Goal: Task Accomplishment & Management: Use online tool/utility

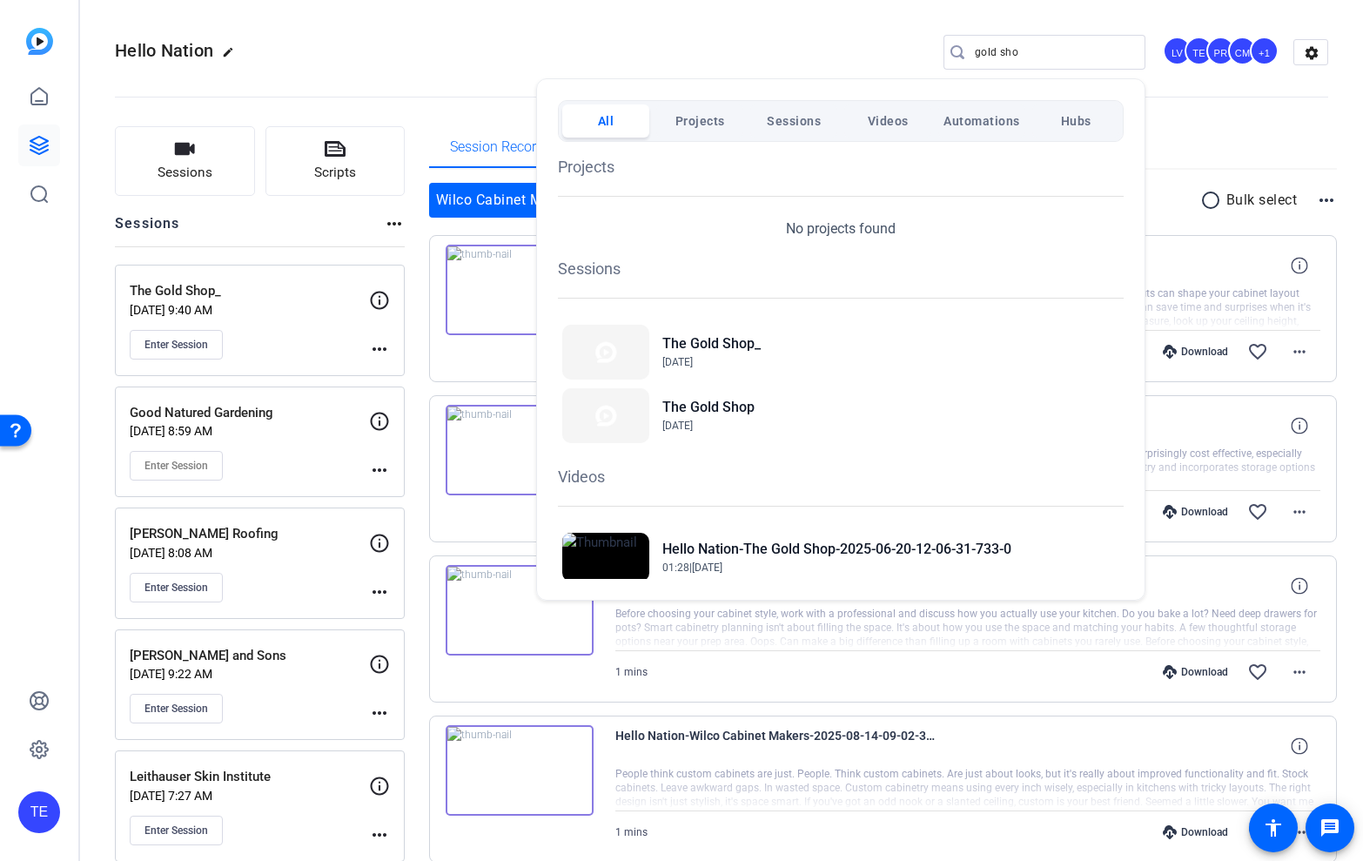
click at [186, 148] on div at bounding box center [681, 430] width 1363 height 861
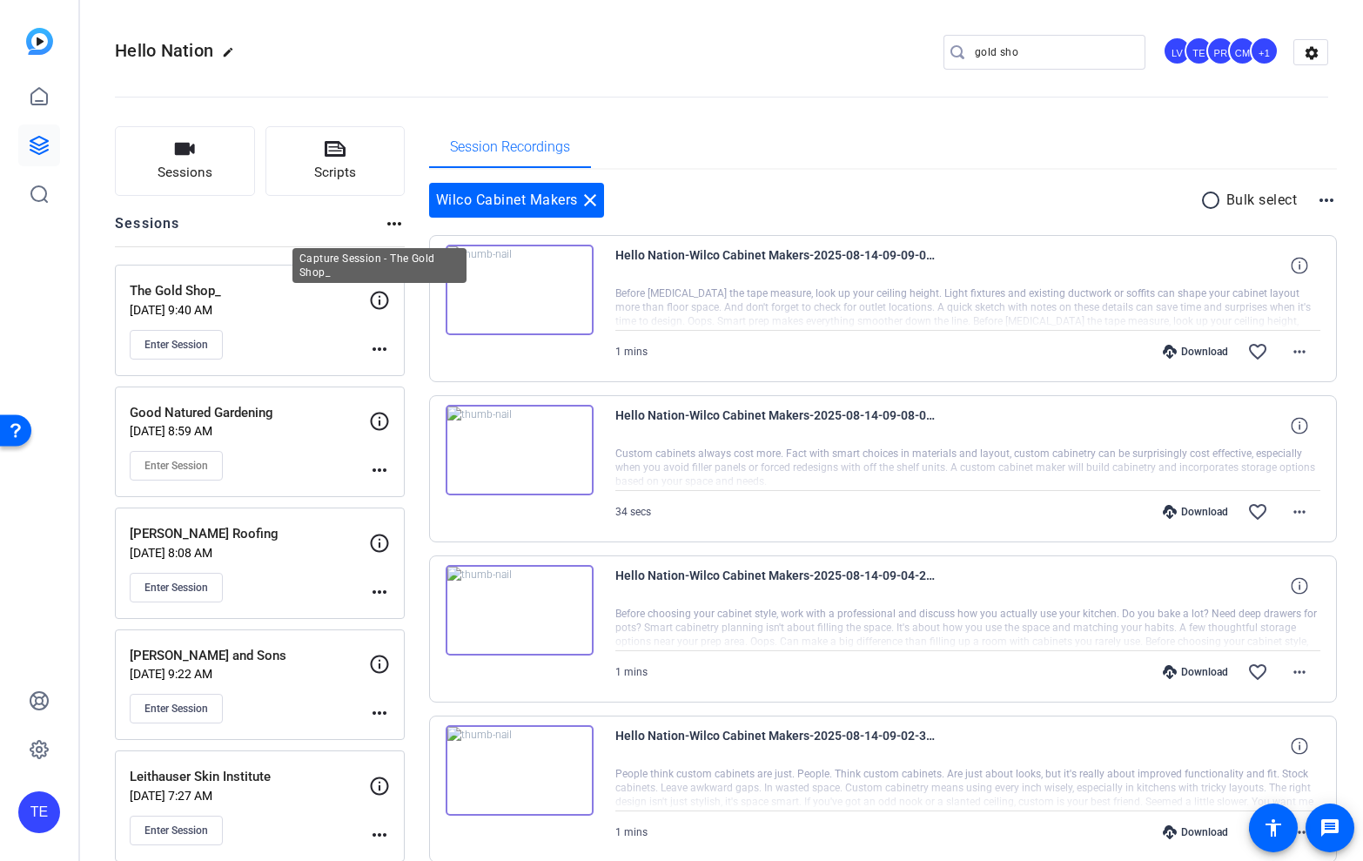
click at [380, 304] on icon at bounding box center [379, 300] width 21 height 21
click at [379, 343] on mat-icon "more_horiz" at bounding box center [379, 349] width 21 height 21
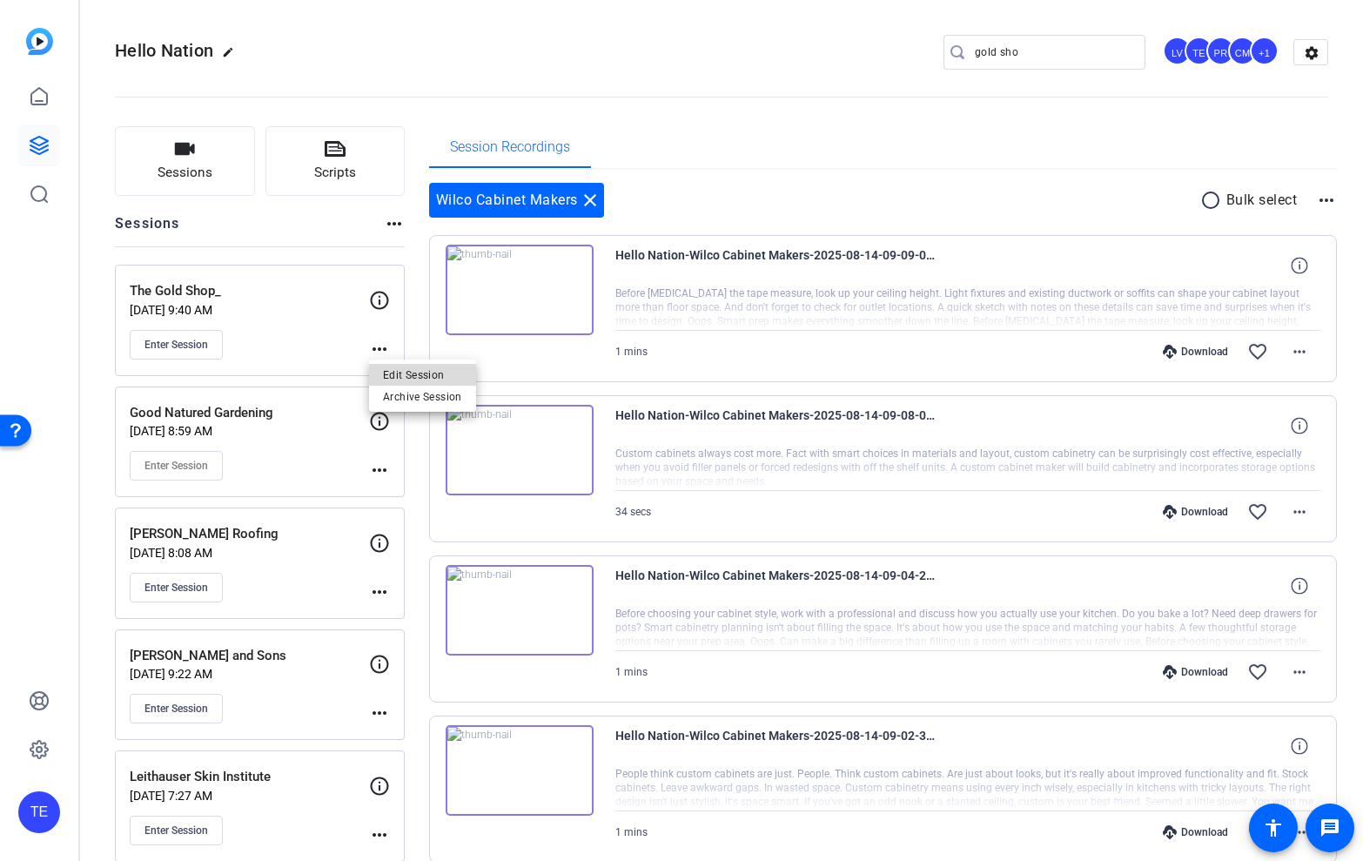
click at [393, 377] on span "Edit Session" at bounding box center [422, 374] width 79 height 21
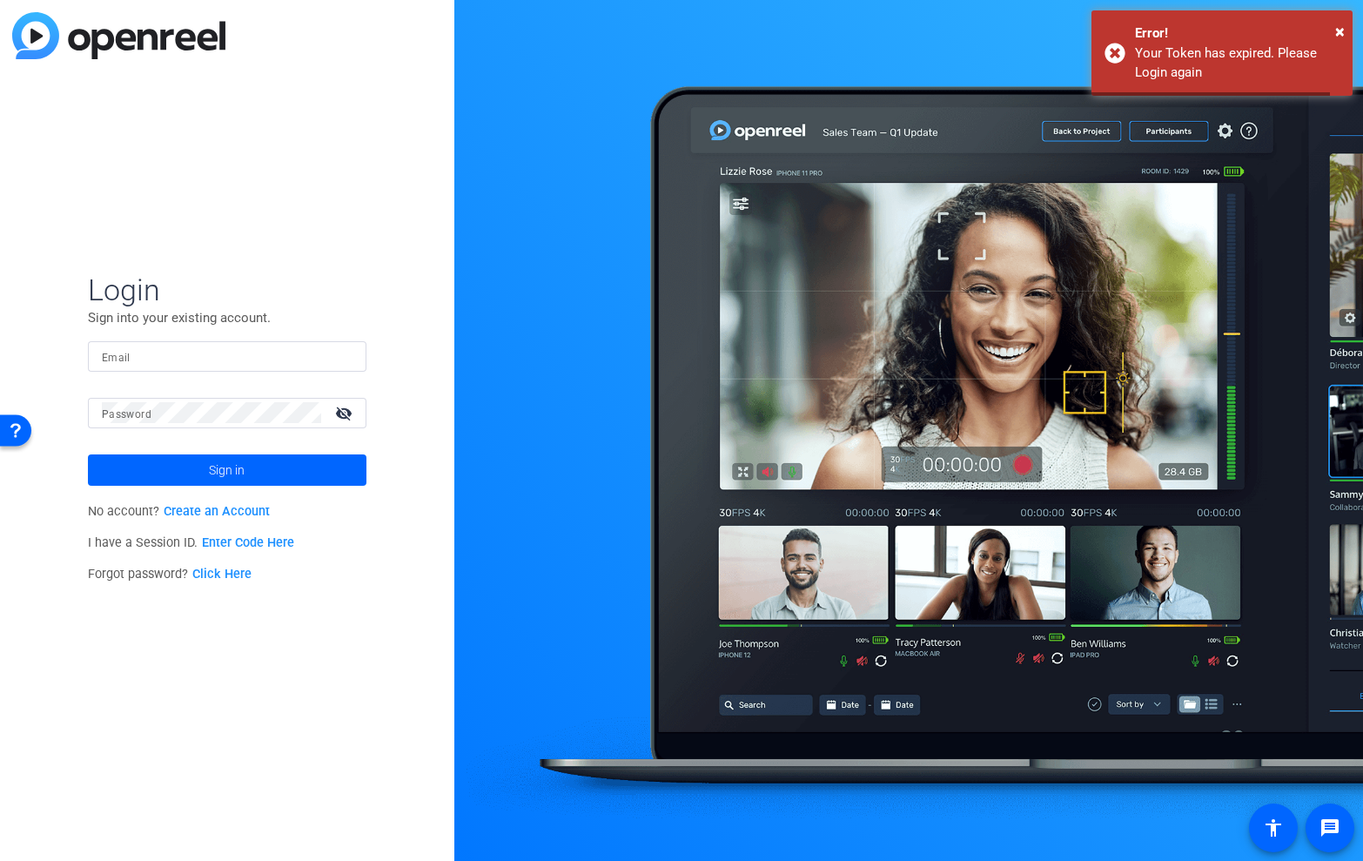
type input "[EMAIL_ADDRESS][DOMAIN_NAME]"
click at [154, 459] on span at bounding box center [227, 470] width 279 height 42
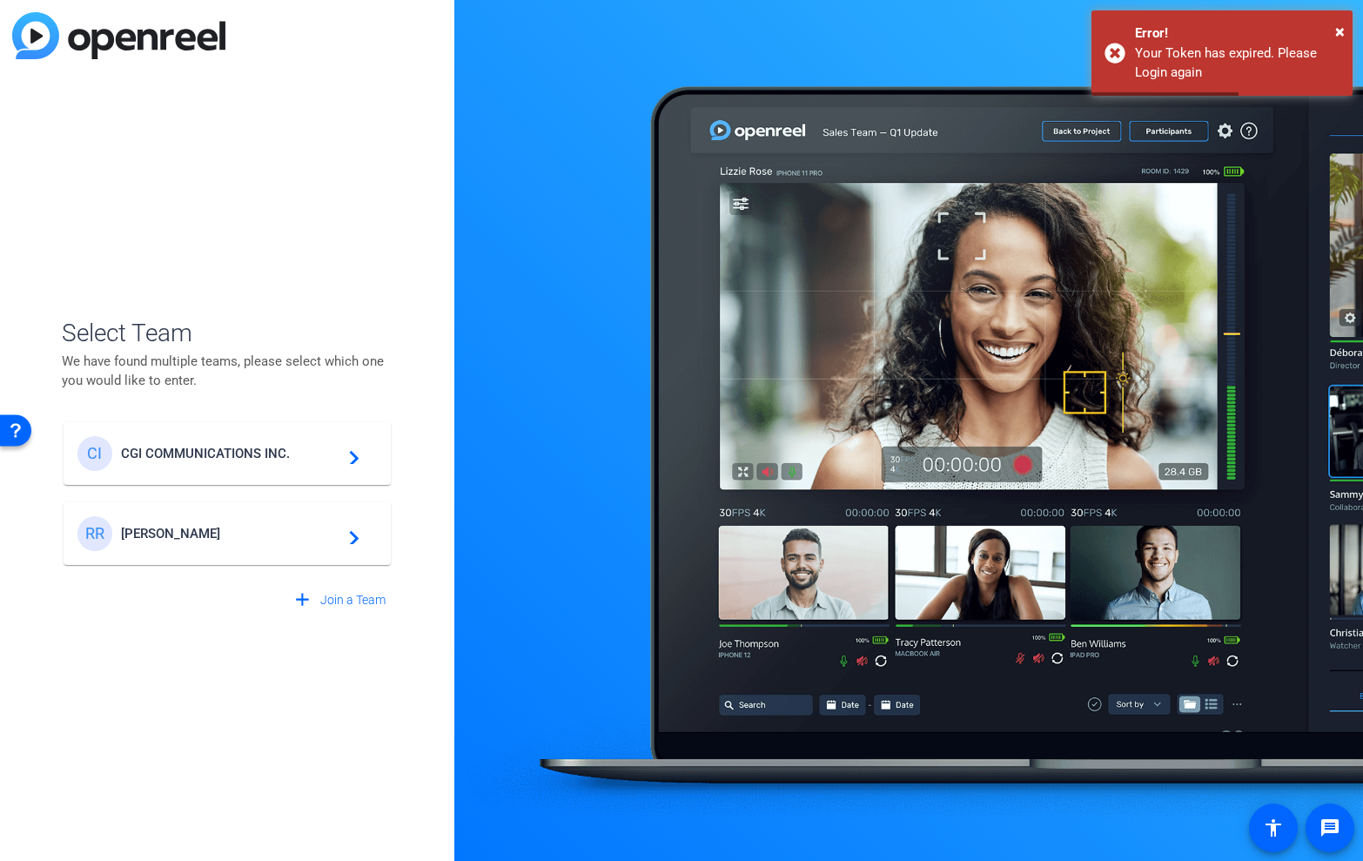
click at [154, 459] on span "CGI COMMUNICATIONS INC." at bounding box center [230, 454] width 218 height 16
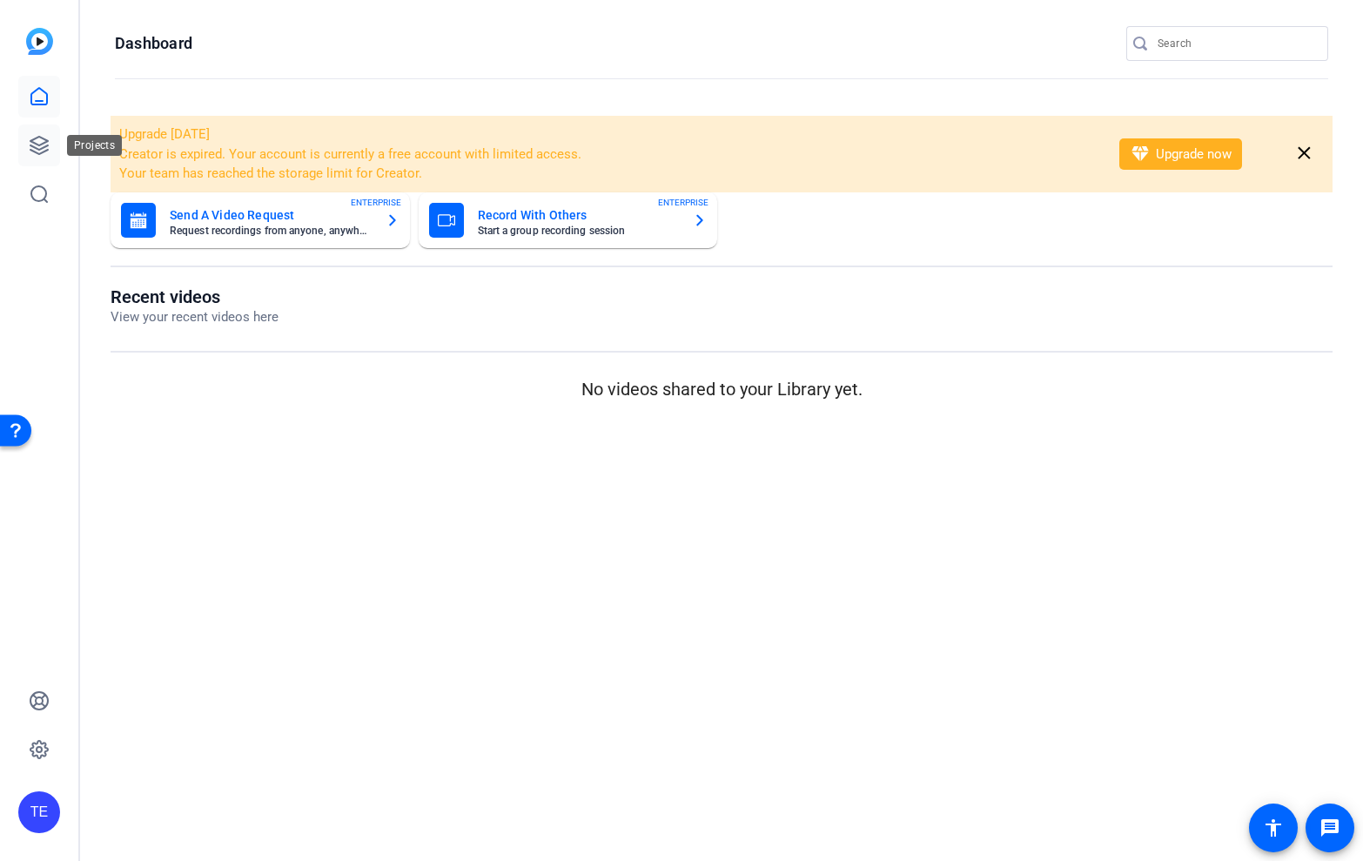
click at [44, 144] on icon at bounding box center [39, 145] width 21 height 21
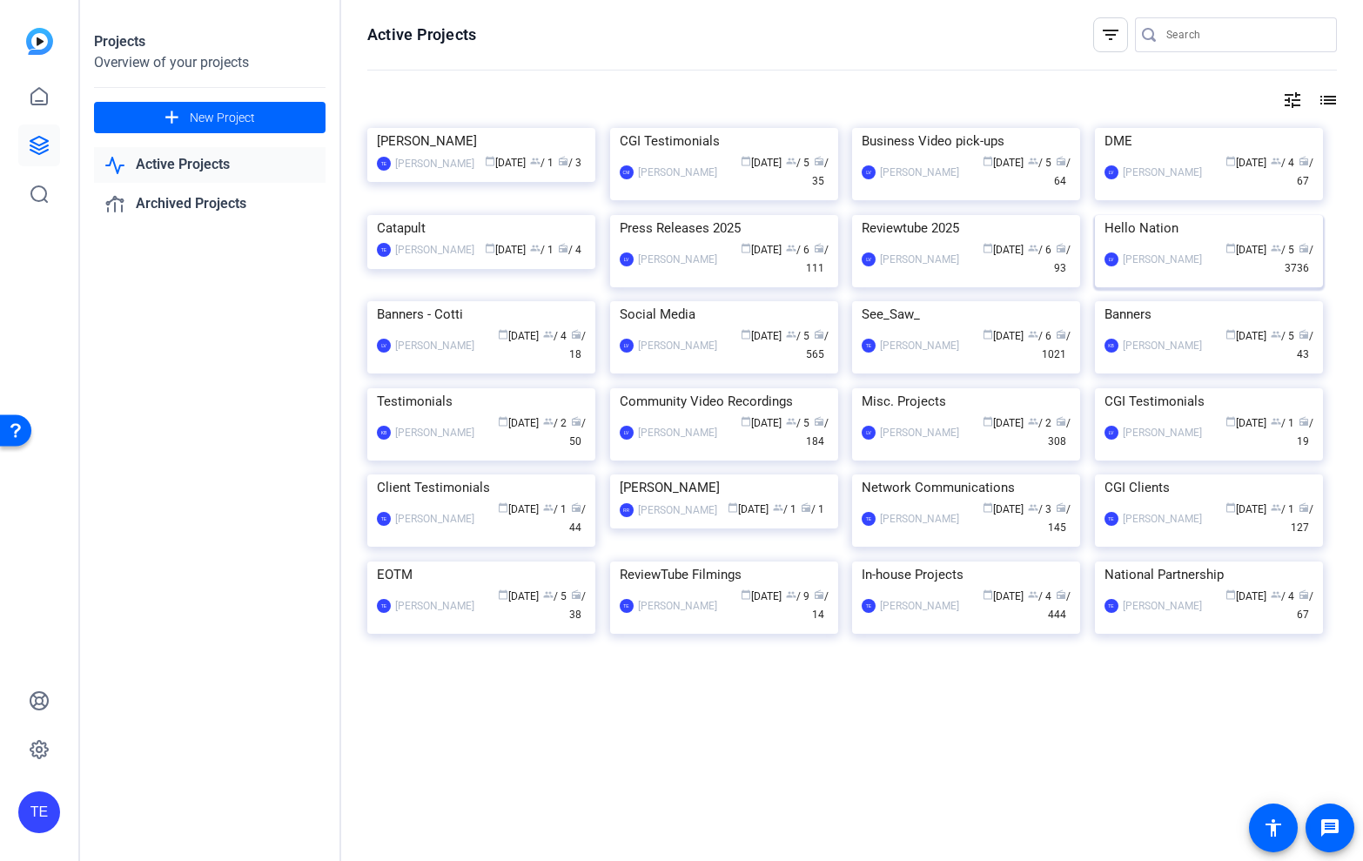
click at [1149, 215] on img at bounding box center [1209, 215] width 228 height 0
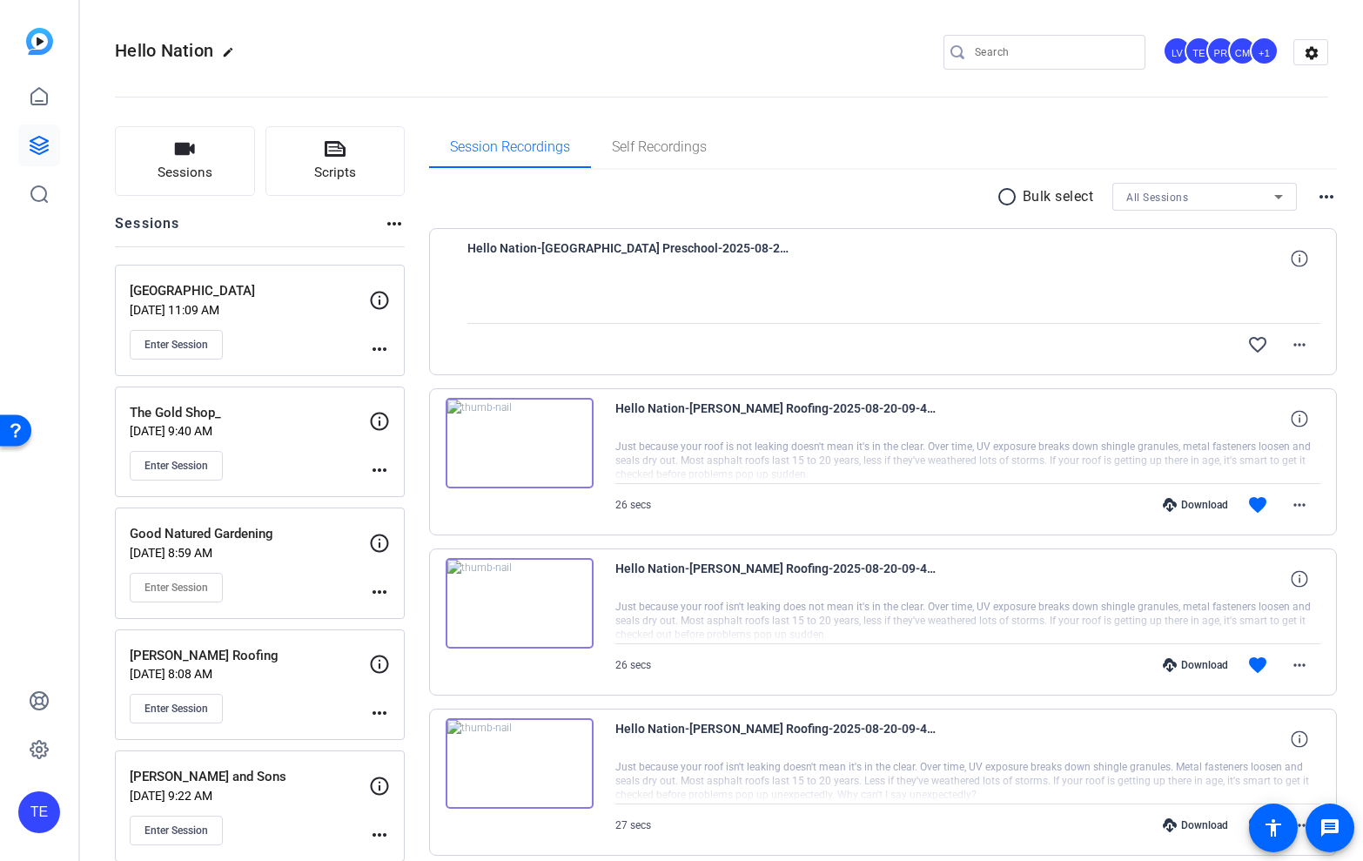
click at [381, 477] on mat-icon "more_horiz" at bounding box center [379, 470] width 21 height 21
click at [402, 494] on span "Edit Session" at bounding box center [422, 496] width 79 height 21
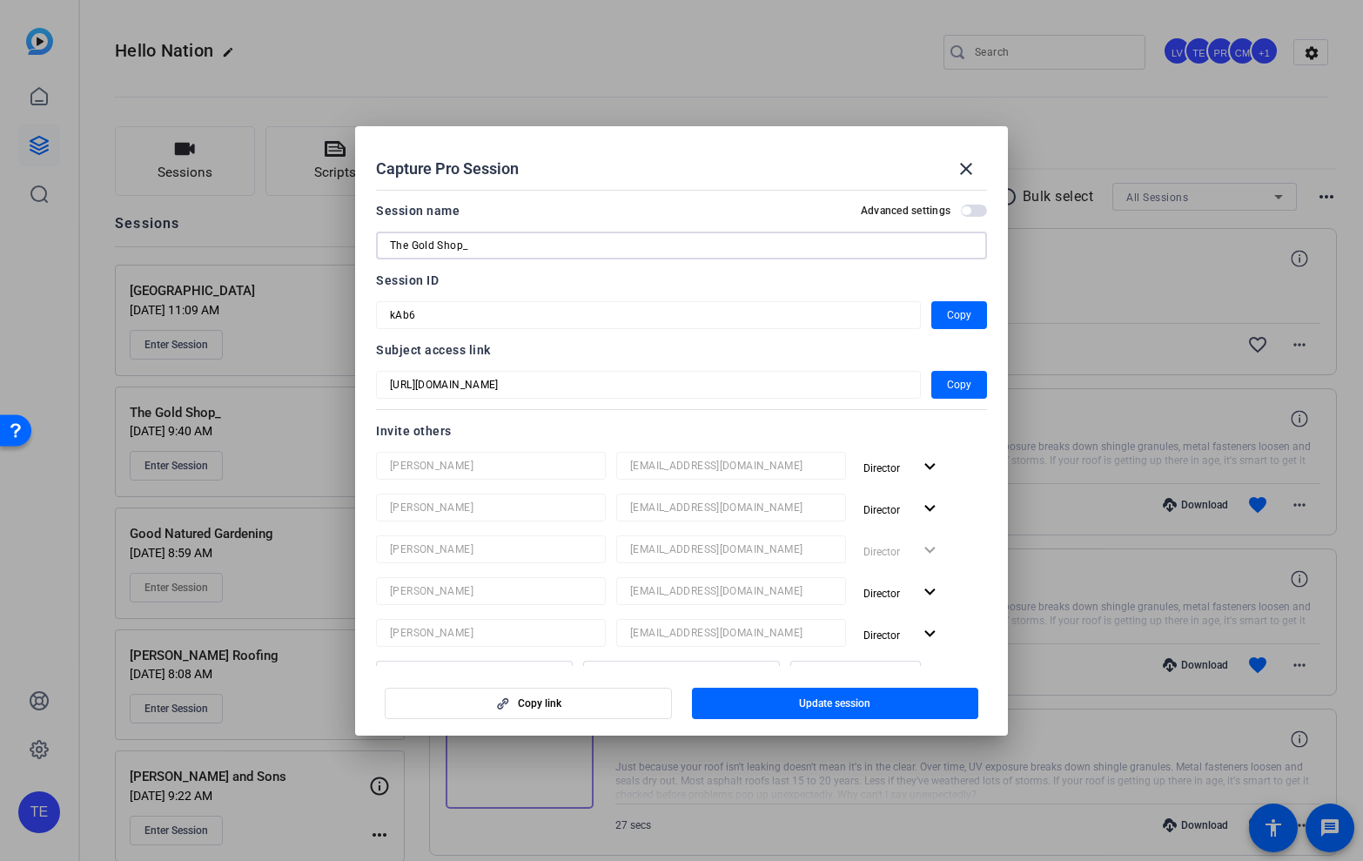
click at [445, 241] on input "The Gold Shop_" at bounding box center [681, 245] width 583 height 21
type input "Century Roofing_"
click at [753, 706] on span "button" at bounding box center [835, 703] width 287 height 42
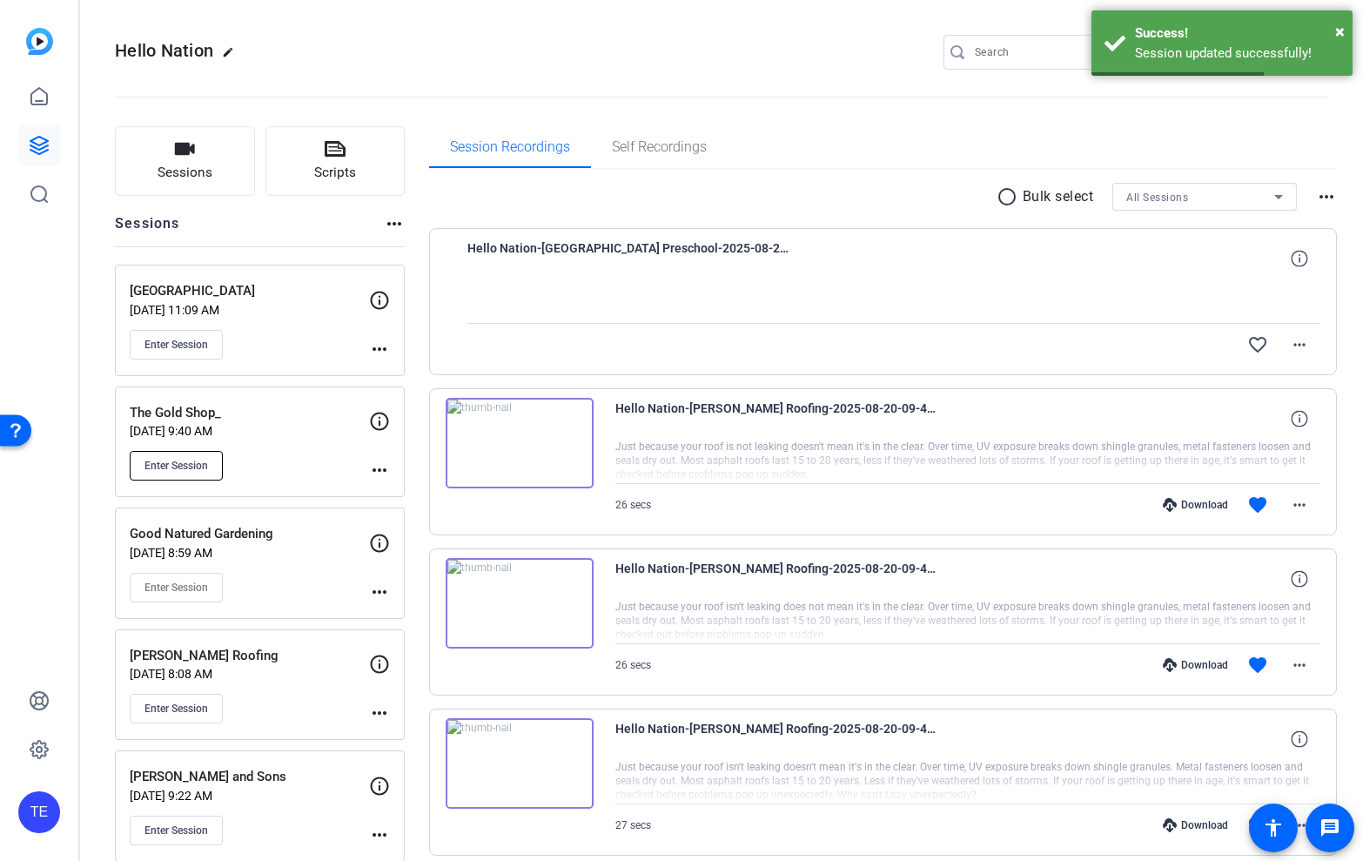
click at [167, 472] on span "Enter Session" at bounding box center [176, 466] width 64 height 14
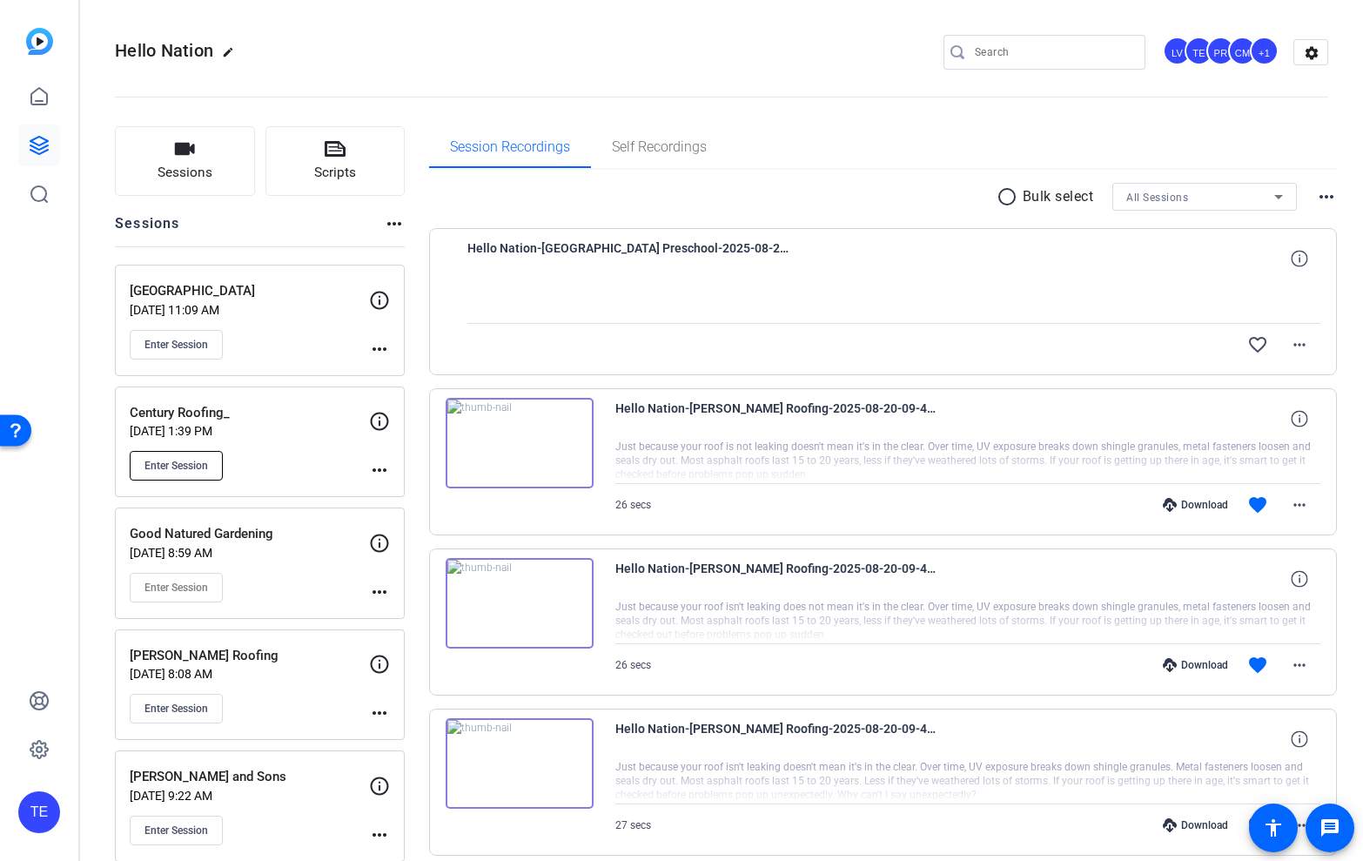
click at [184, 467] on span "Enter Session" at bounding box center [176, 466] width 64 height 14
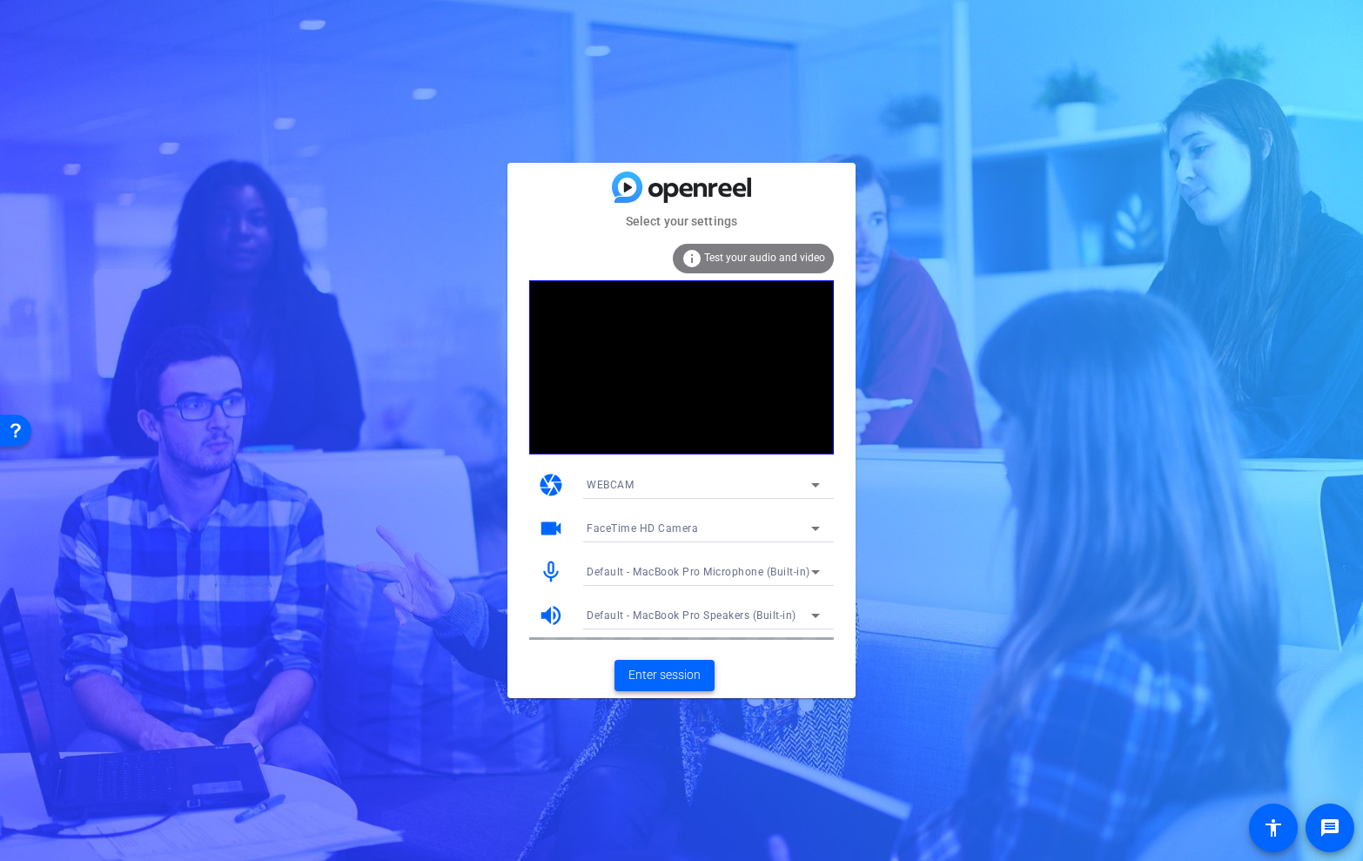
click at [663, 669] on span "Enter session" at bounding box center [664, 675] width 72 height 18
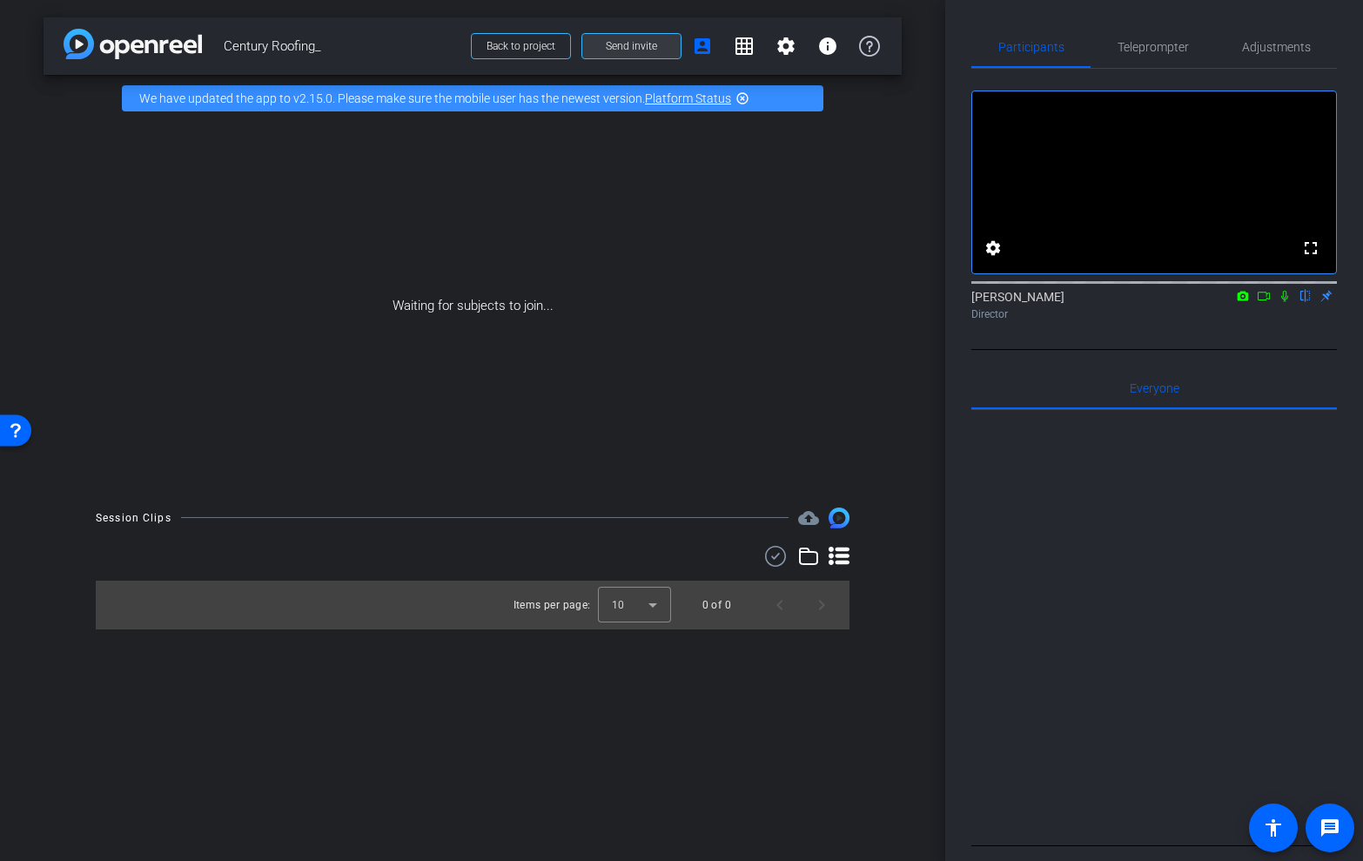
click at [619, 45] on span "Send invite" at bounding box center [631, 46] width 51 height 14
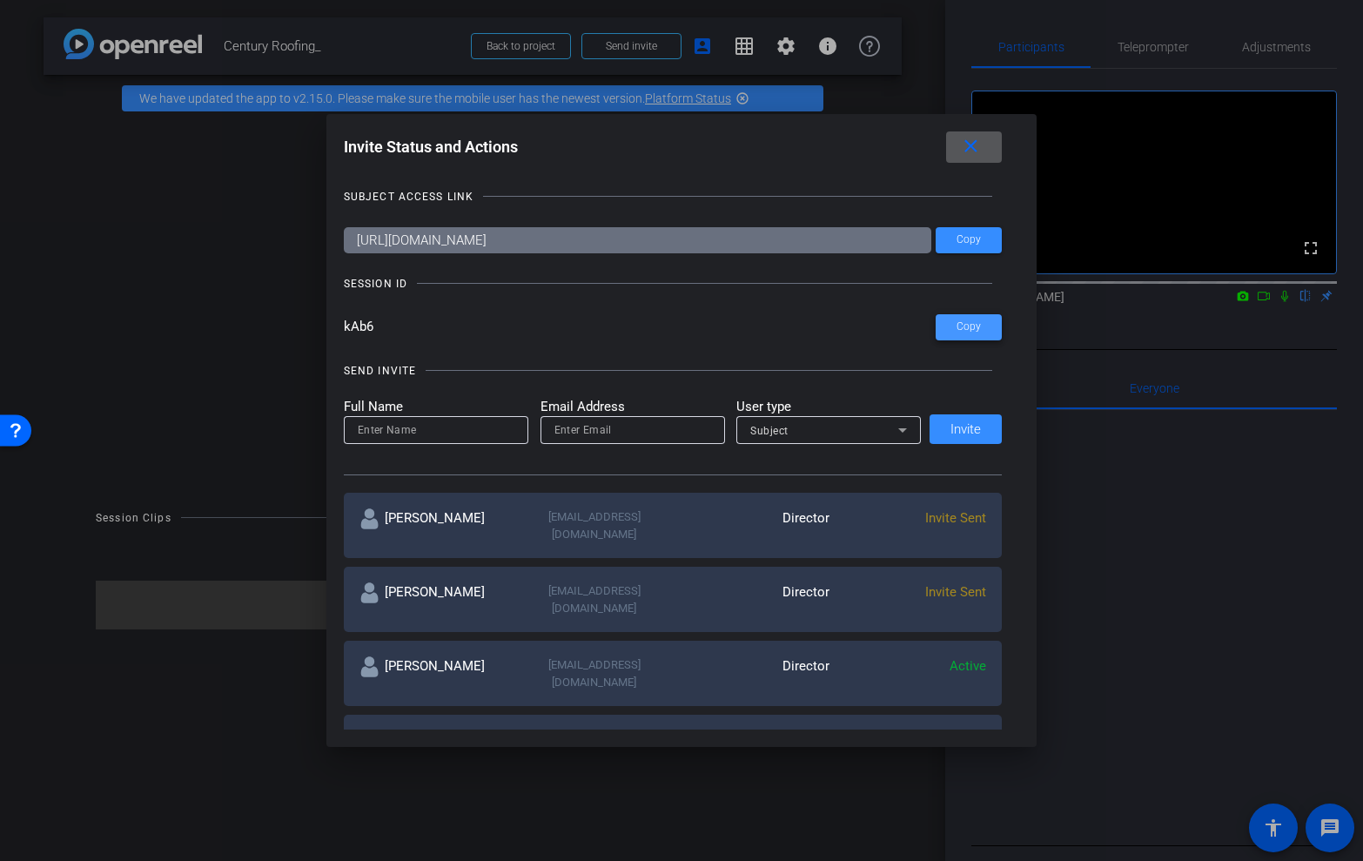
click at [961, 327] on span "Copy" at bounding box center [969, 326] width 24 height 13
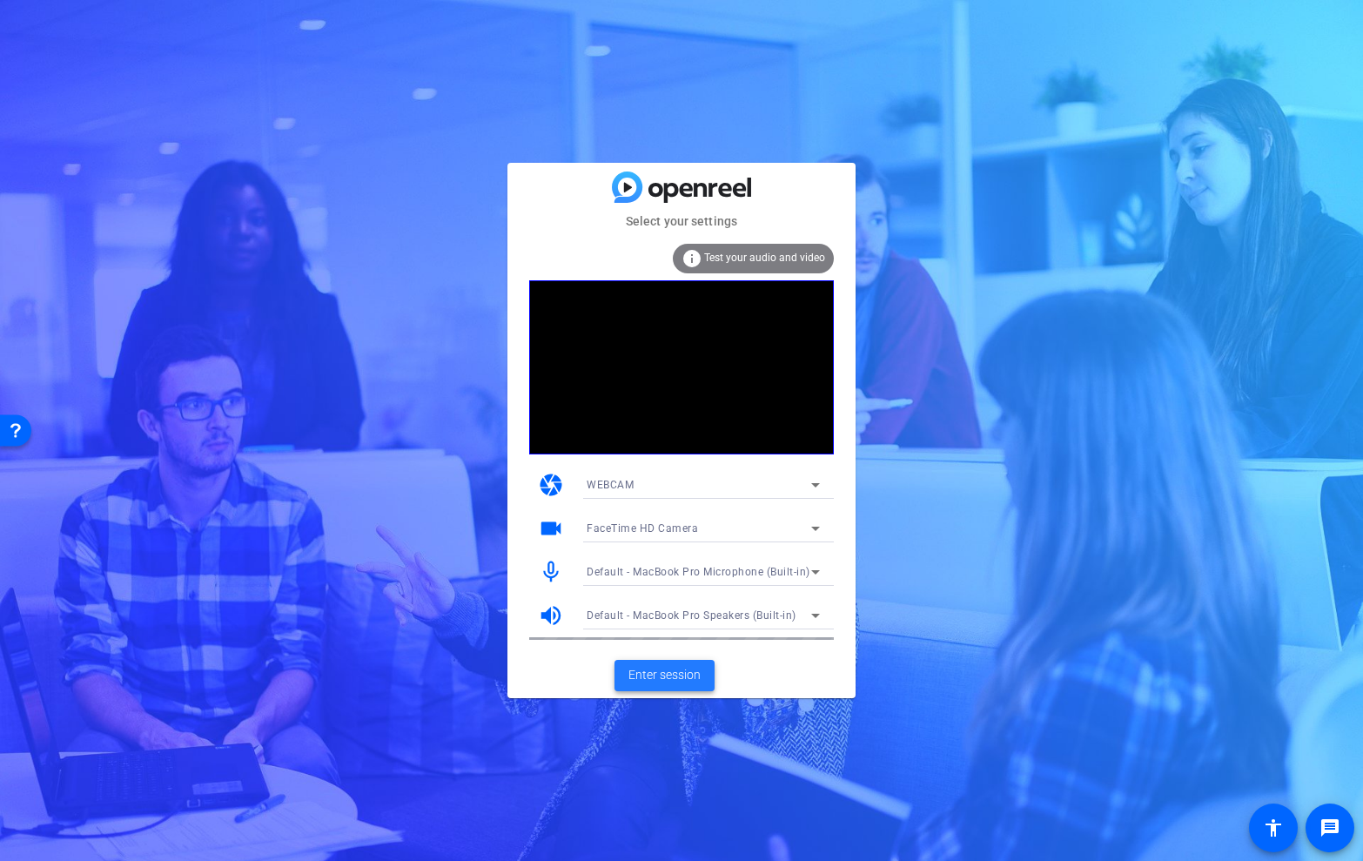
click at [643, 675] on span "Enter session" at bounding box center [664, 675] width 72 height 18
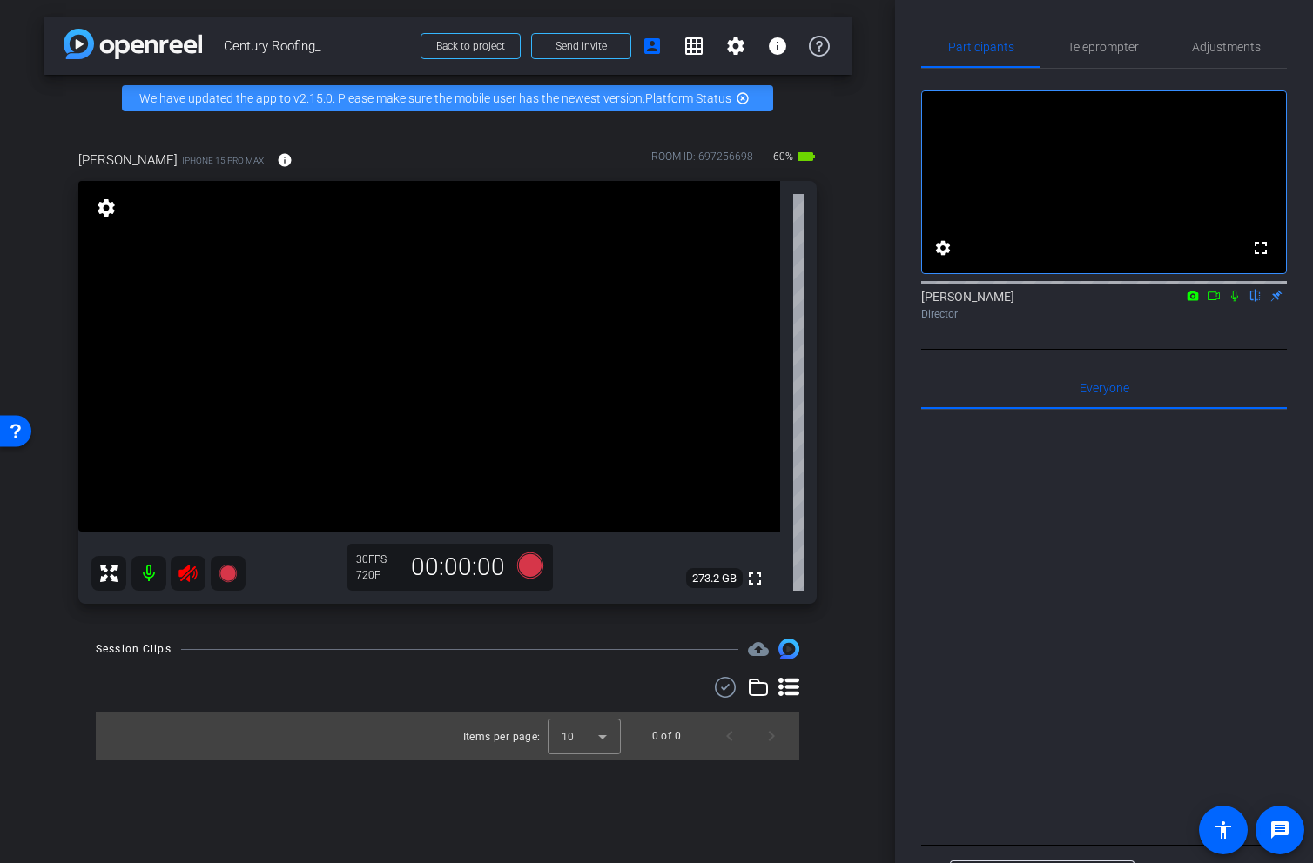
click at [185, 573] on icon at bounding box center [187, 573] width 18 height 17
click at [277, 162] on mat-icon "info" at bounding box center [285, 160] width 16 height 16
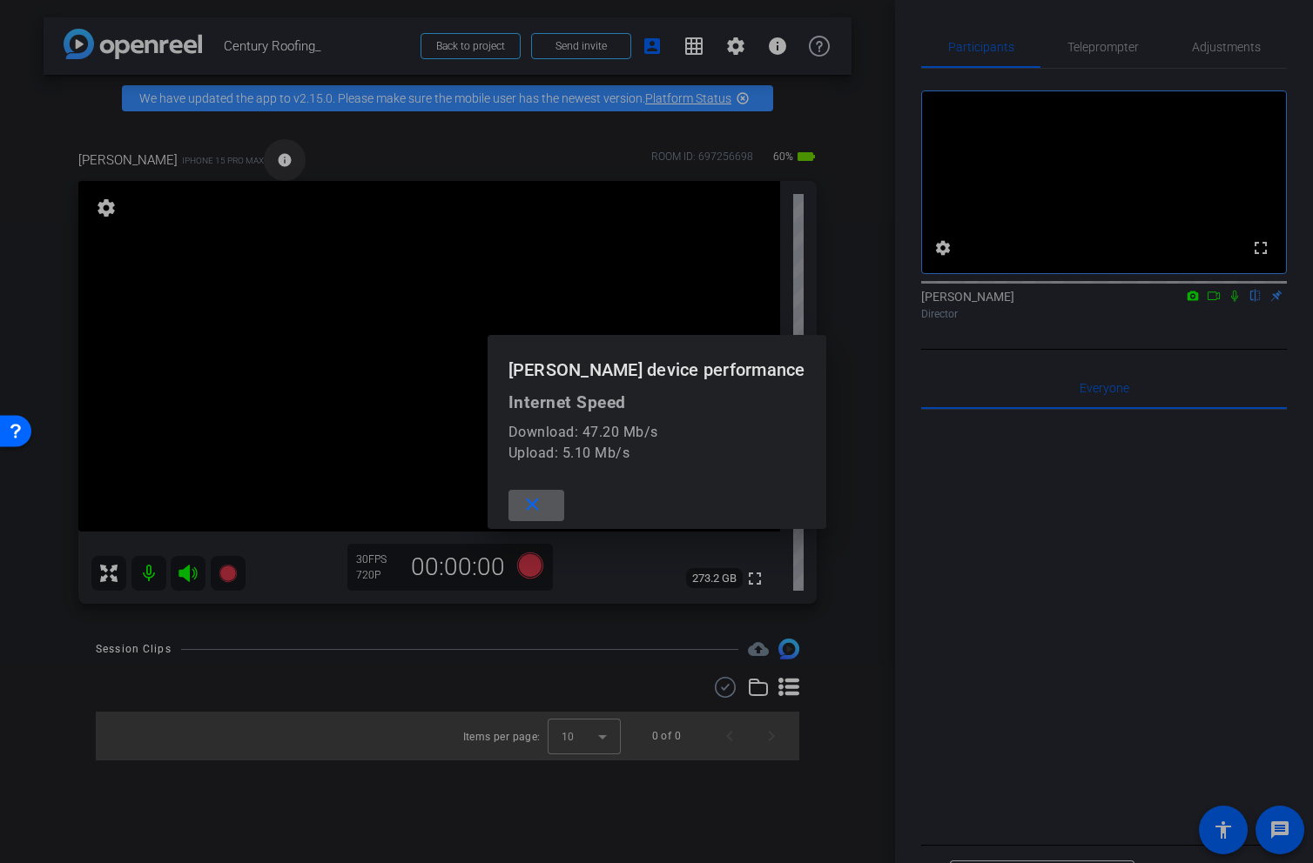
click at [267, 162] on div at bounding box center [656, 431] width 1313 height 863
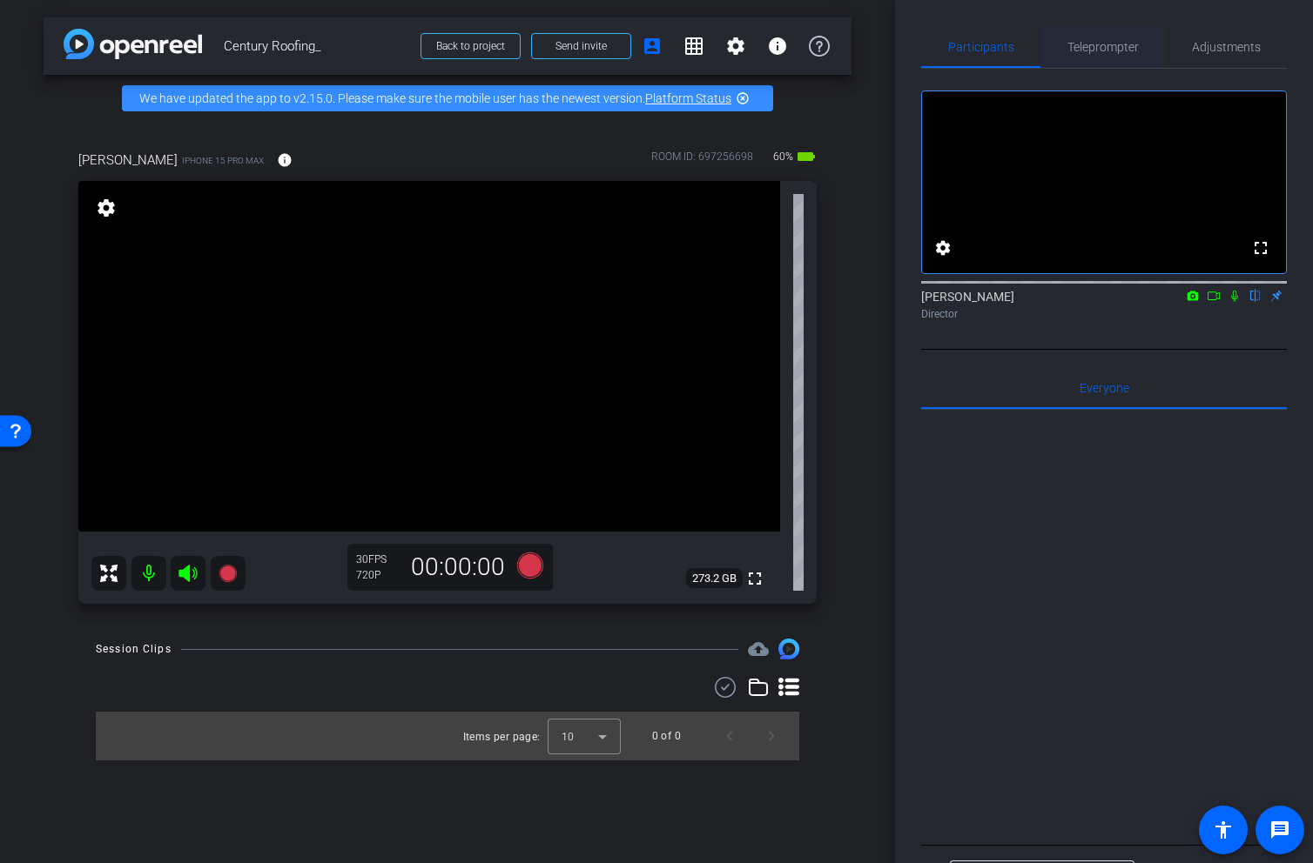
click at [1078, 49] on span "Teleprompter" at bounding box center [1102, 47] width 71 height 12
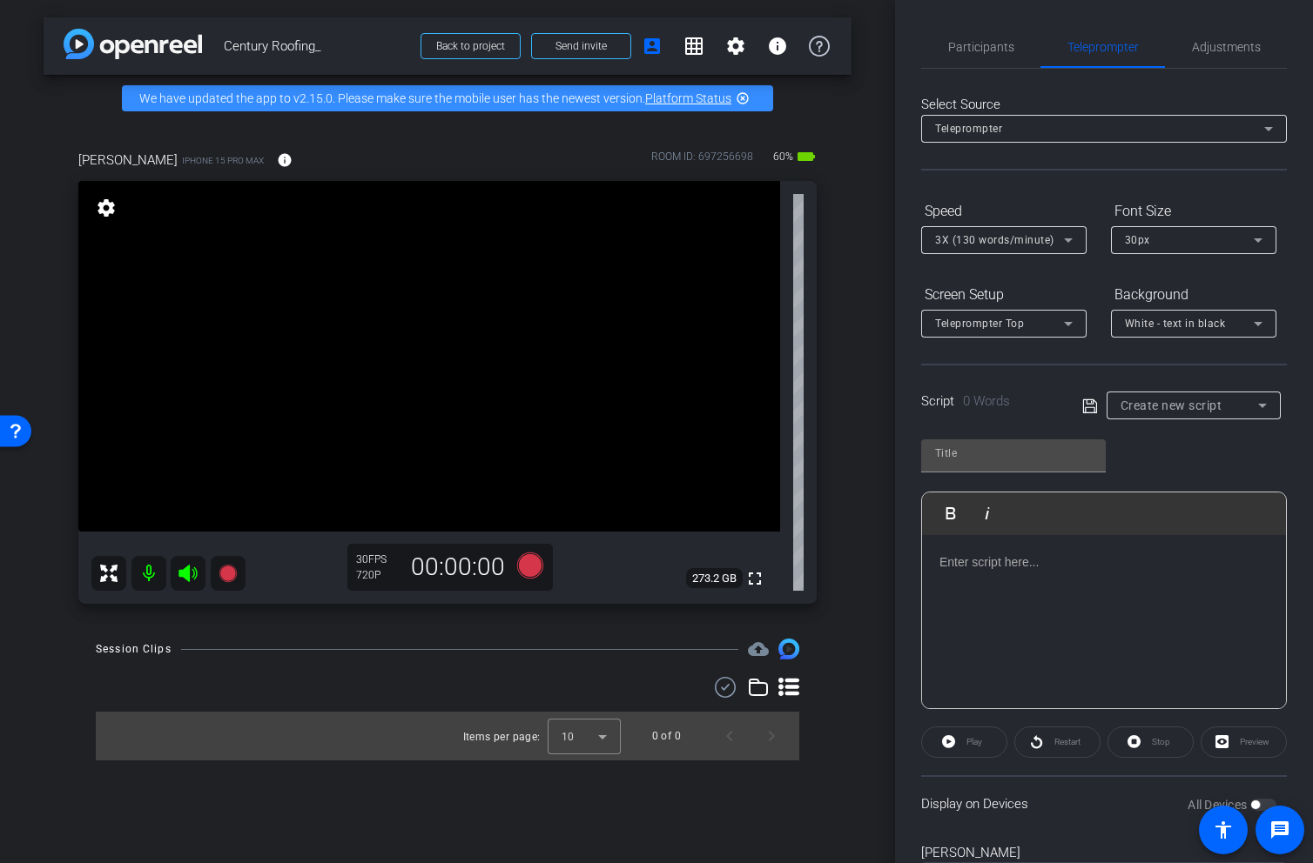
click at [988, 615] on div at bounding box center [1104, 622] width 364 height 174
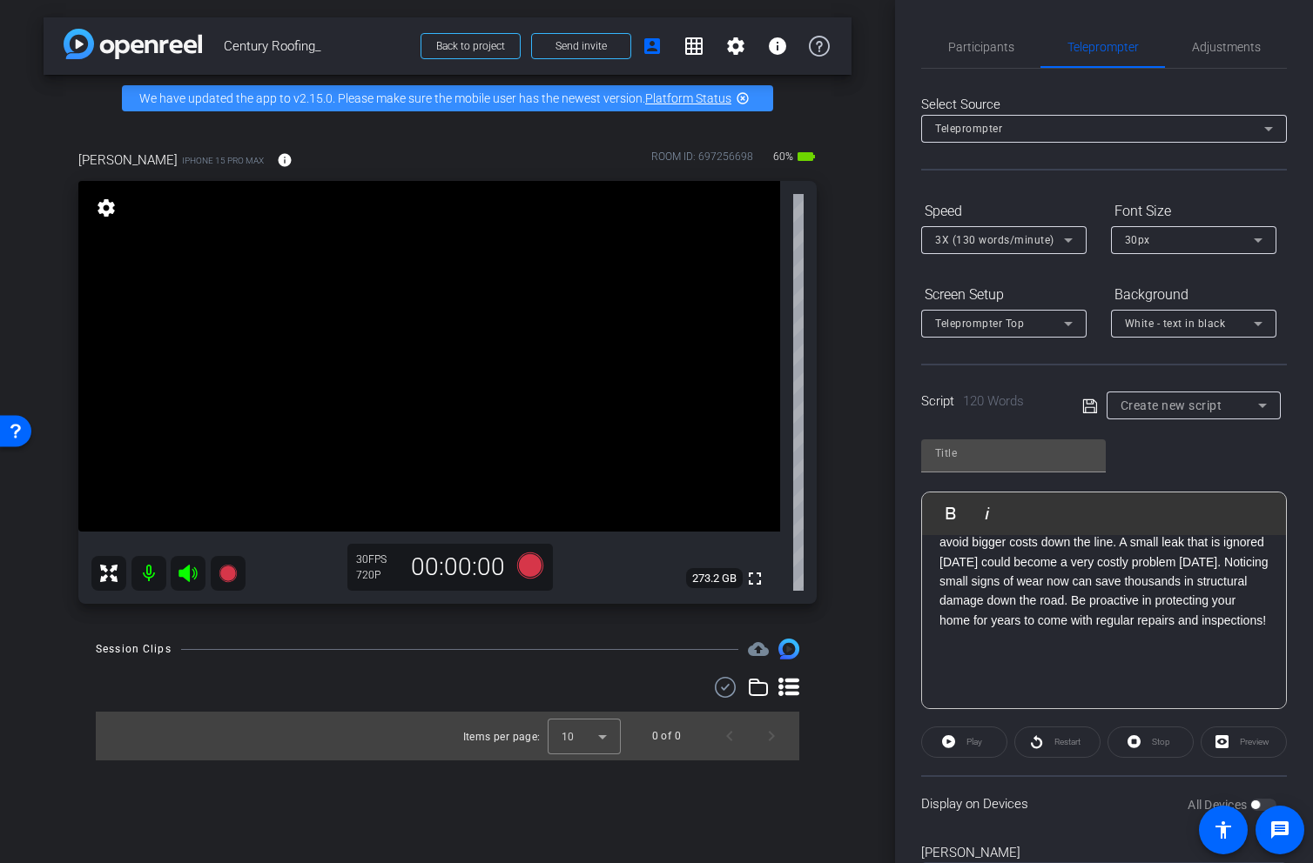
scroll to position [272, 0]
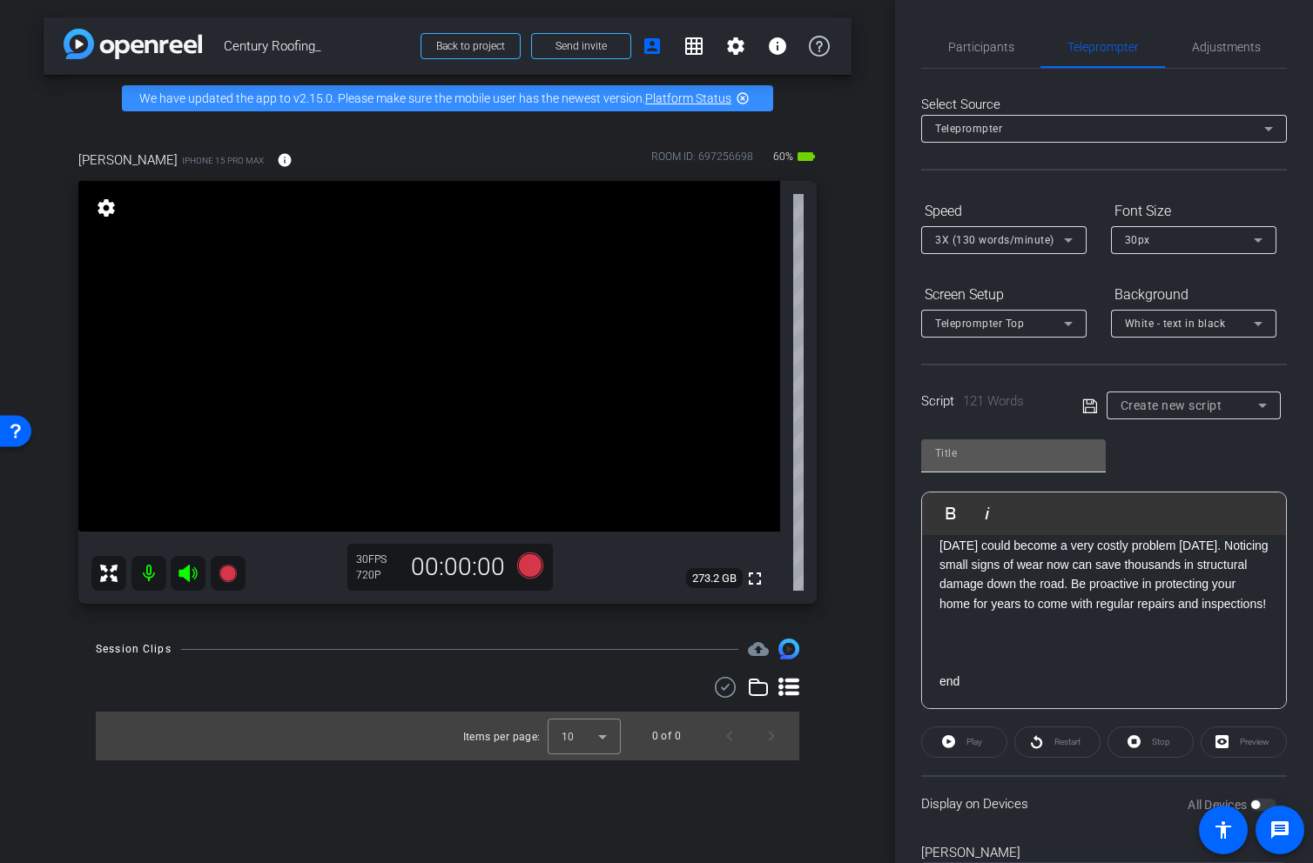
click at [1036, 460] on input "text" at bounding box center [1013, 453] width 157 height 21
type input "roofing"
click at [1086, 407] on icon at bounding box center [1090, 406] width 16 height 21
click at [1254, 801] on span "button" at bounding box center [1255, 805] width 9 height 9
click at [976, 737] on span "Play" at bounding box center [974, 742] width 16 height 10
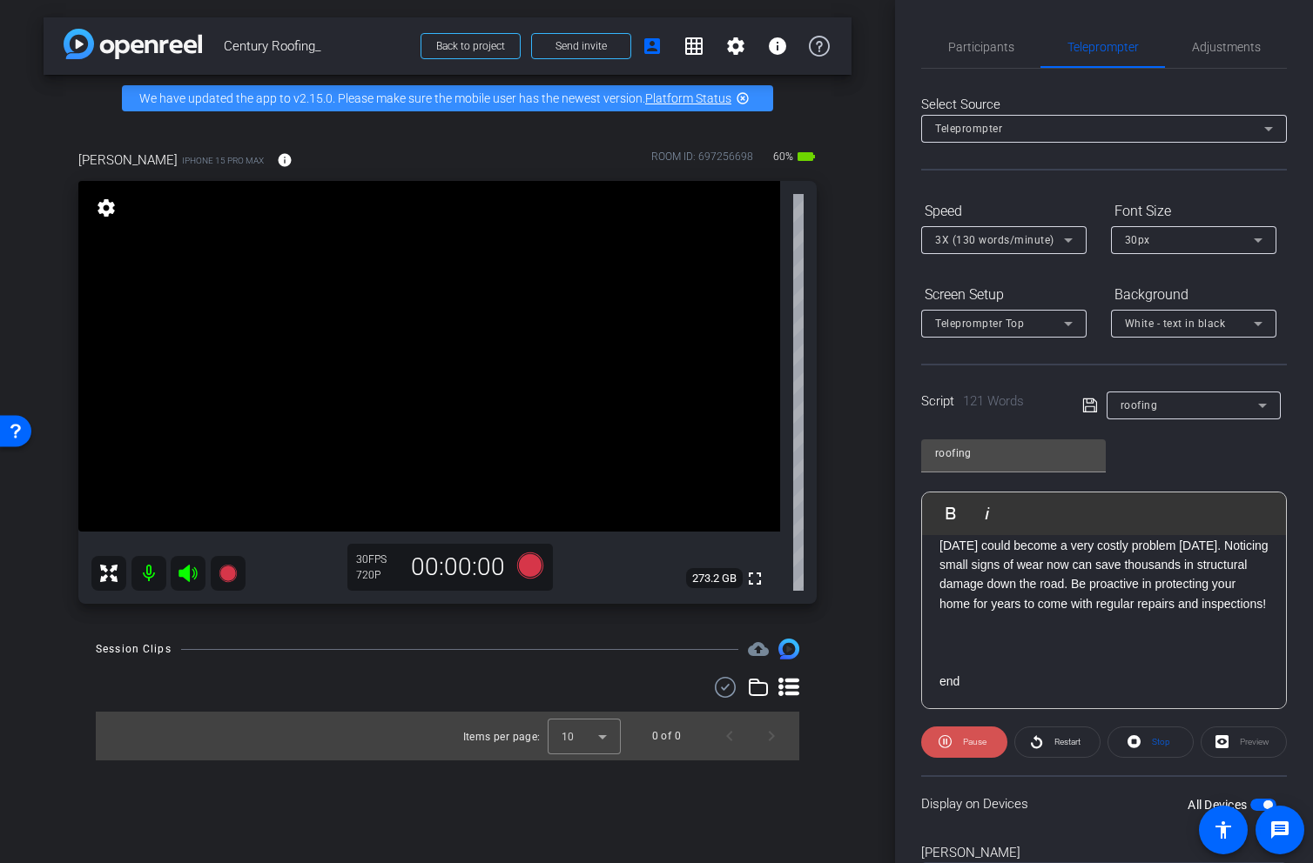
click at [952, 745] on span at bounding box center [964, 743] width 86 height 42
click at [1251, 803] on span "button" at bounding box center [1263, 805] width 26 height 12
click at [1260, 797] on div "All Devices" at bounding box center [1231, 804] width 89 height 17
click at [1260, 807] on span at bounding box center [1279, 830] width 49 height 49
click at [1257, 802] on span "button" at bounding box center [1255, 805] width 9 height 9
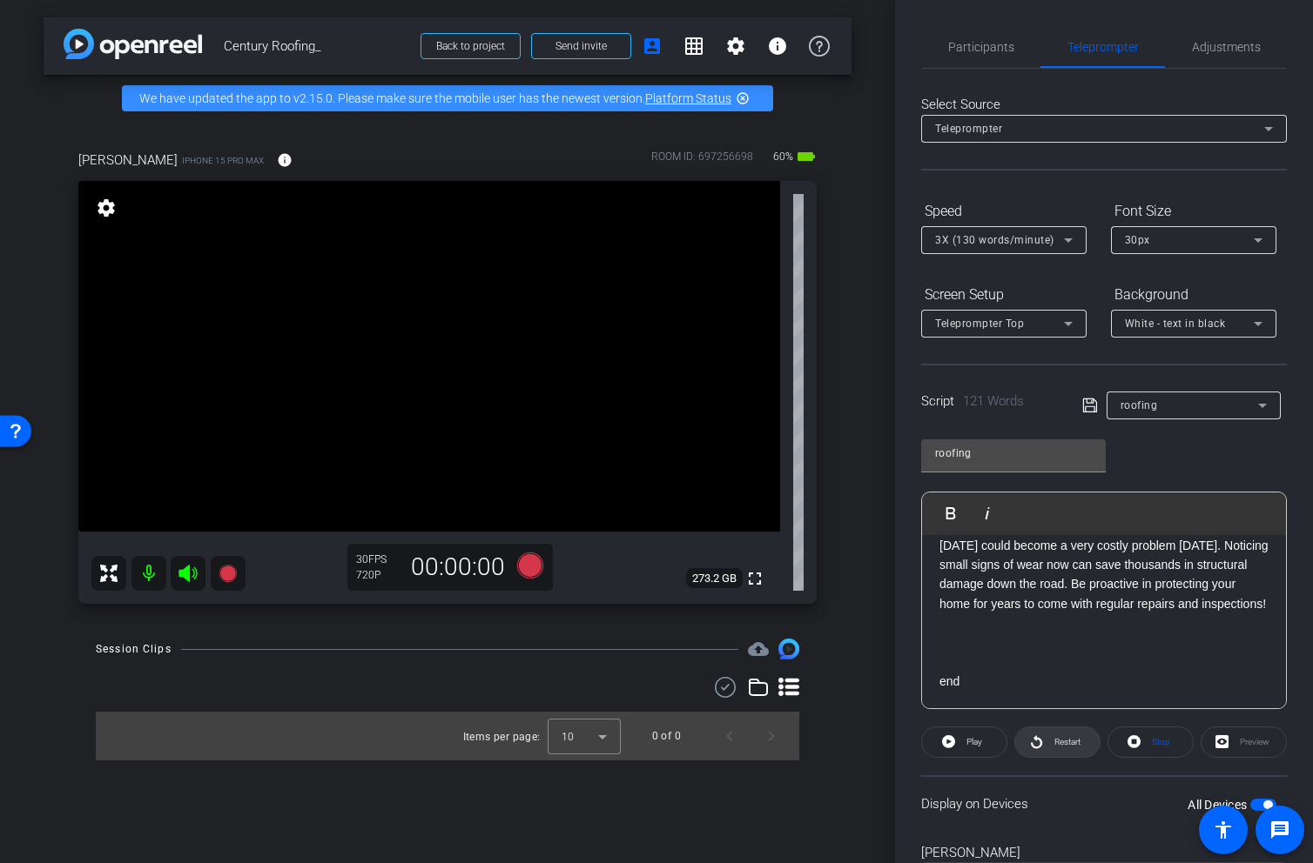
click at [1059, 736] on span "Restart" at bounding box center [1065, 742] width 30 height 24
click at [1229, 41] on span "Adjustments" at bounding box center [1226, 47] width 69 height 12
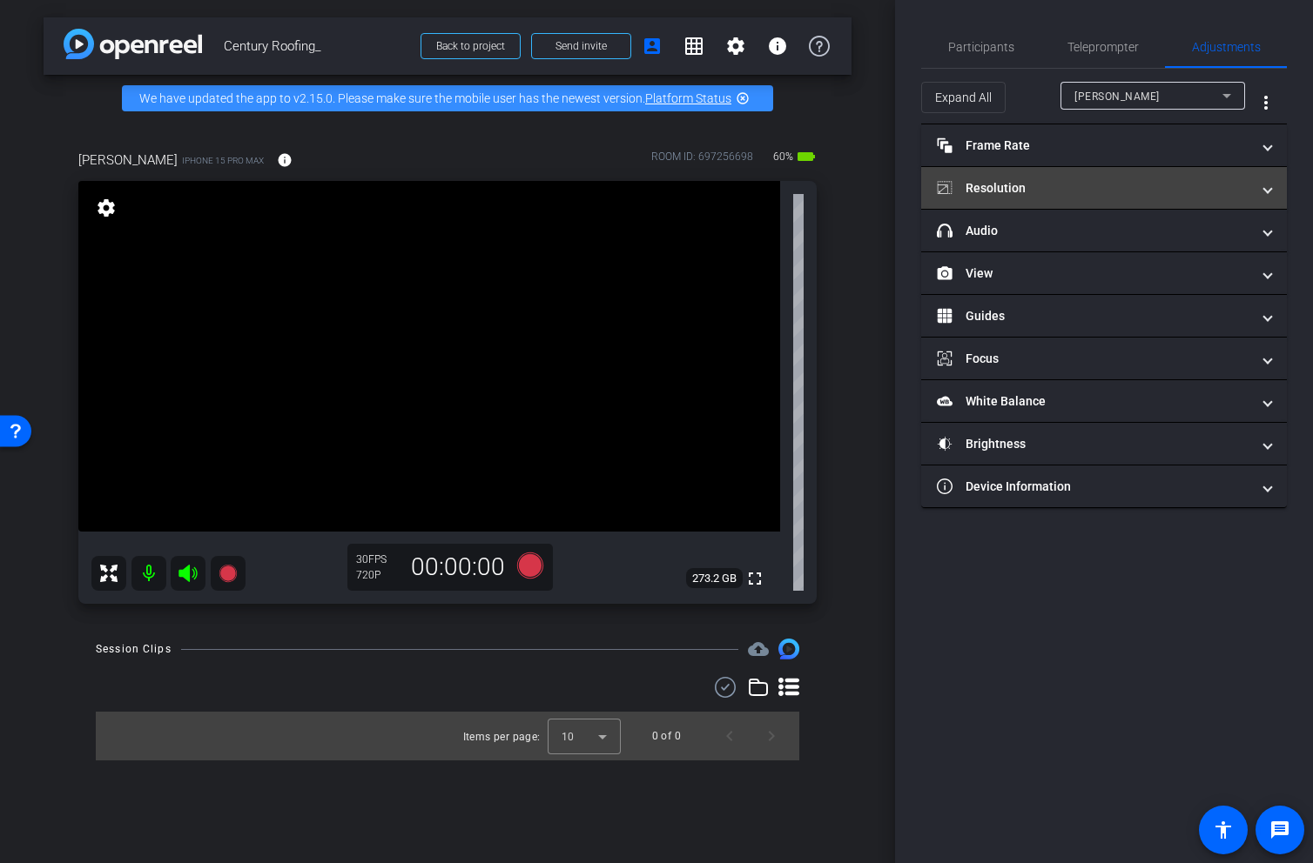
click at [1130, 177] on mat-expansion-panel-header "Resolution" at bounding box center [1104, 188] width 366 height 42
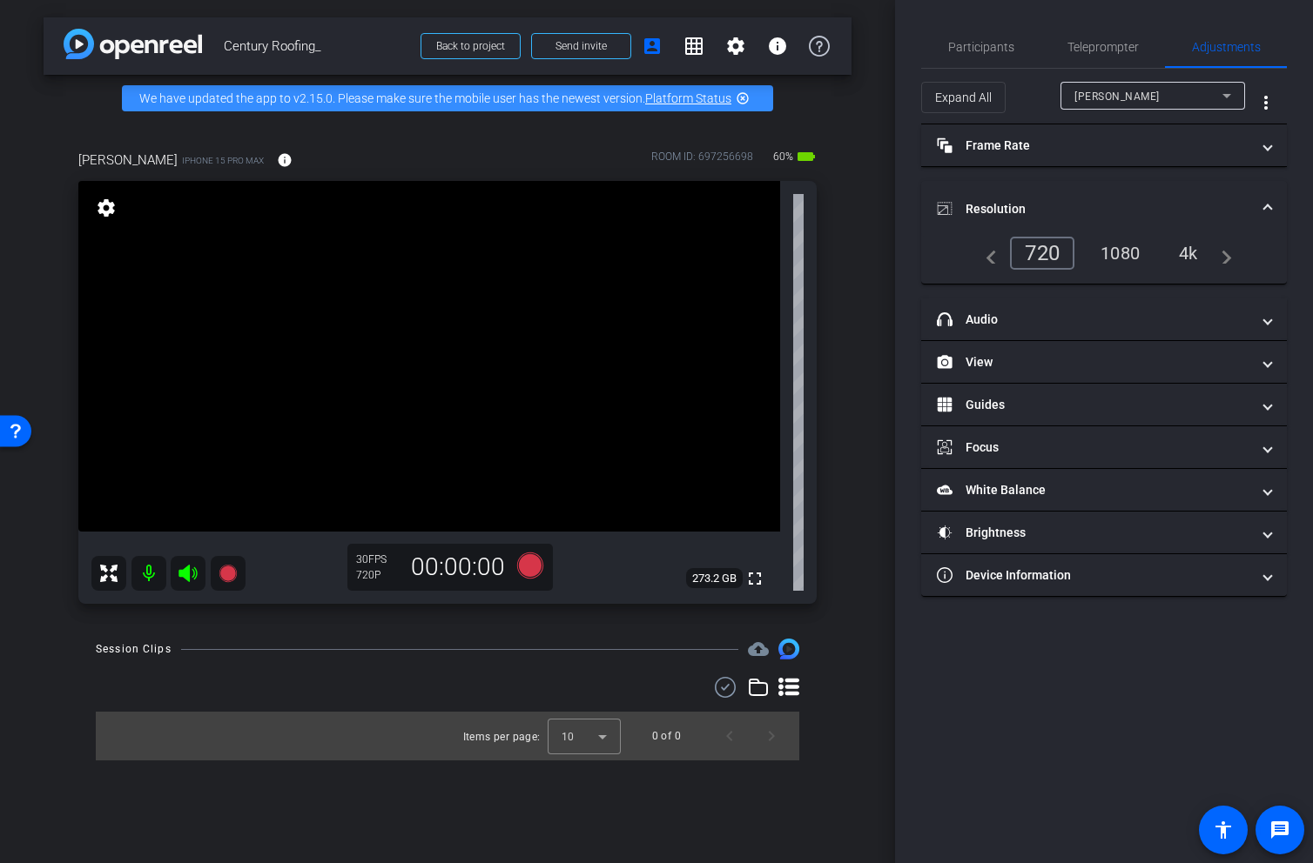
click at [1186, 251] on div "4k" at bounding box center [1187, 253] width 45 height 30
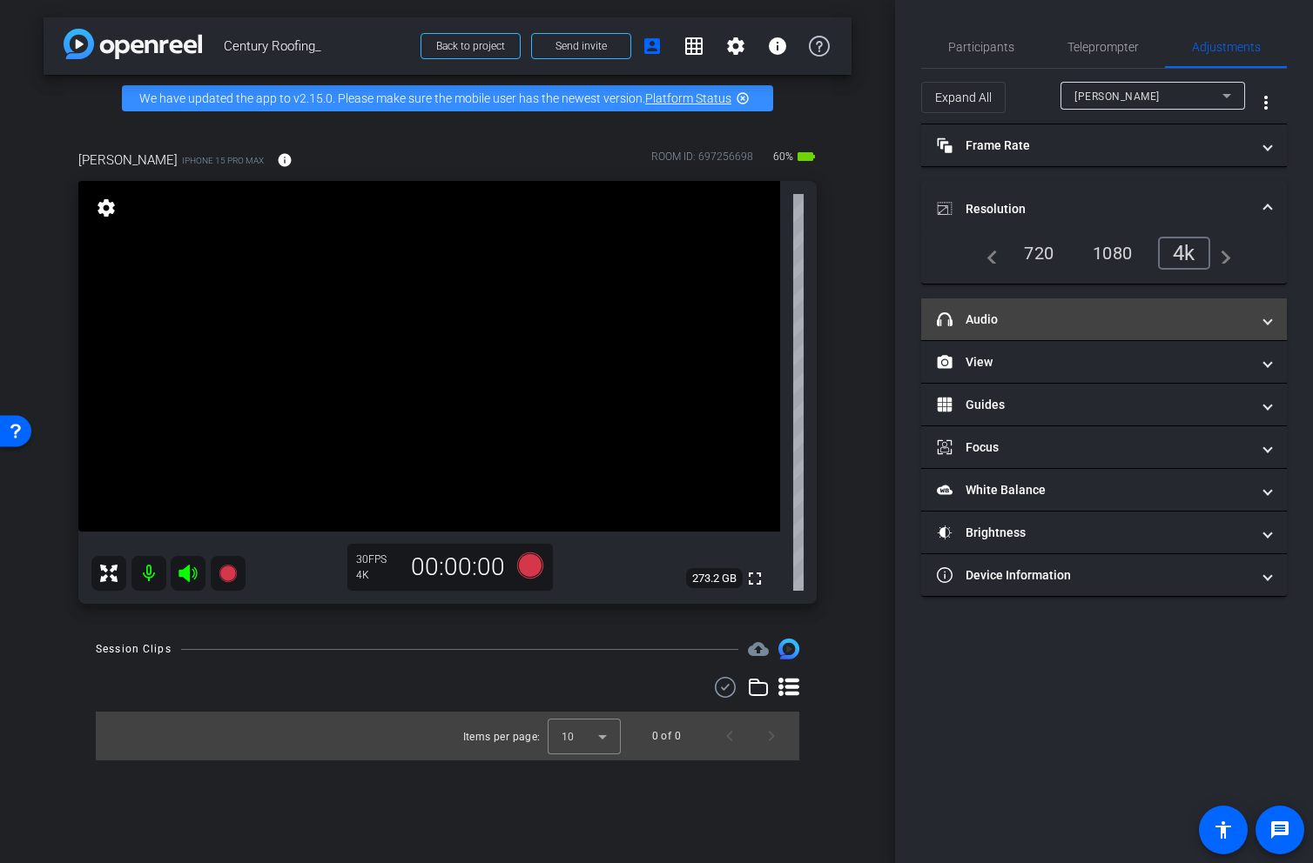
click at [1100, 318] on mat-panel-title "headphone icon Audio" at bounding box center [1093, 320] width 313 height 18
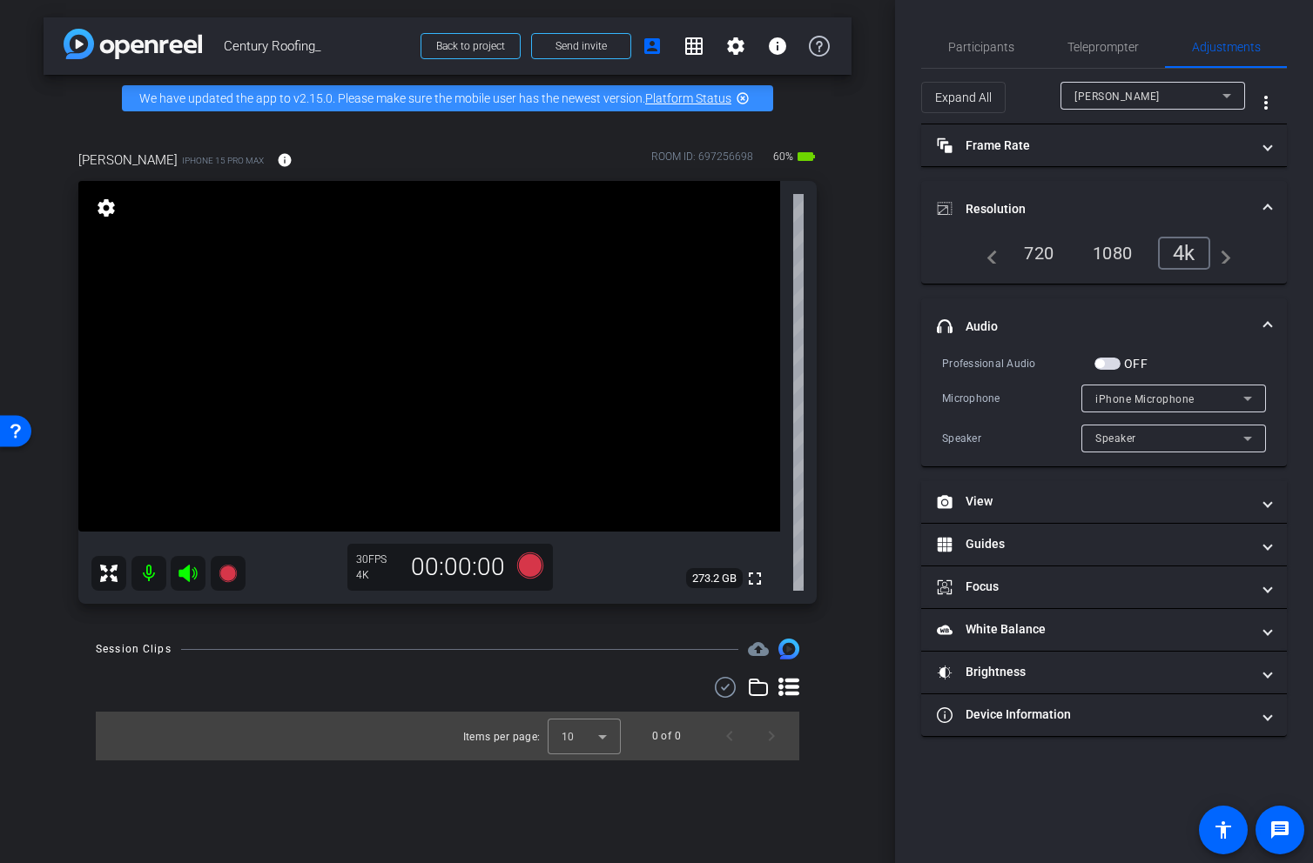
click at [1105, 359] on span "button" at bounding box center [1107, 364] width 26 height 12
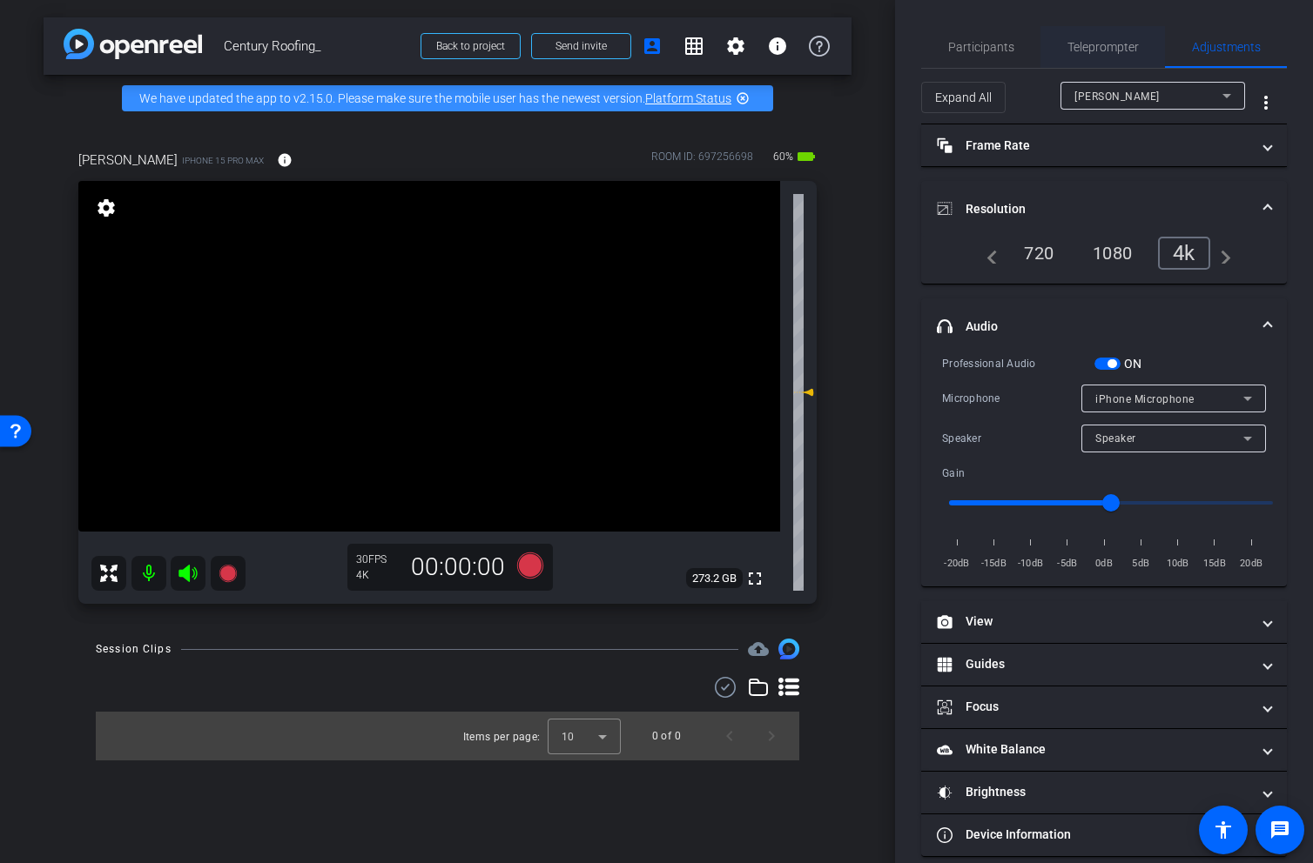
click at [1098, 48] on span "Teleprompter" at bounding box center [1102, 47] width 71 height 12
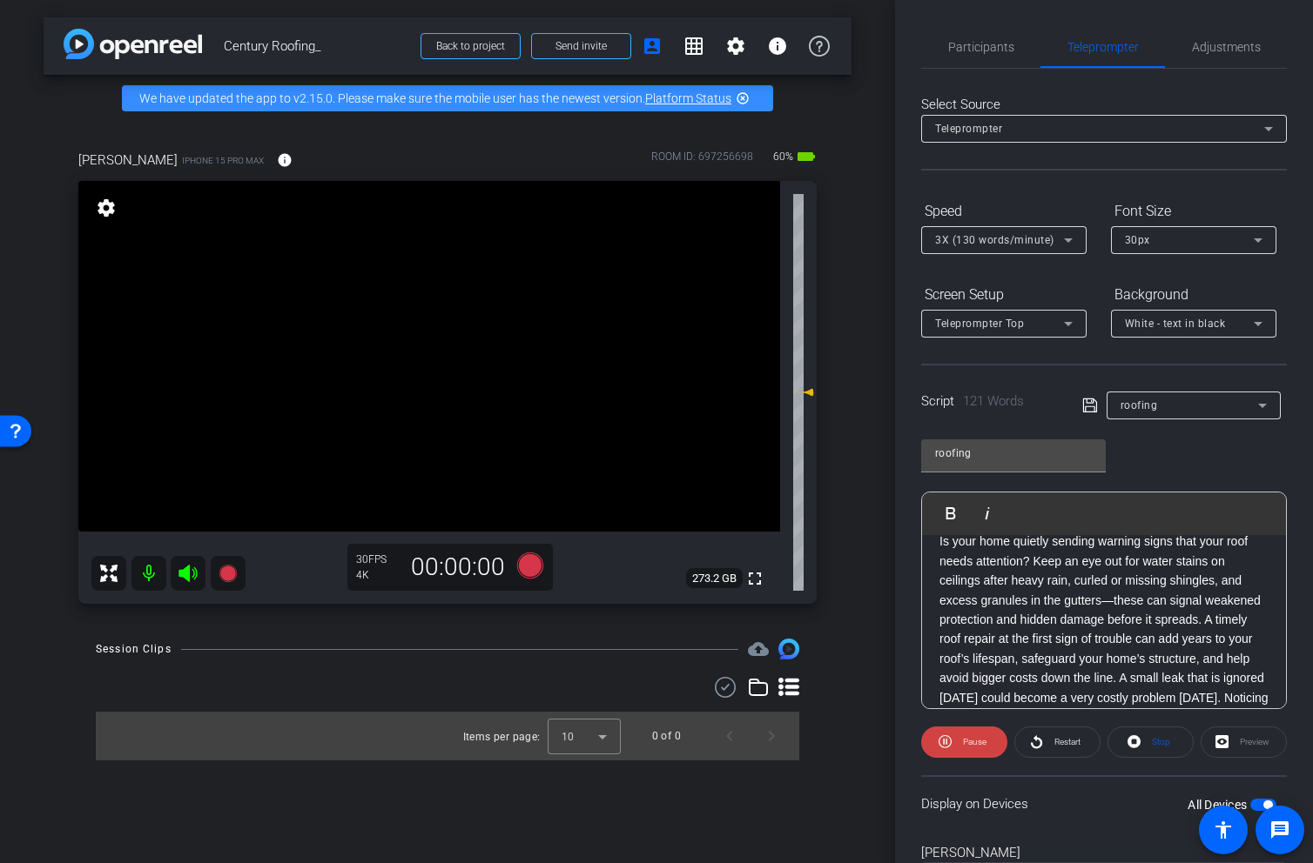
scroll to position [0, 0]
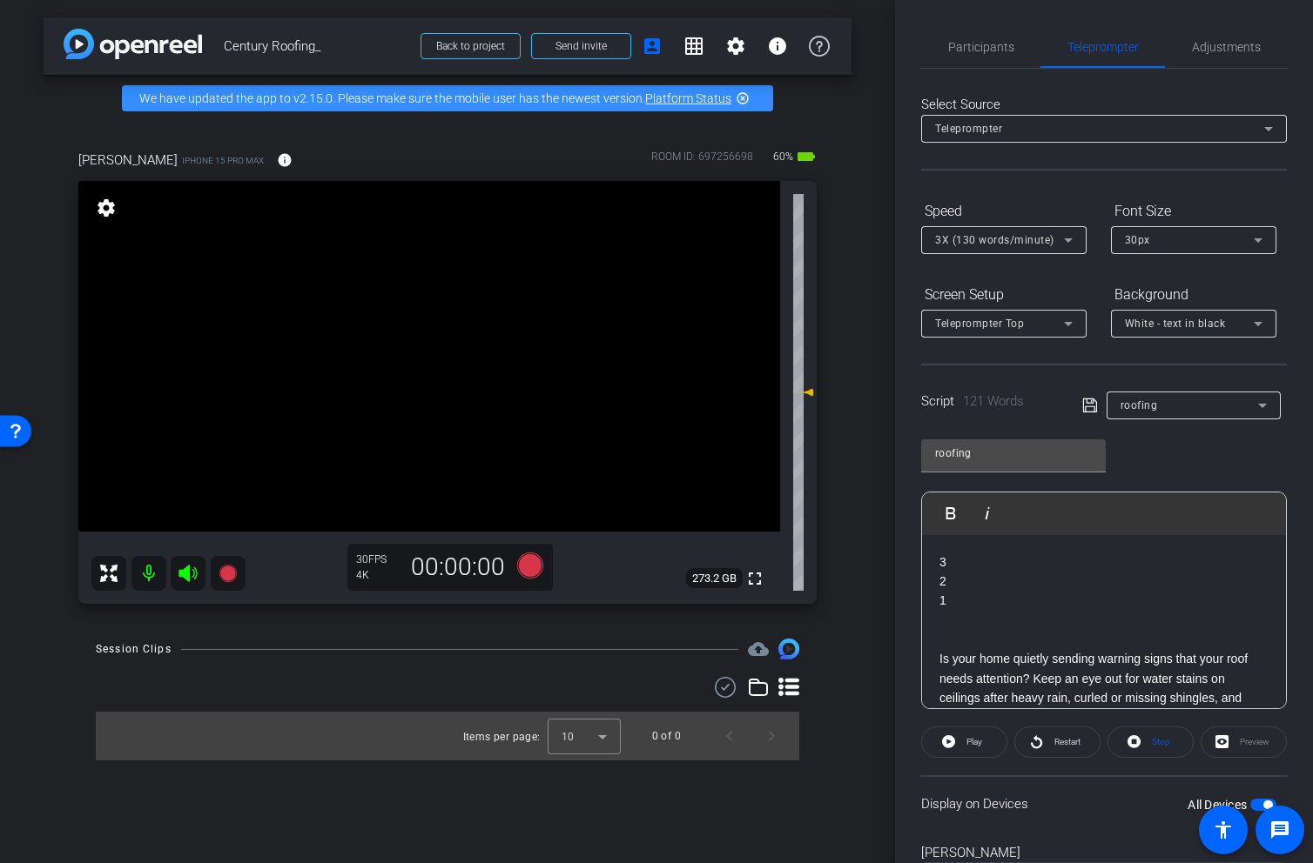
click at [188, 573] on icon at bounding box center [187, 573] width 18 height 17
click at [534, 568] on icon at bounding box center [530, 566] width 26 height 26
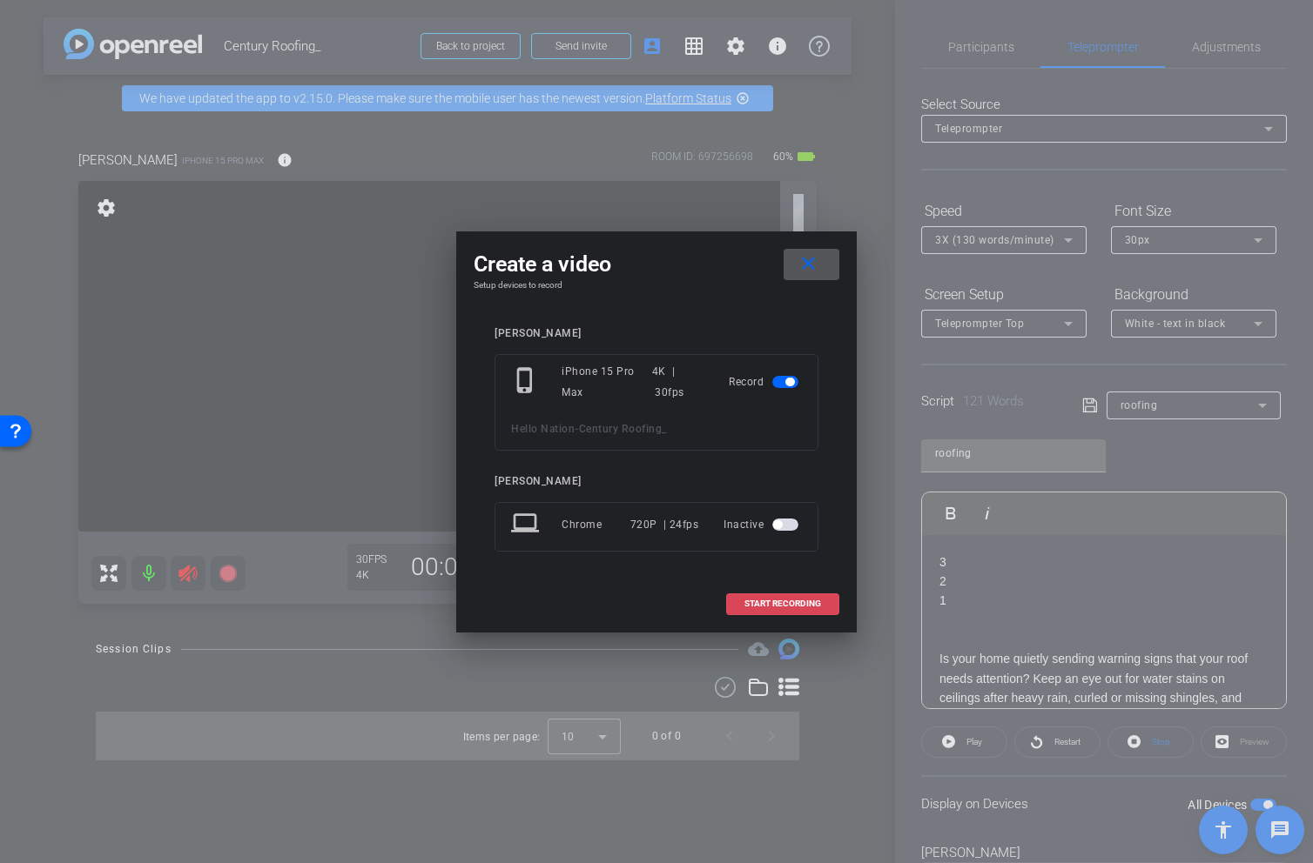
click at [789, 606] on span "START RECORDING" at bounding box center [782, 604] width 77 height 9
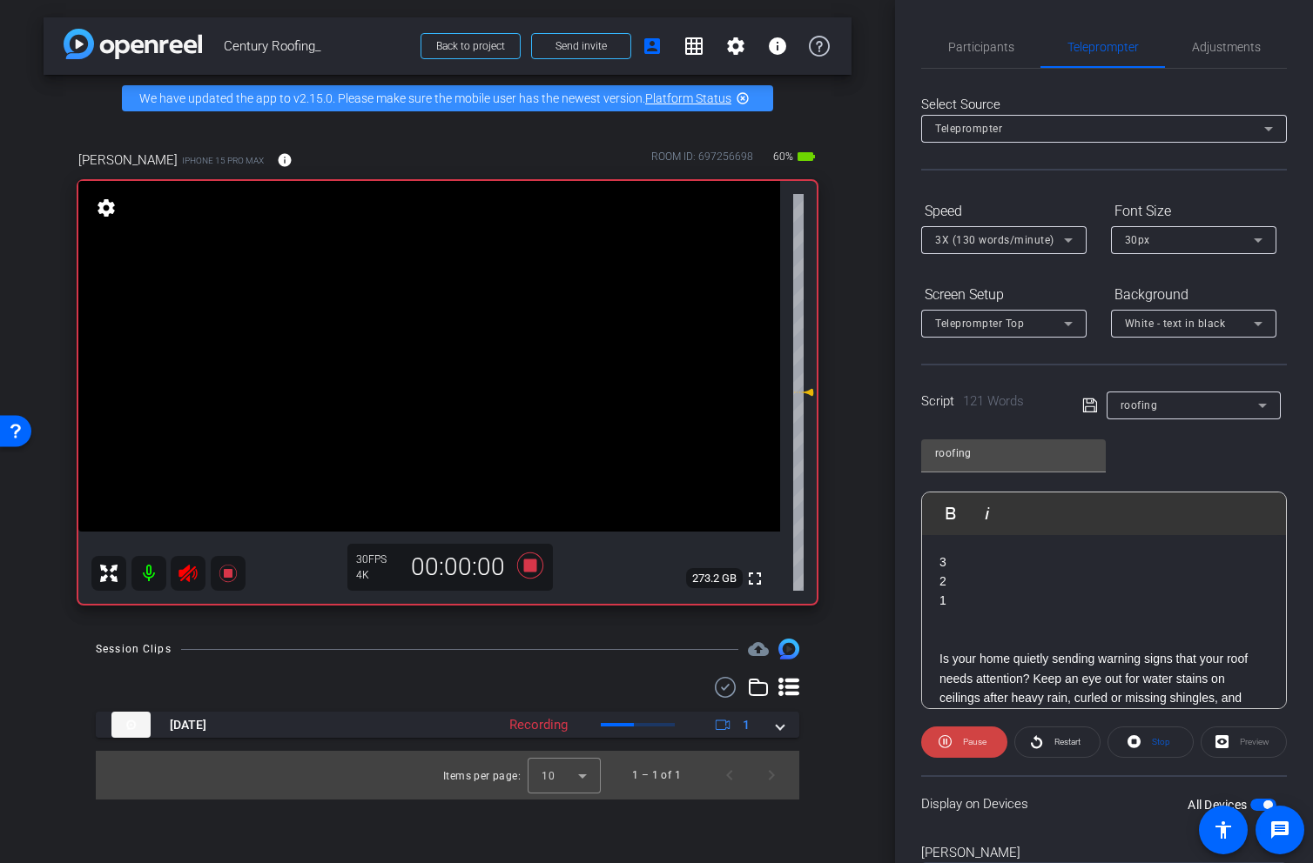
click at [1074, 747] on span "Restart" at bounding box center [1067, 742] width 26 height 10
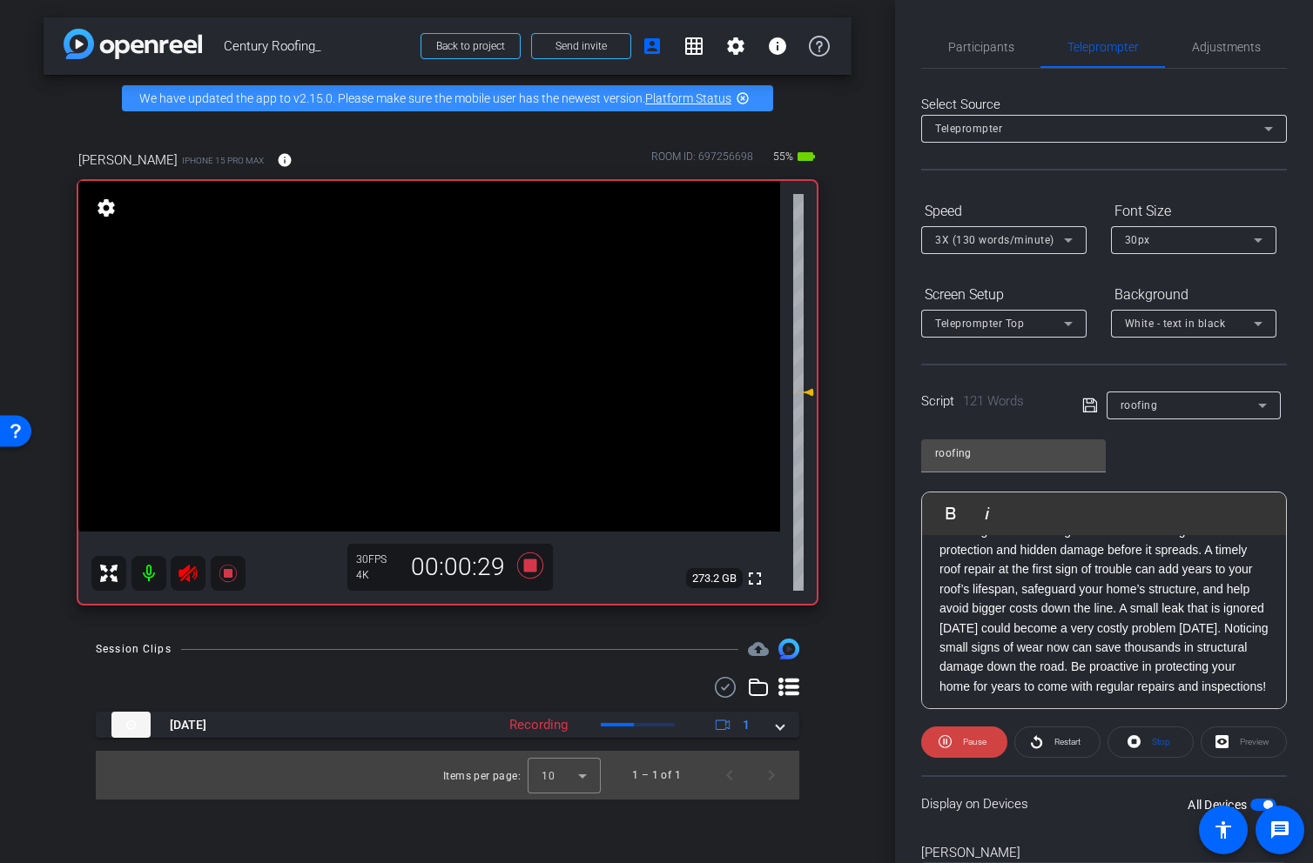
scroll to position [192, 0]
click at [192, 573] on icon at bounding box center [188, 573] width 21 height 21
click at [1008, 239] on span "3X (130 words/minute)" at bounding box center [994, 240] width 119 height 12
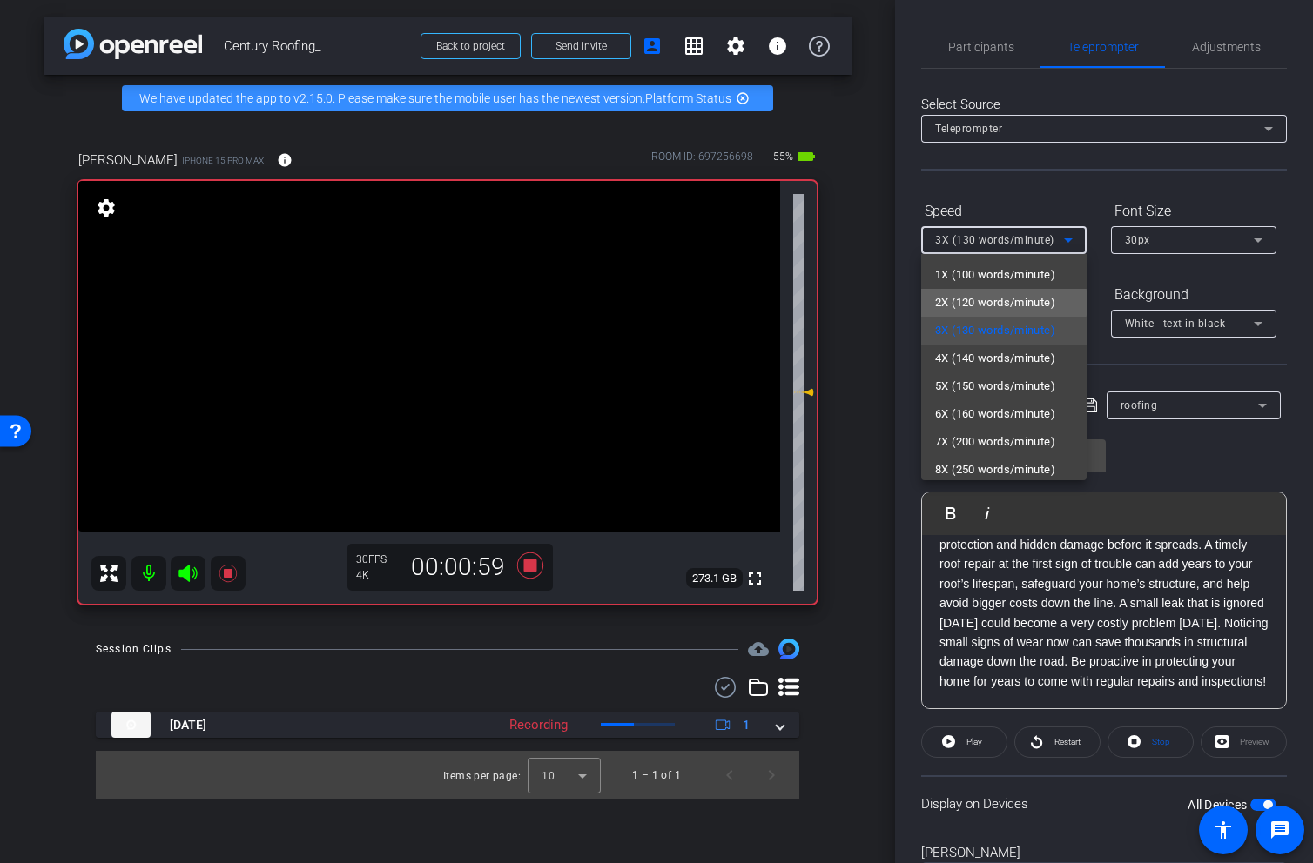
click at [998, 303] on span "2X (120 words/minute)" at bounding box center [995, 302] width 120 height 21
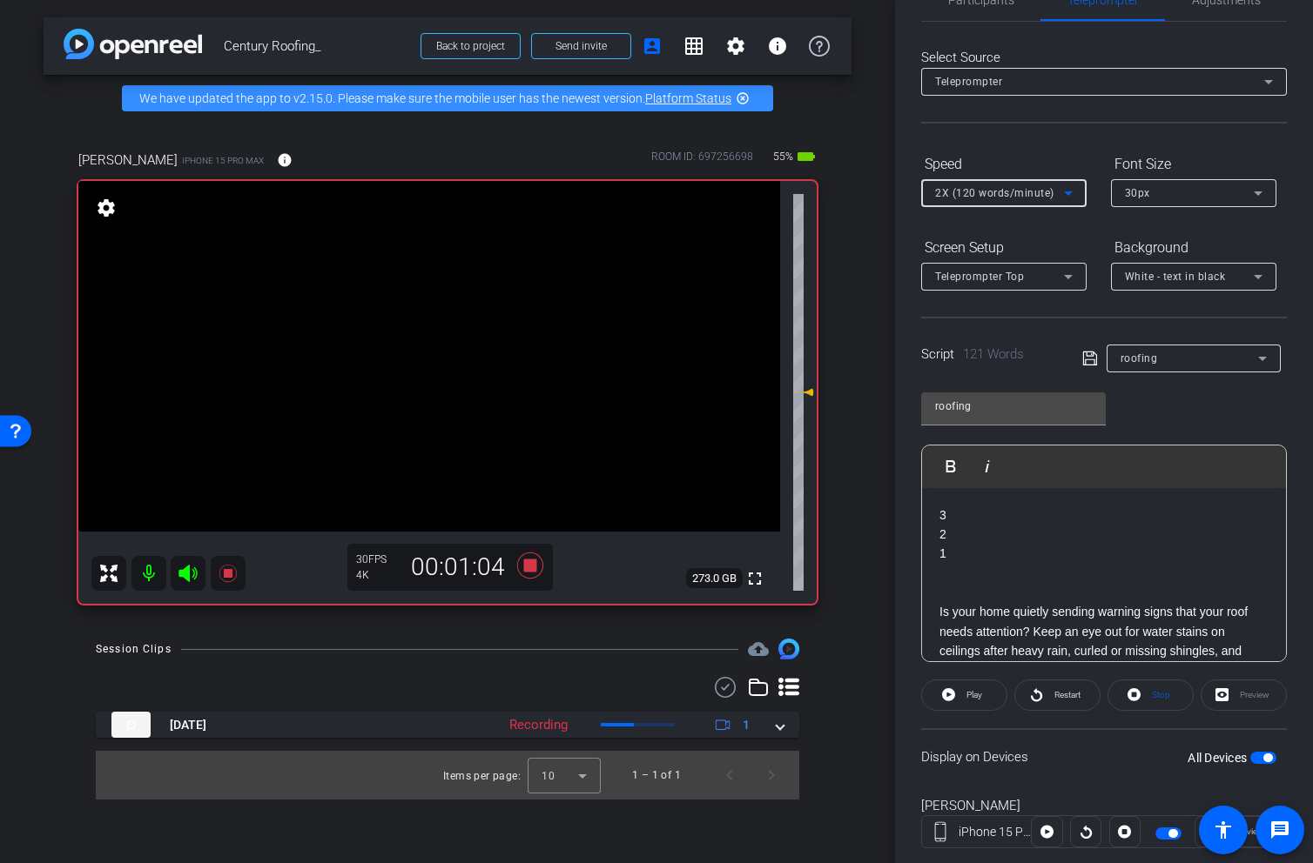
scroll to position [8, 0]
click at [977, 588] on p at bounding box center [1103, 584] width 329 height 19
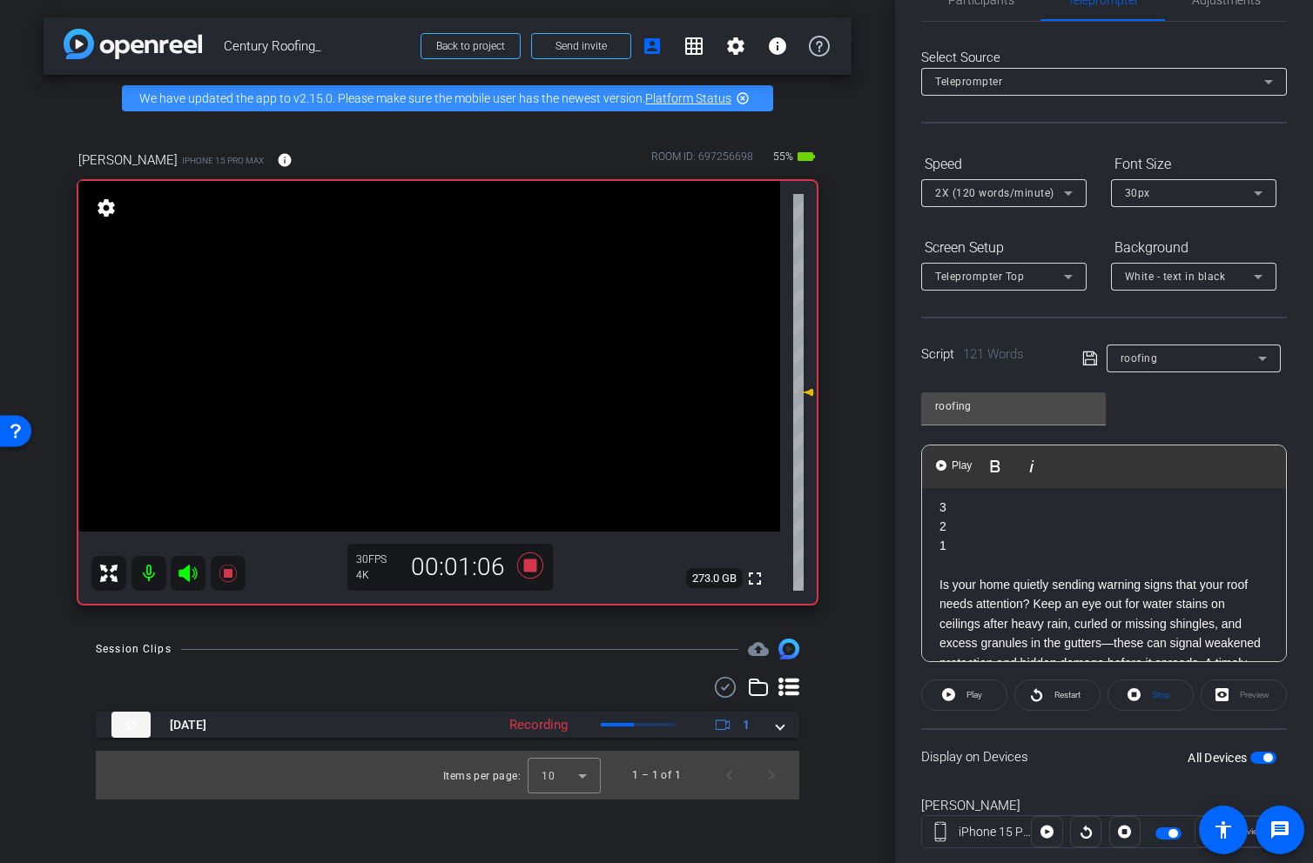
scroll to position [270, 0]
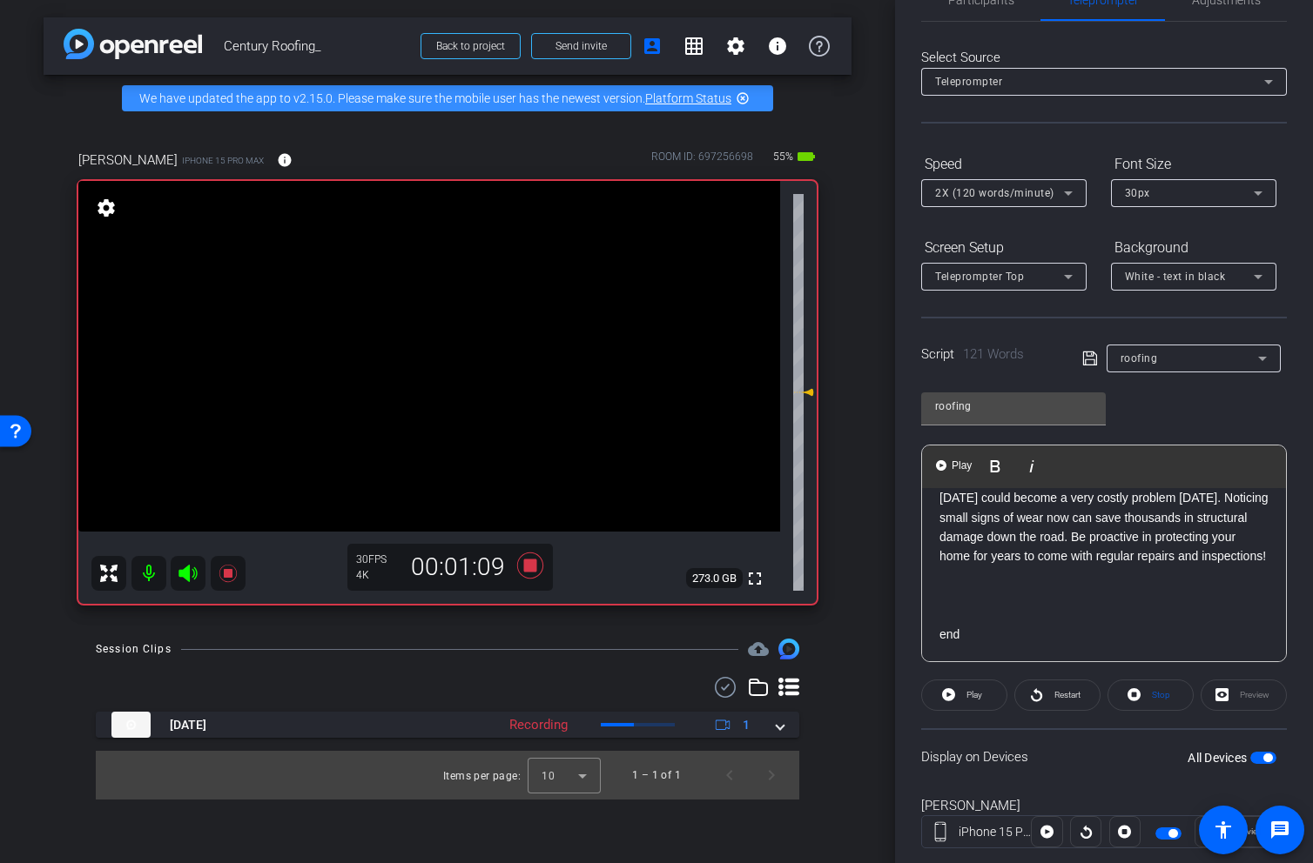
click at [1252, 759] on span "button" at bounding box center [1263, 758] width 26 height 12
click at [1252, 759] on span "button" at bounding box center [1255, 758] width 9 height 9
click at [186, 567] on icon at bounding box center [187, 573] width 18 height 17
click at [1068, 693] on span "Restart" at bounding box center [1067, 695] width 26 height 10
click at [185, 574] on icon at bounding box center [188, 573] width 21 height 21
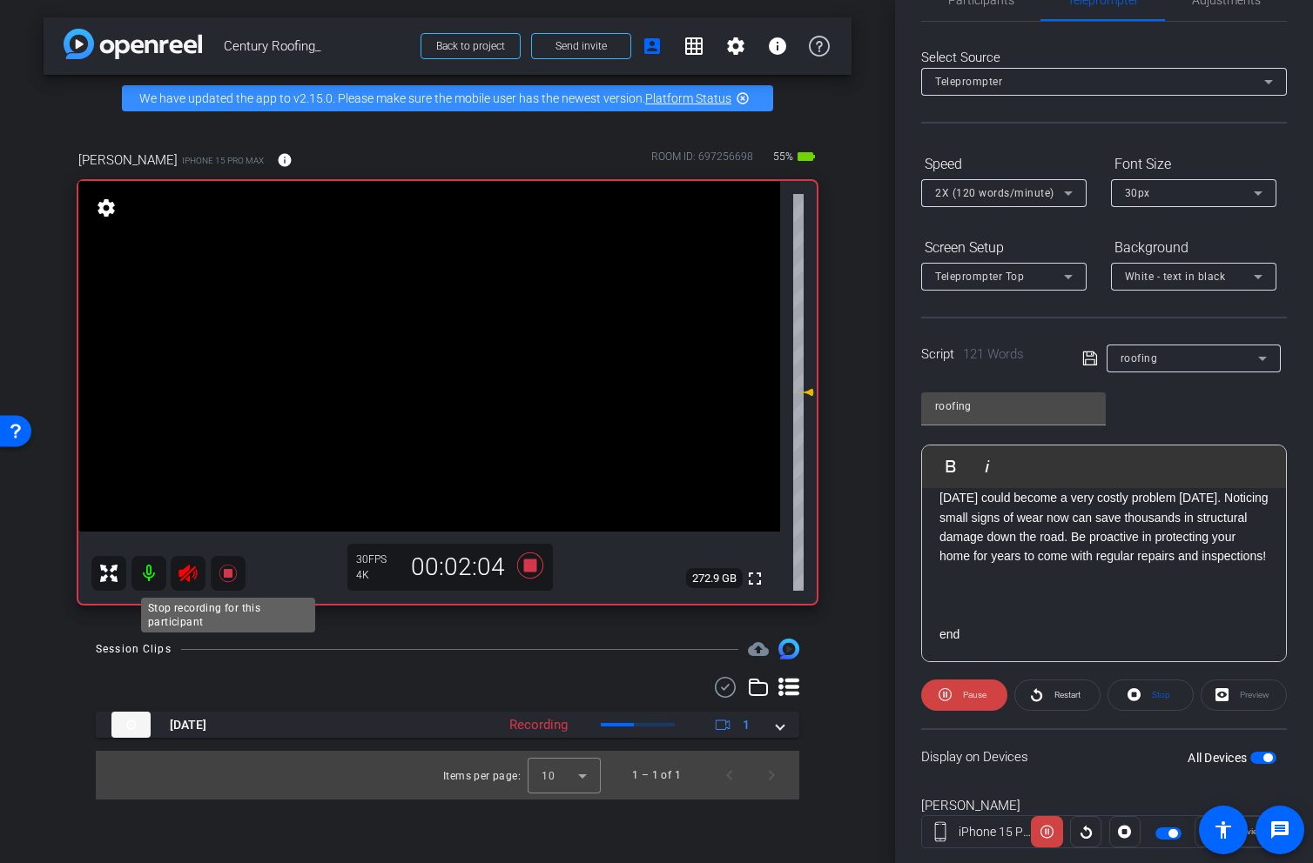
click at [226, 574] on icon at bounding box center [226, 573] width 17 height 17
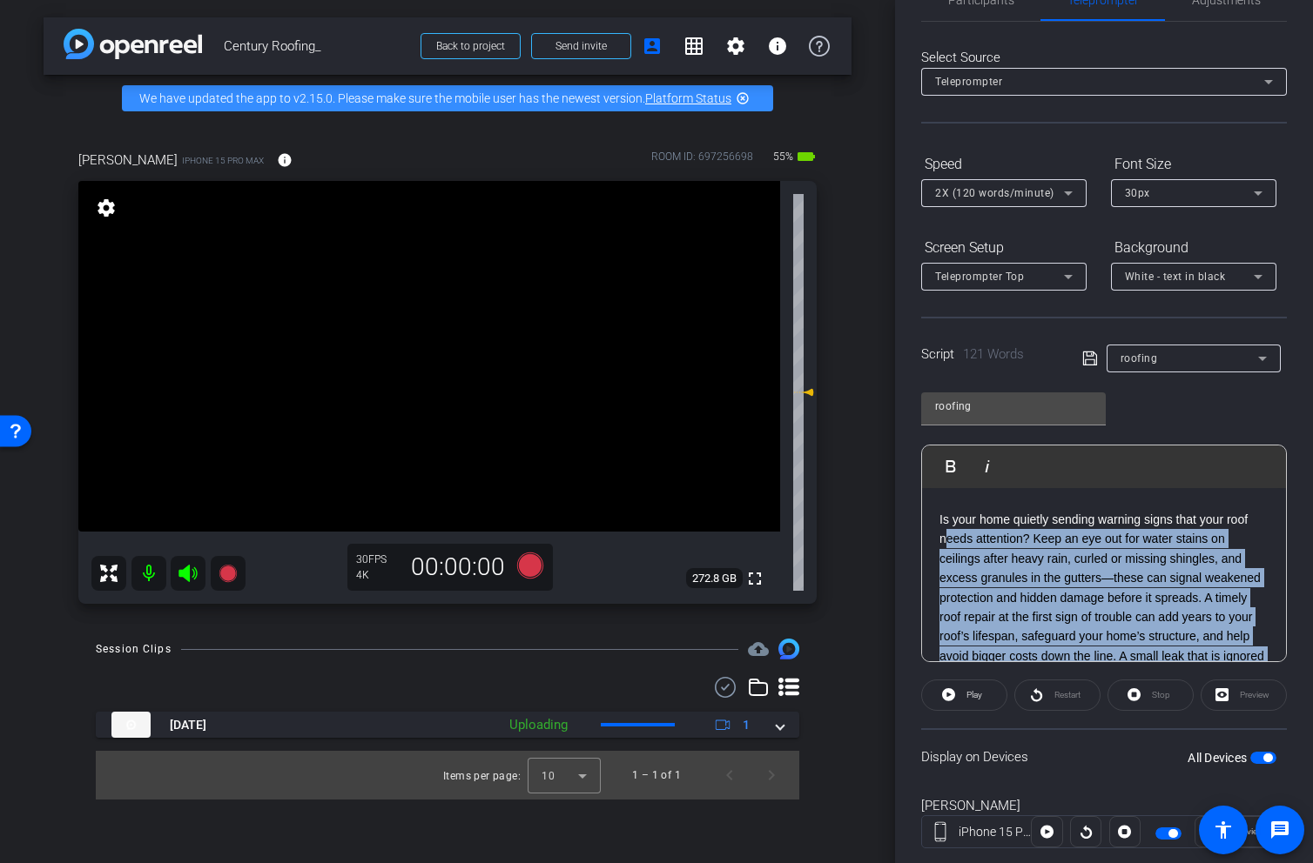
scroll to position [65, 0]
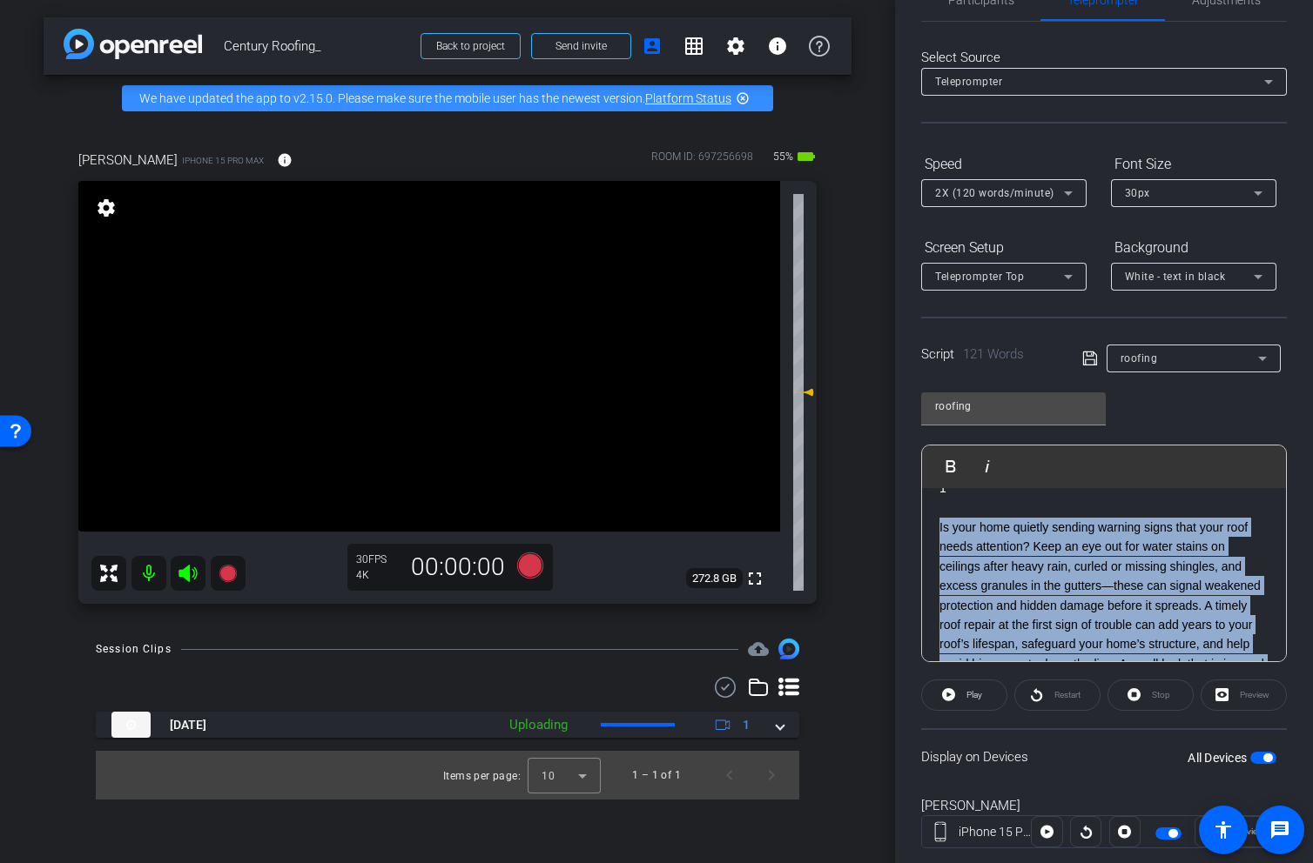
drag, startPoint x: 1144, startPoint y: 582, endPoint x: 930, endPoint y: 536, distance: 218.2
click at [930, 535] on div "3 2 1 Is your home quietly sending warning signs that your roof needs attention…" at bounding box center [1104, 635] width 364 height 425
copy p "Is your home quietly sending warning signs that your roof needs attention? Keep…"
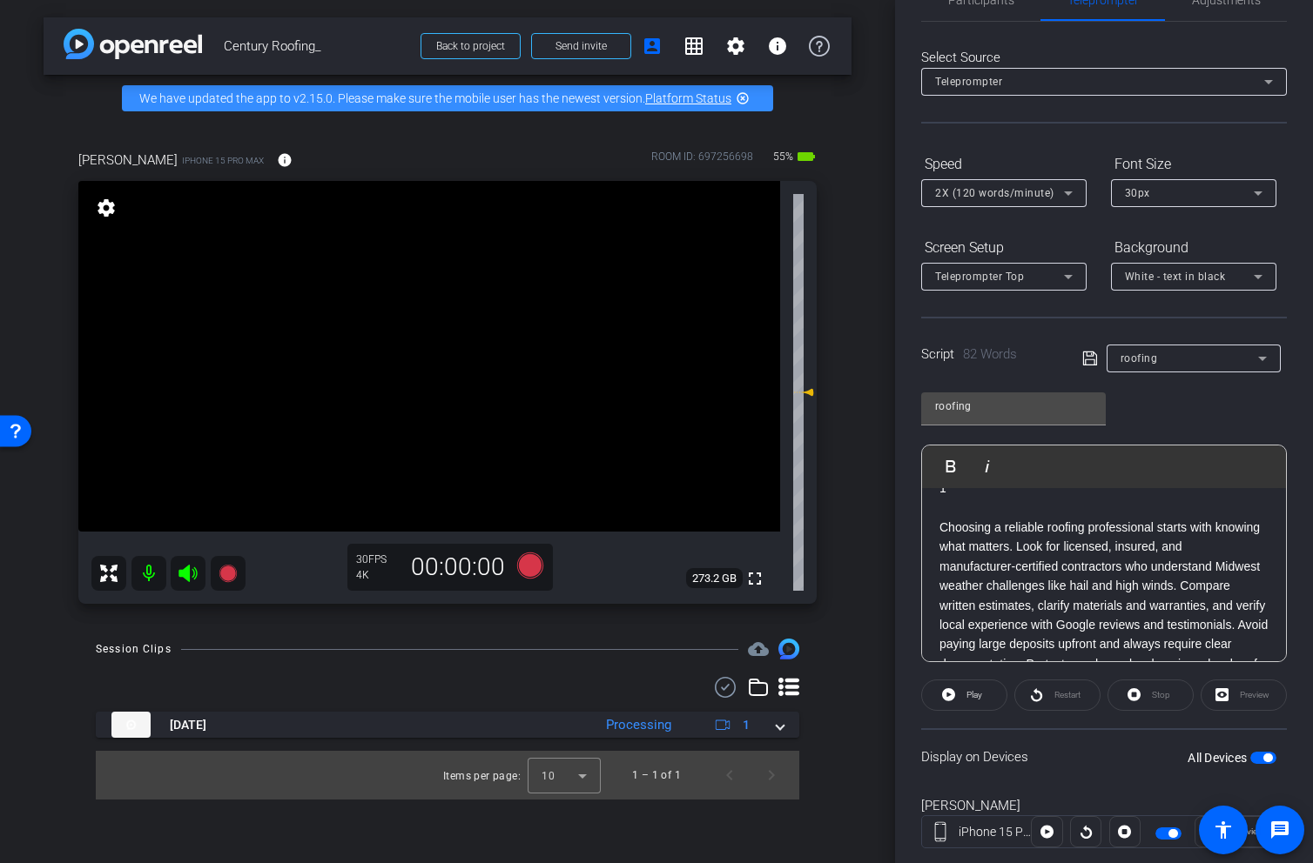
scroll to position [77, 0]
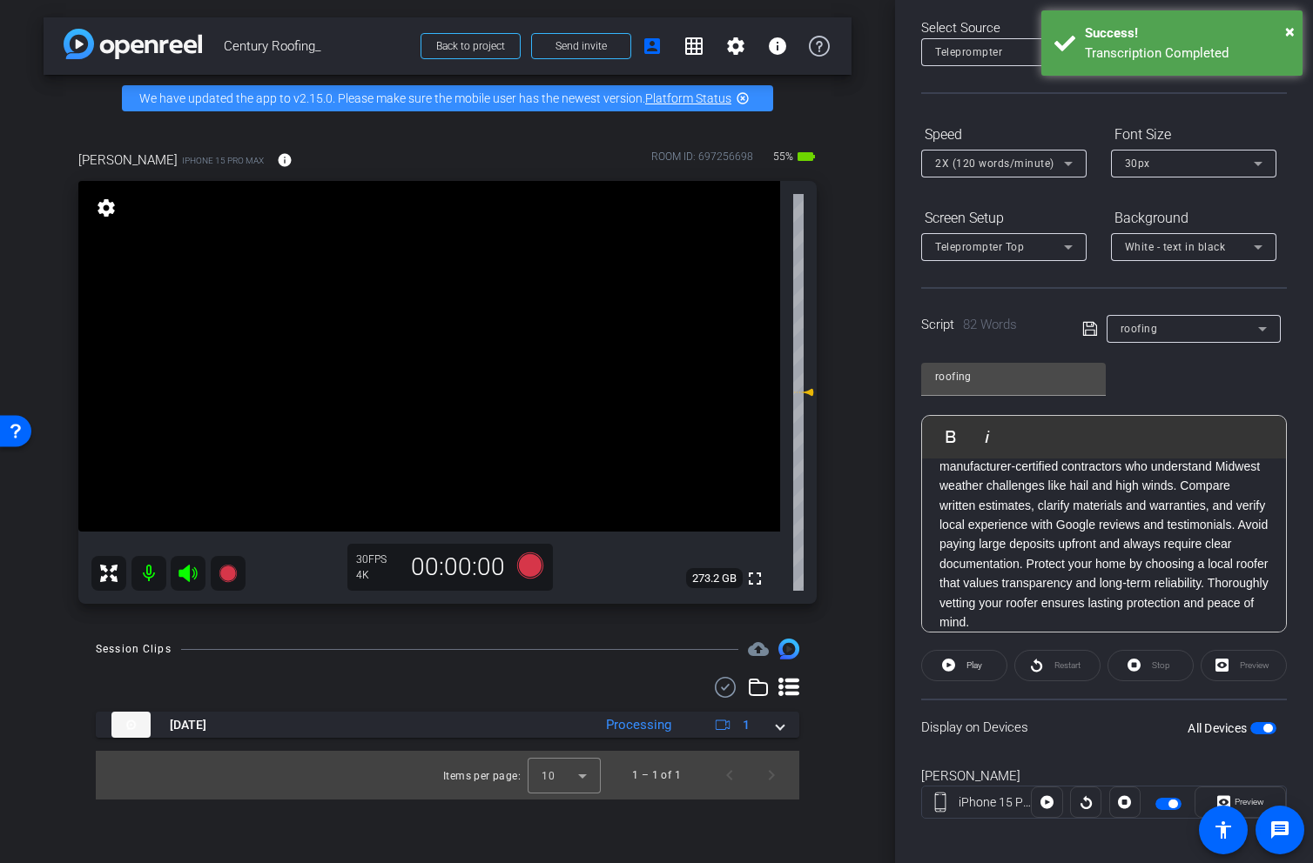
click at [1264, 725] on span "button" at bounding box center [1267, 728] width 9 height 9
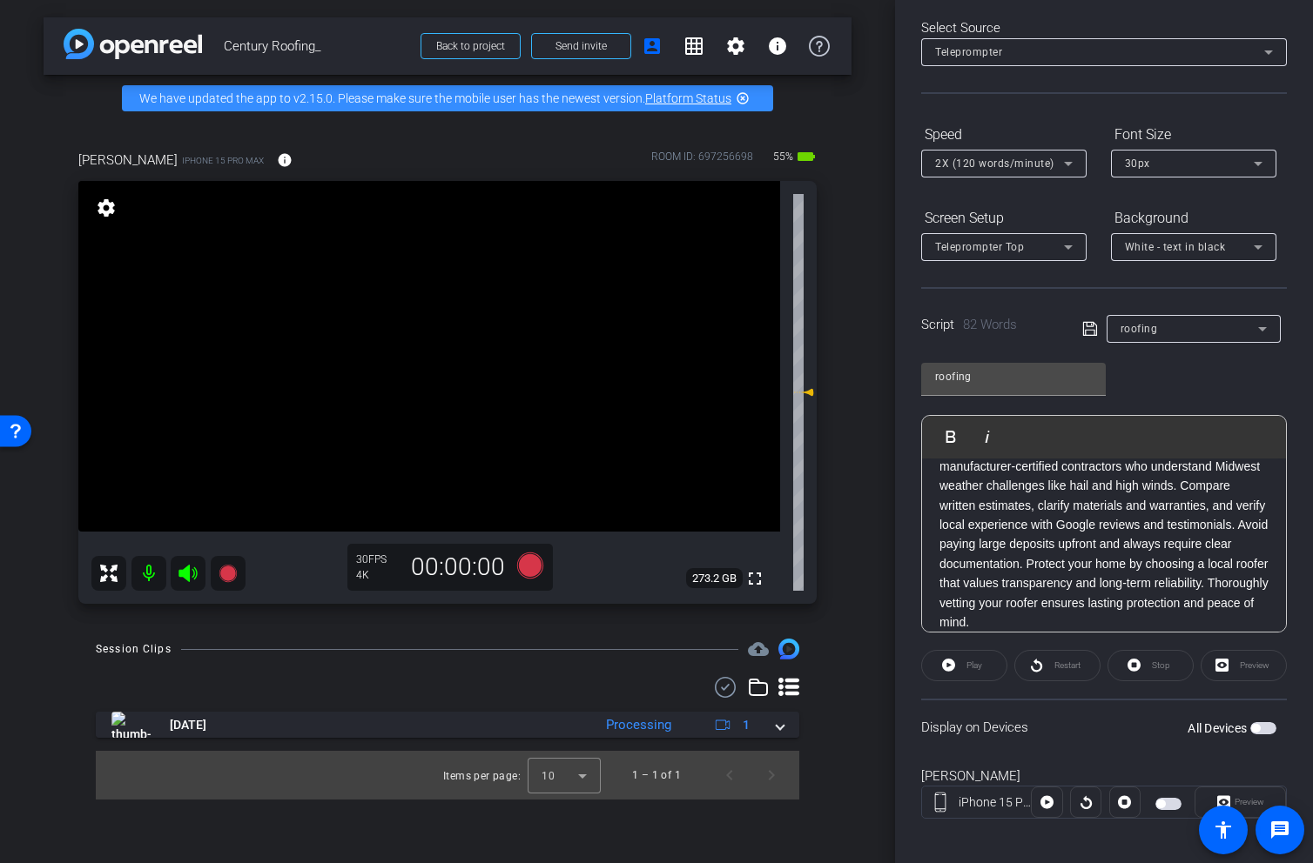
scroll to position [0, 0]
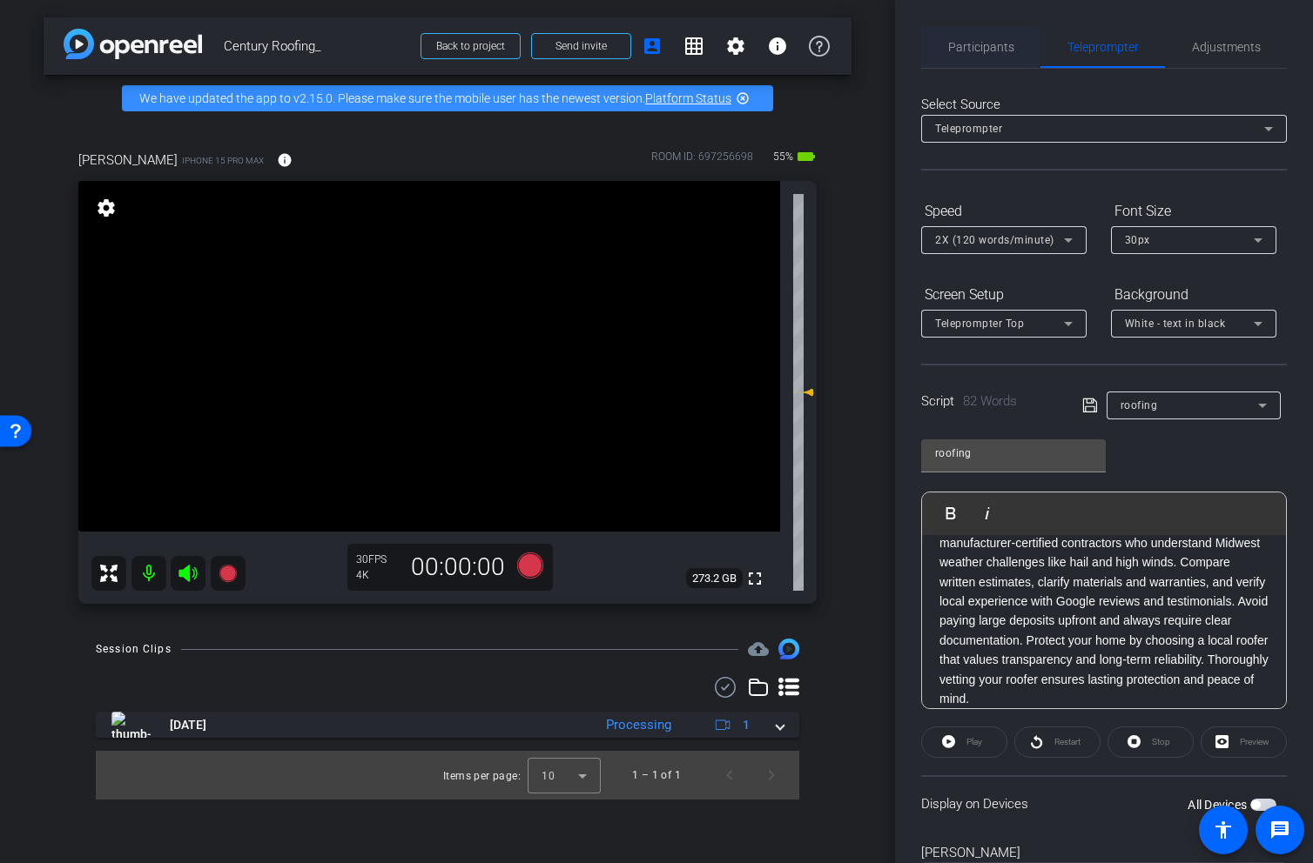
click at [973, 47] on span "Participants" at bounding box center [981, 47] width 66 height 12
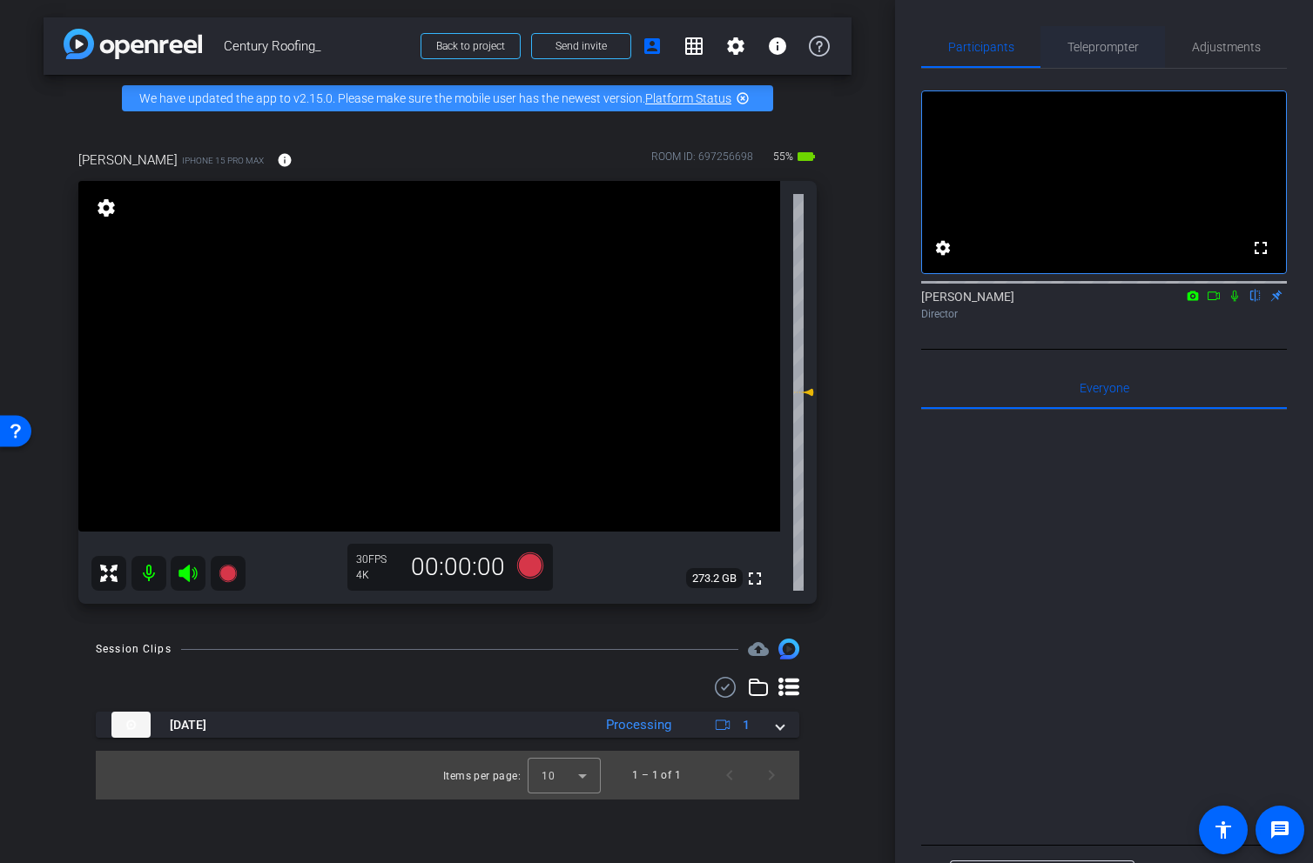
click at [1104, 47] on span "Teleprompter" at bounding box center [1102, 47] width 71 height 12
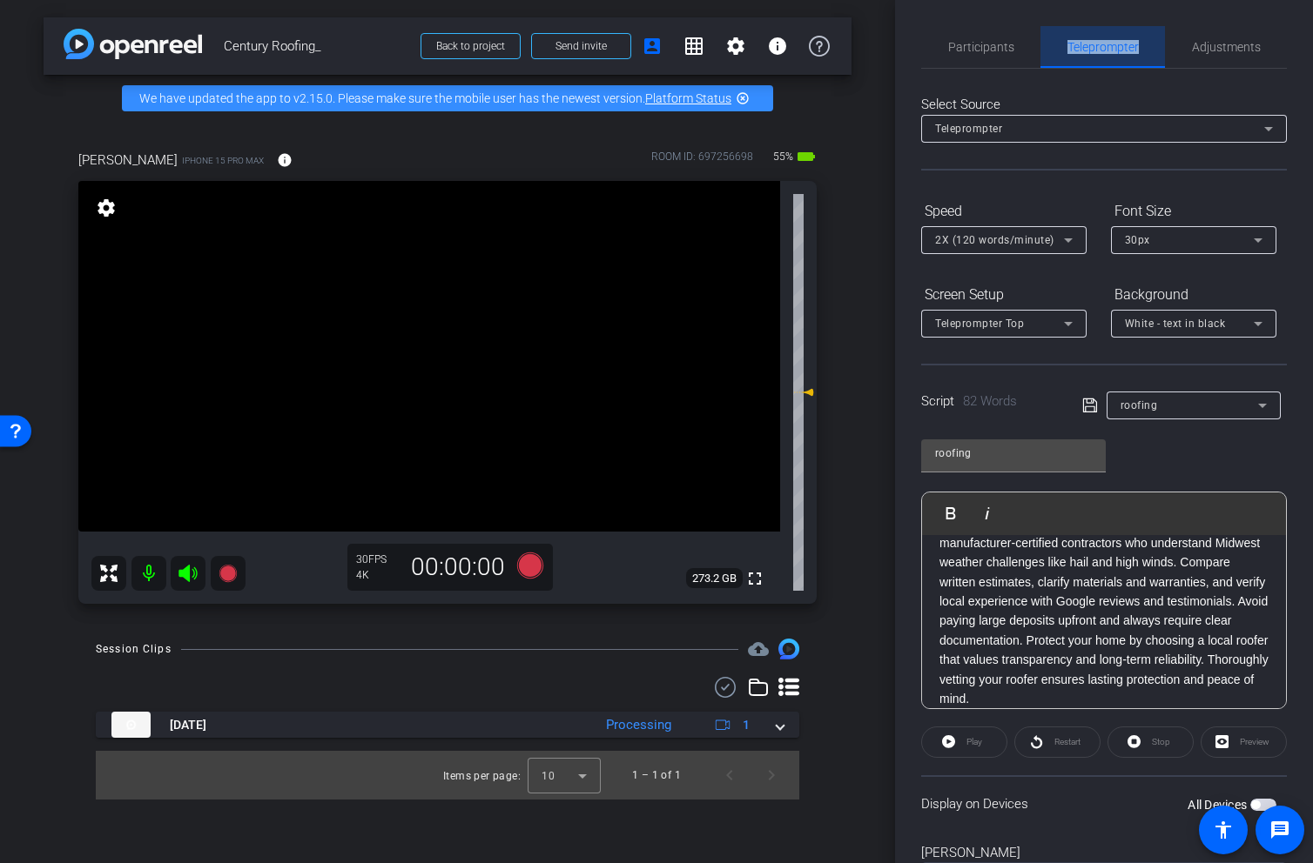
click at [1104, 47] on span "Teleprompter" at bounding box center [1102, 47] width 71 height 12
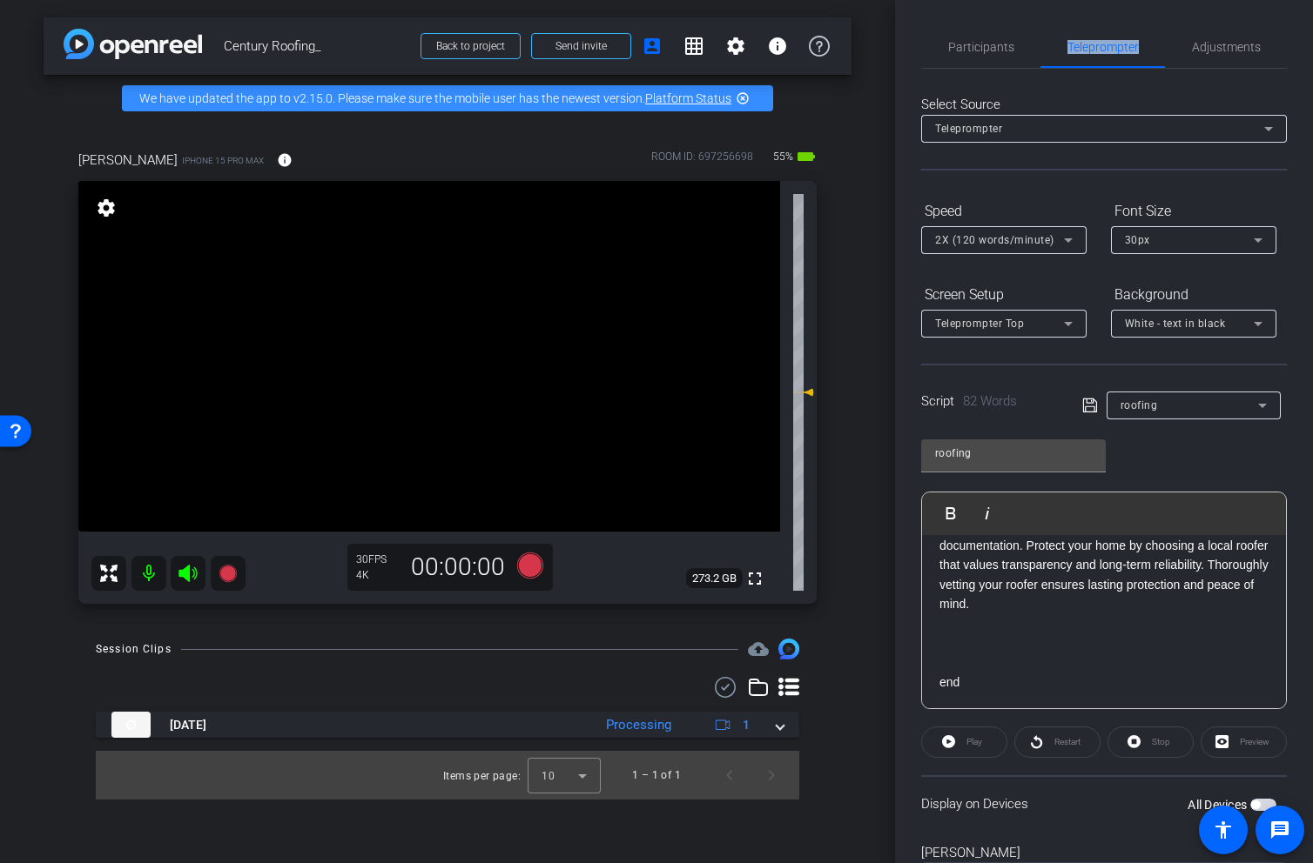
click at [1257, 800] on span "button" at bounding box center [1263, 805] width 26 height 12
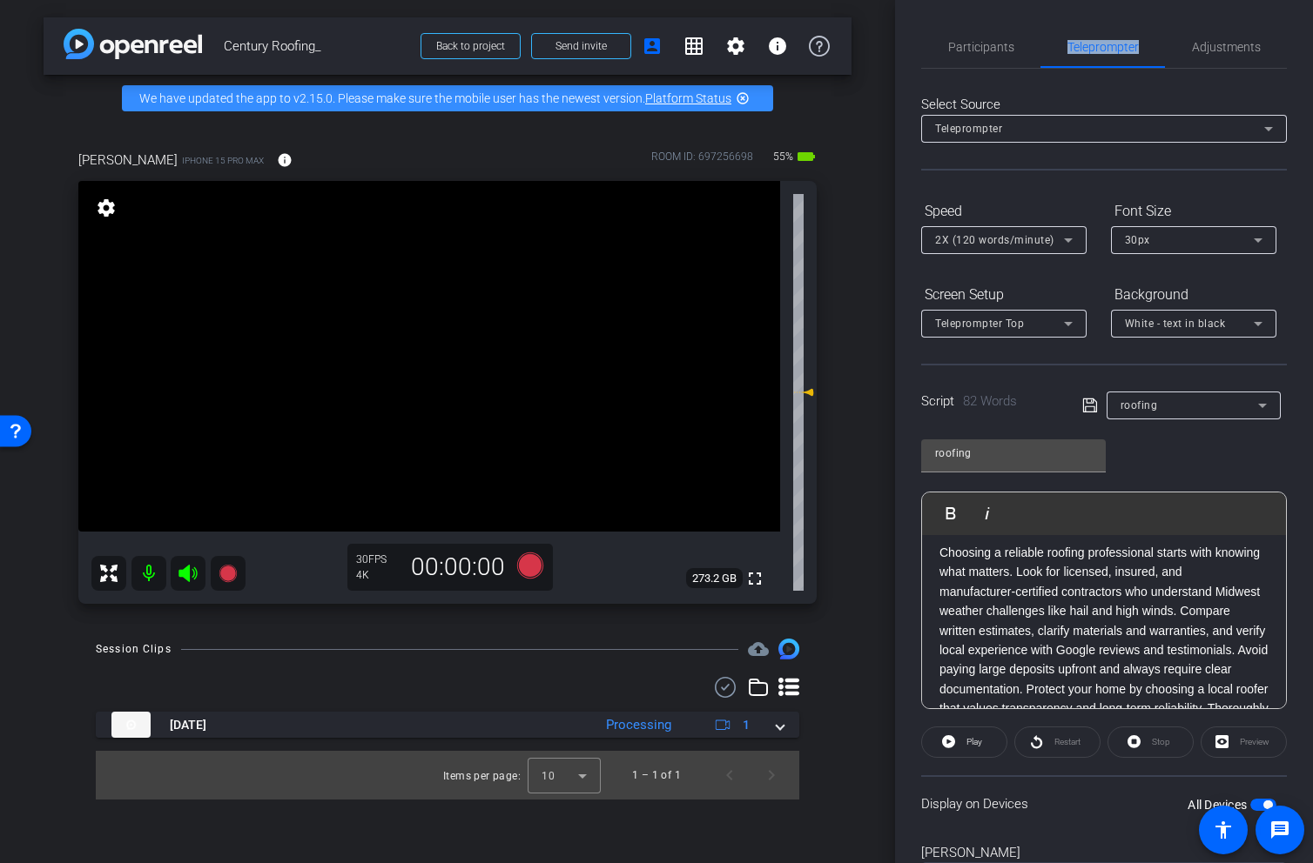
scroll to position [80, 0]
click at [964, 742] on span "Play" at bounding box center [972, 742] width 20 height 24
click at [185, 580] on icon at bounding box center [188, 573] width 21 height 21
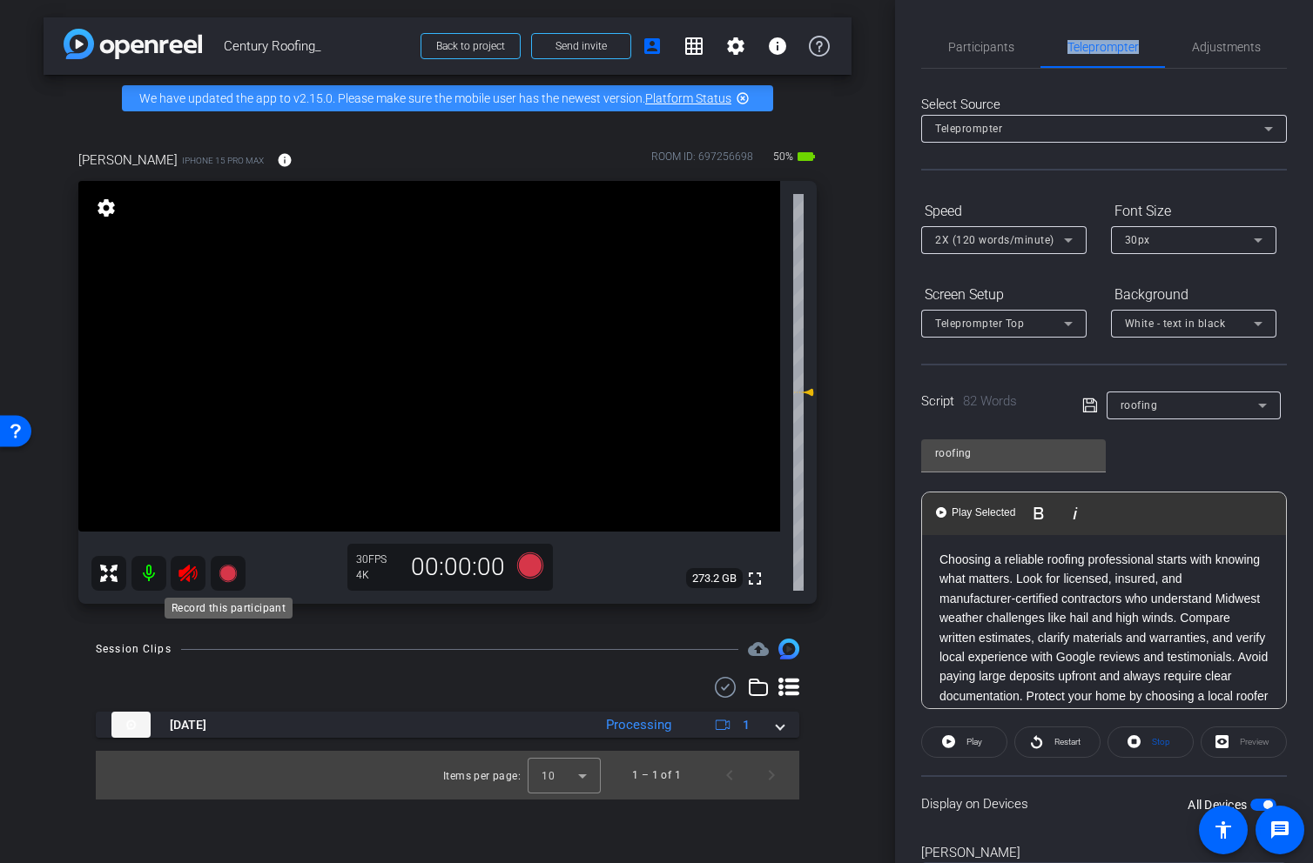
click at [232, 573] on icon at bounding box center [226, 573] width 17 height 17
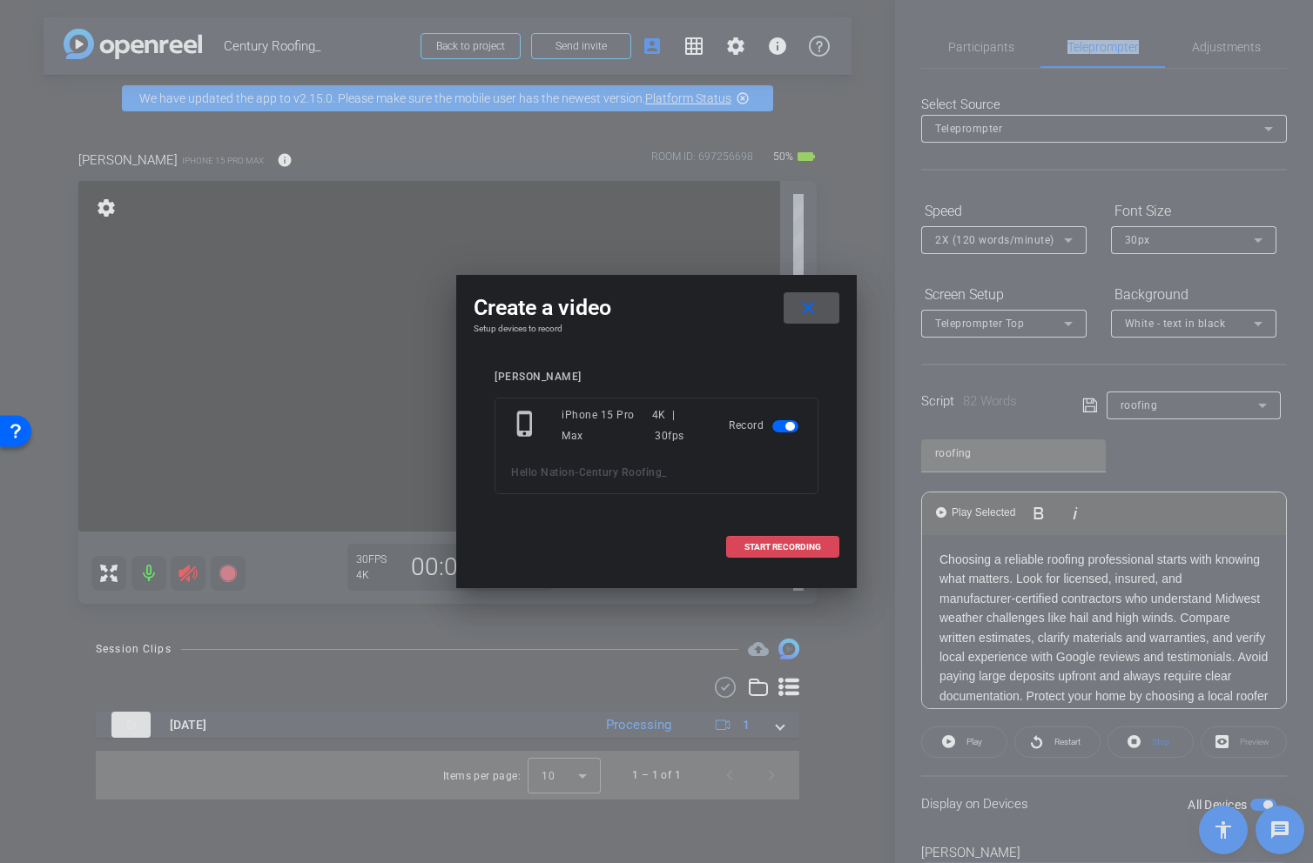
click at [803, 551] on span "START RECORDING" at bounding box center [782, 547] width 77 height 9
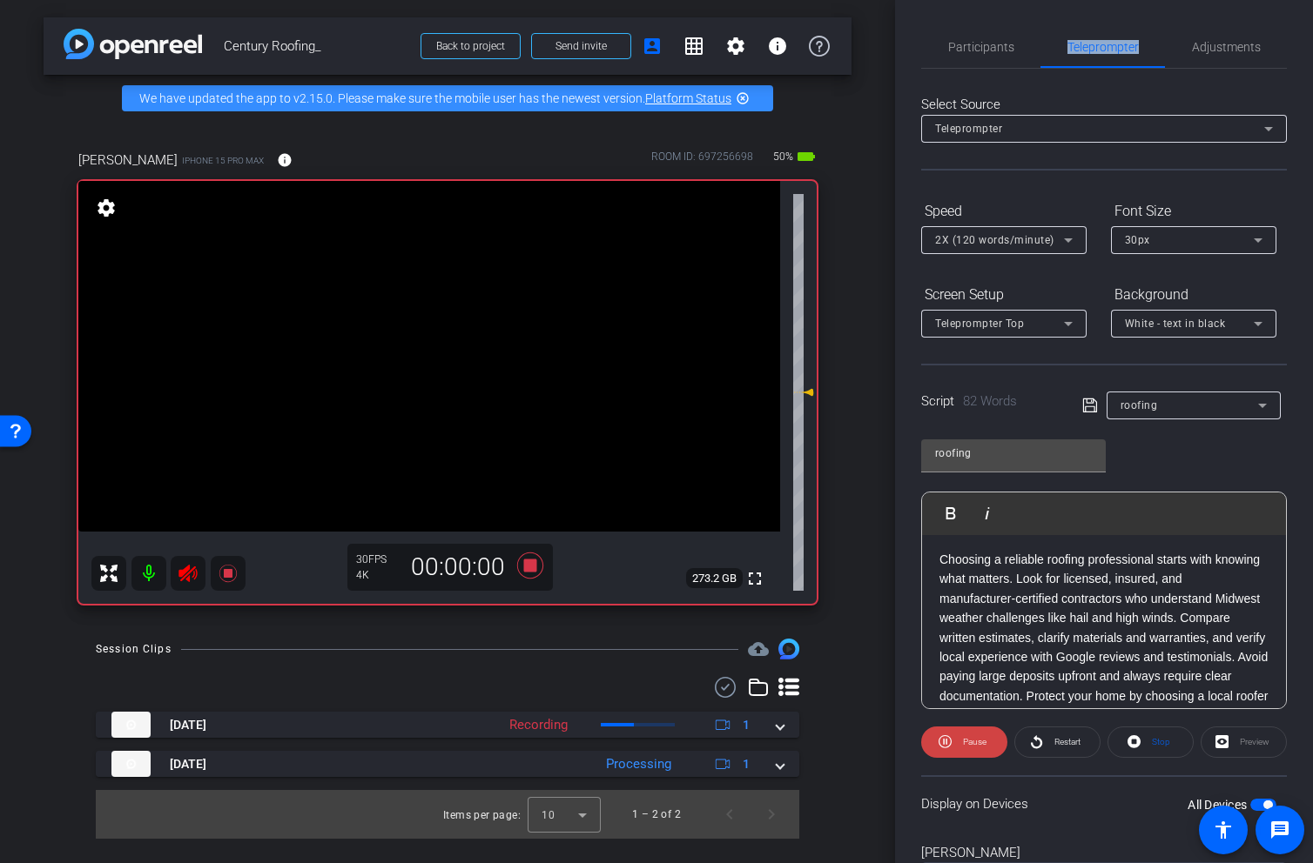
click at [1045, 737] on span at bounding box center [1057, 743] width 84 height 42
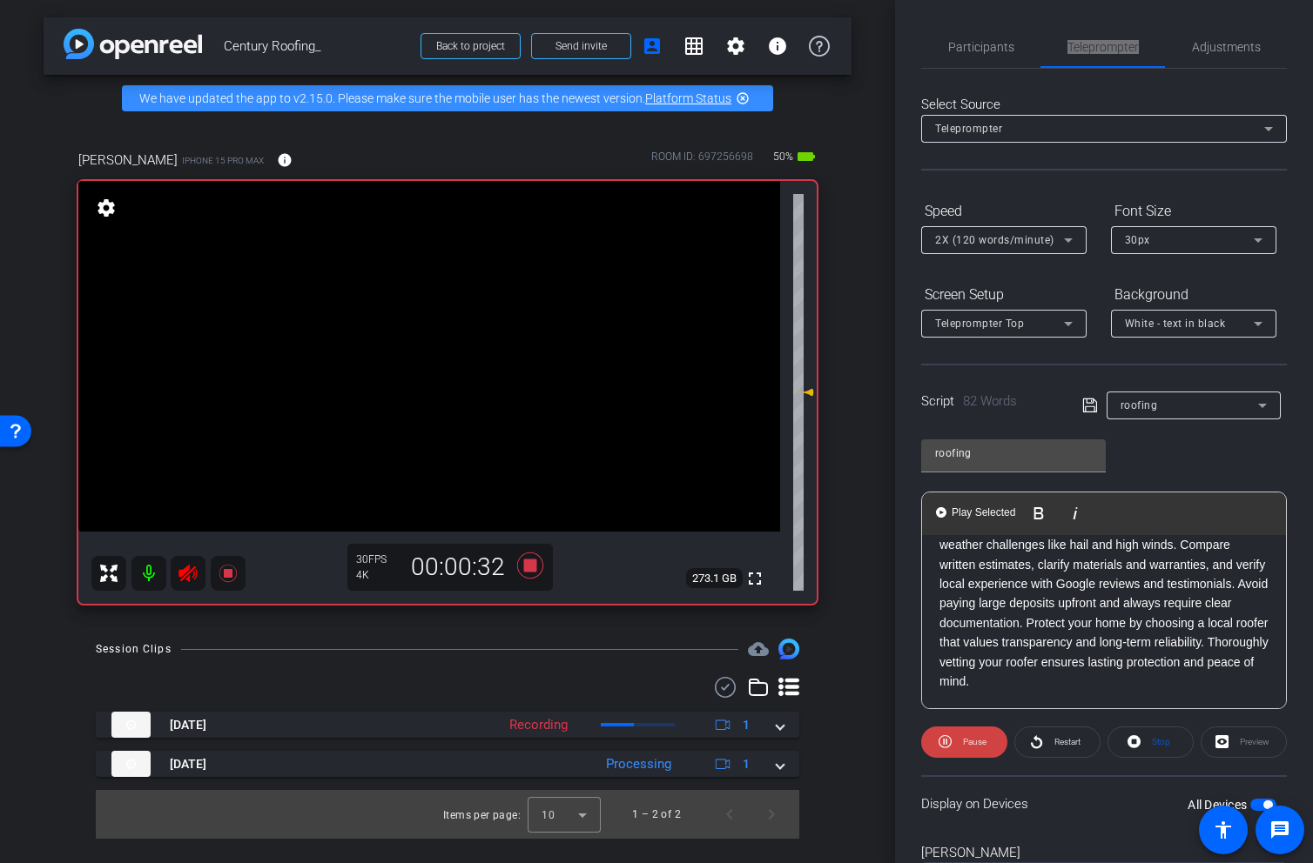
scroll to position [168, 0]
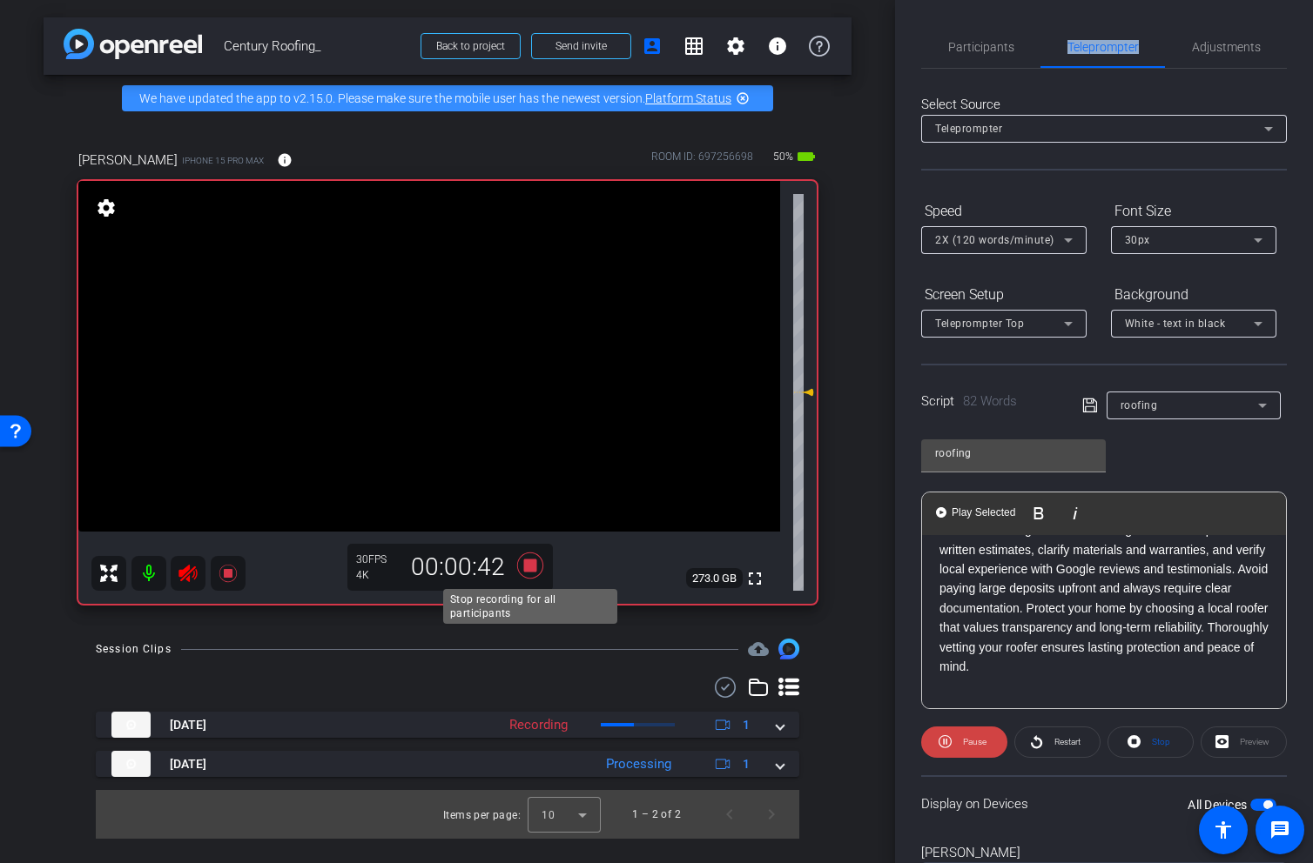
click at [529, 568] on icon at bounding box center [530, 566] width 26 height 26
click at [193, 579] on icon at bounding box center [188, 573] width 21 height 21
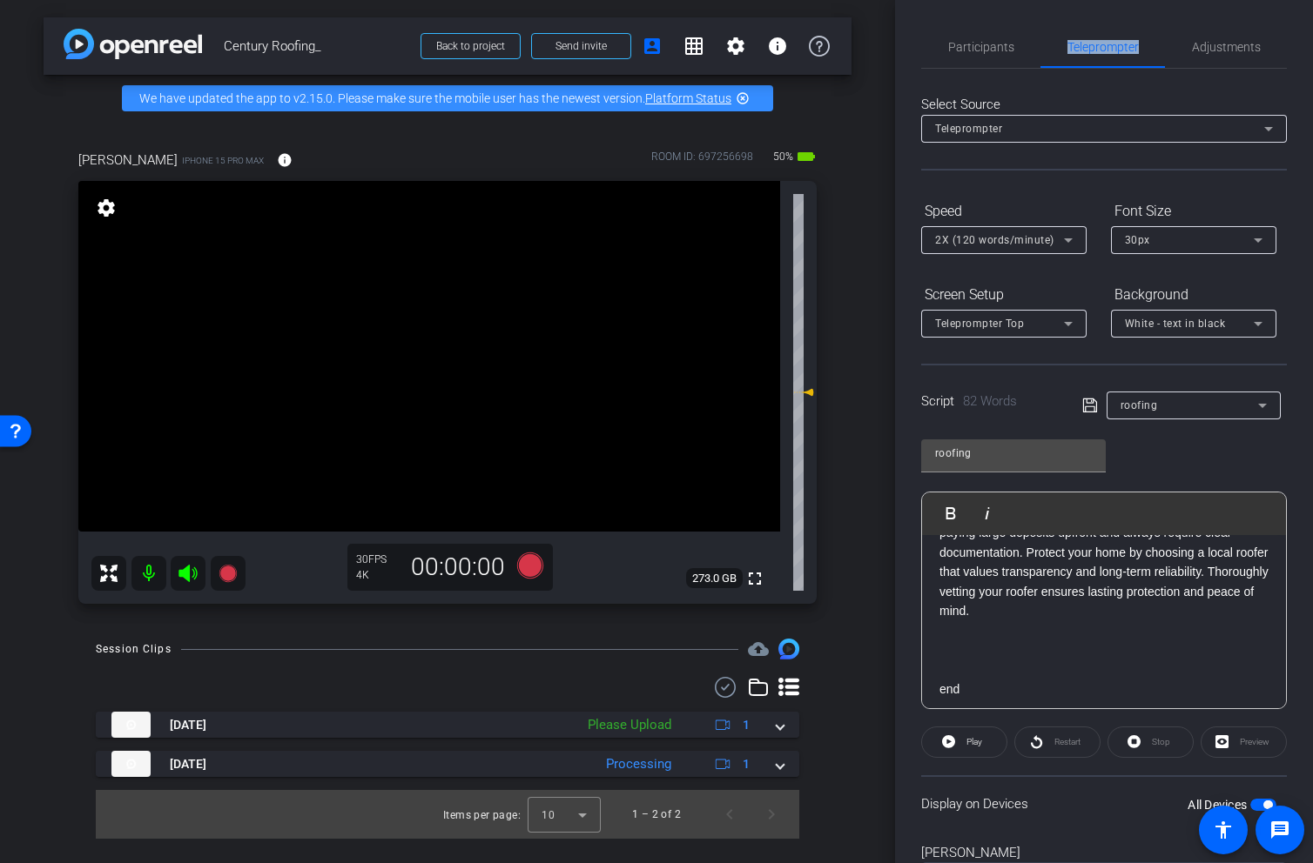
scroll to position [231, 0]
click at [1253, 798] on div "All Devices" at bounding box center [1231, 804] width 89 height 17
click at [1254, 801] on span "button" at bounding box center [1263, 805] width 26 height 12
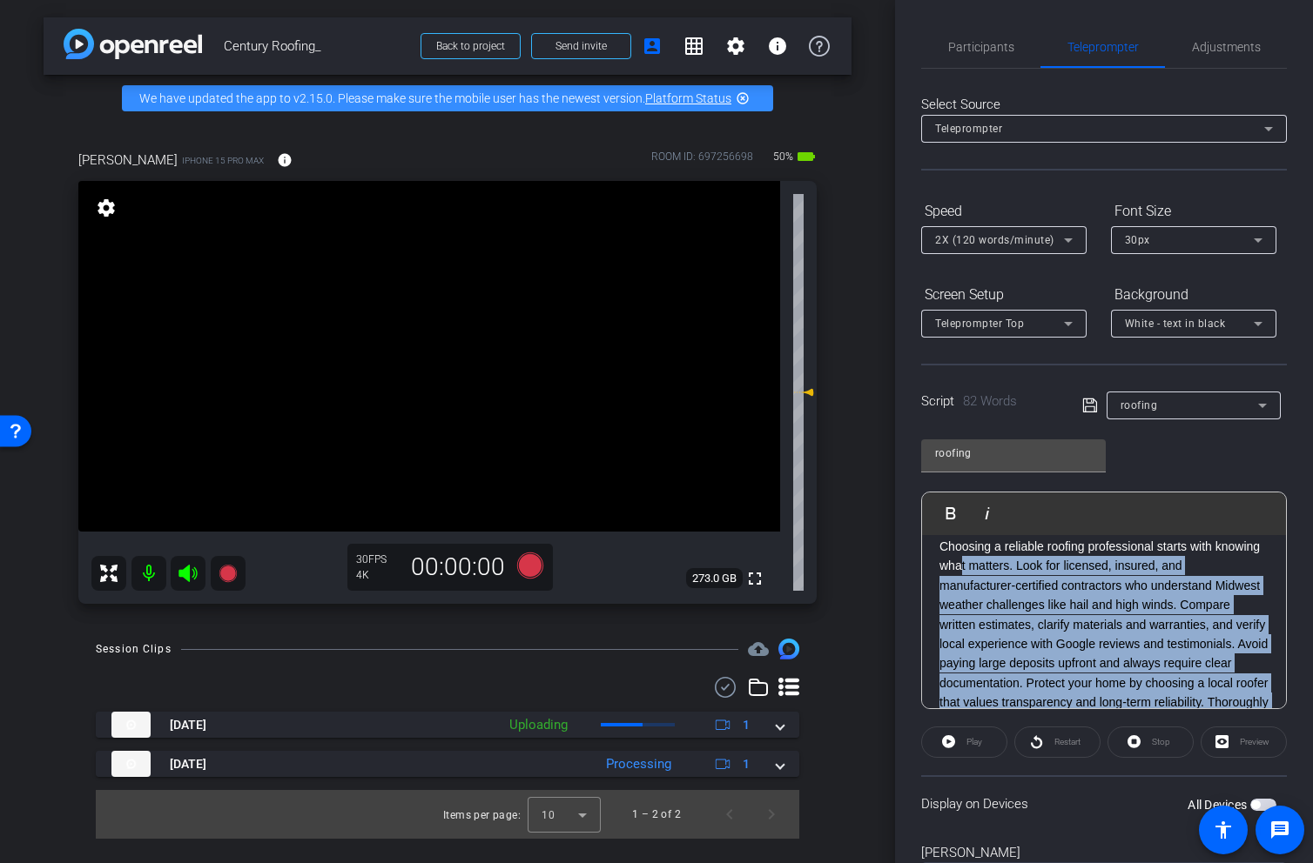
scroll to position [88, 0]
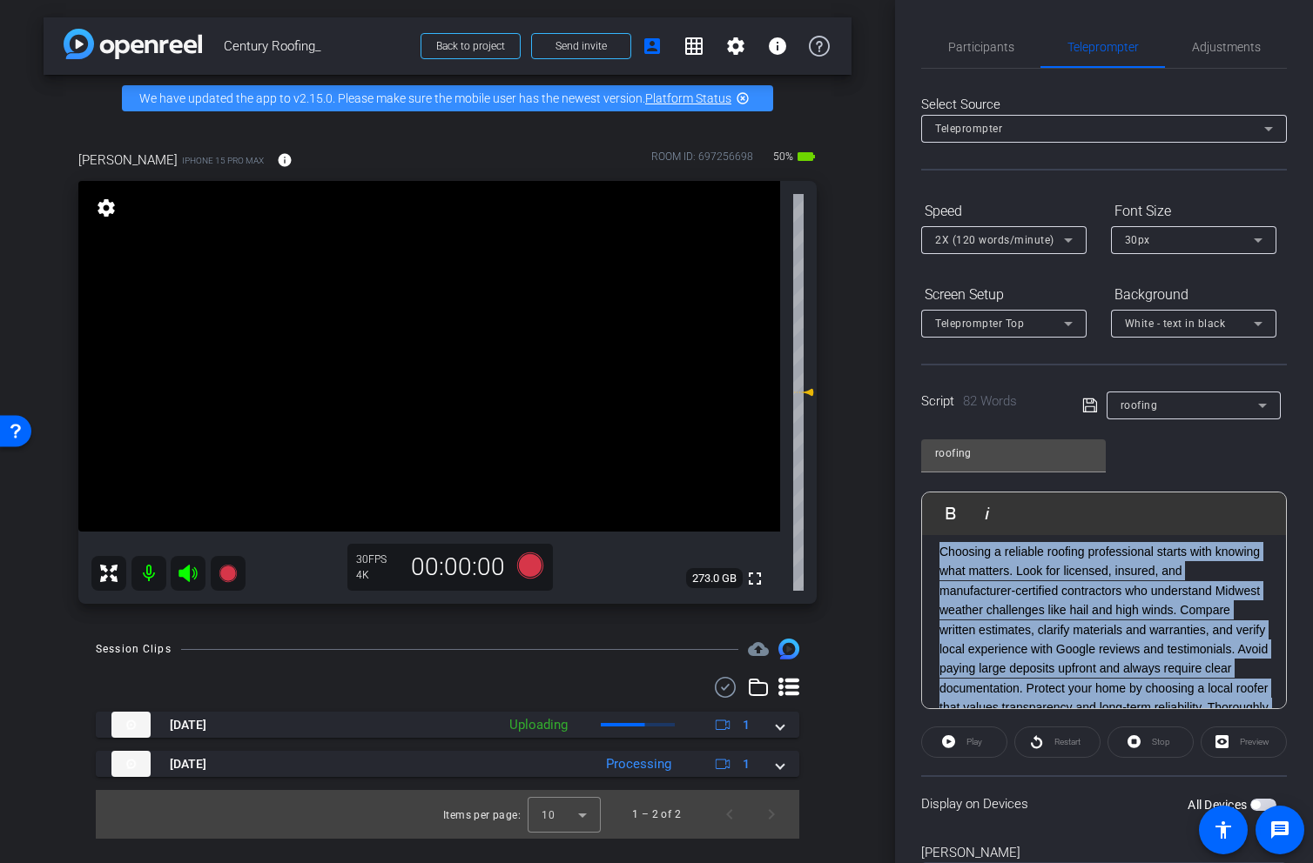
drag, startPoint x: 1076, startPoint y: 621, endPoint x: 937, endPoint y: 554, distance: 153.4
click at [937, 554] on div "3 2 1 Choosing a reliable roofing professional starts with knowing what matters…" at bounding box center [1104, 649] width 364 height 405
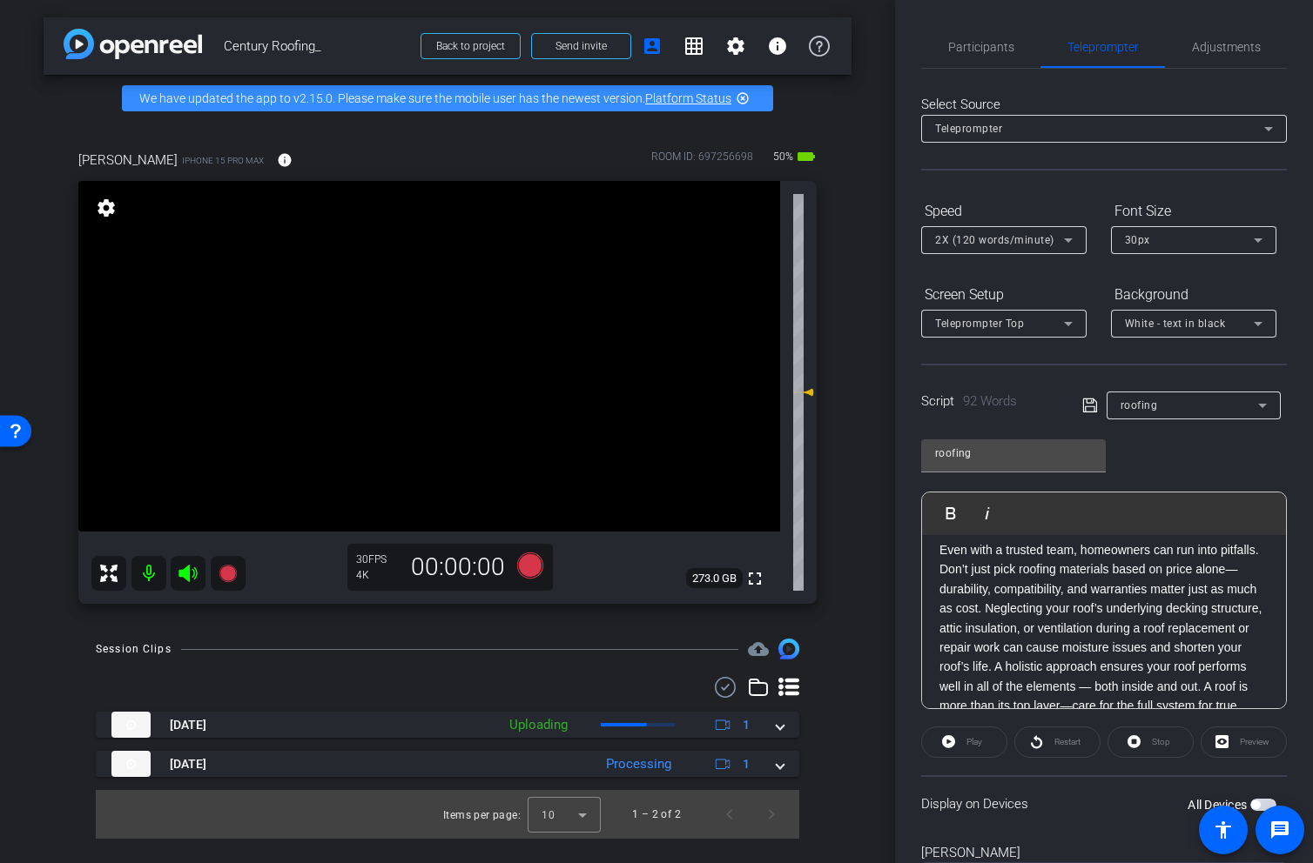
scroll to position [85, 0]
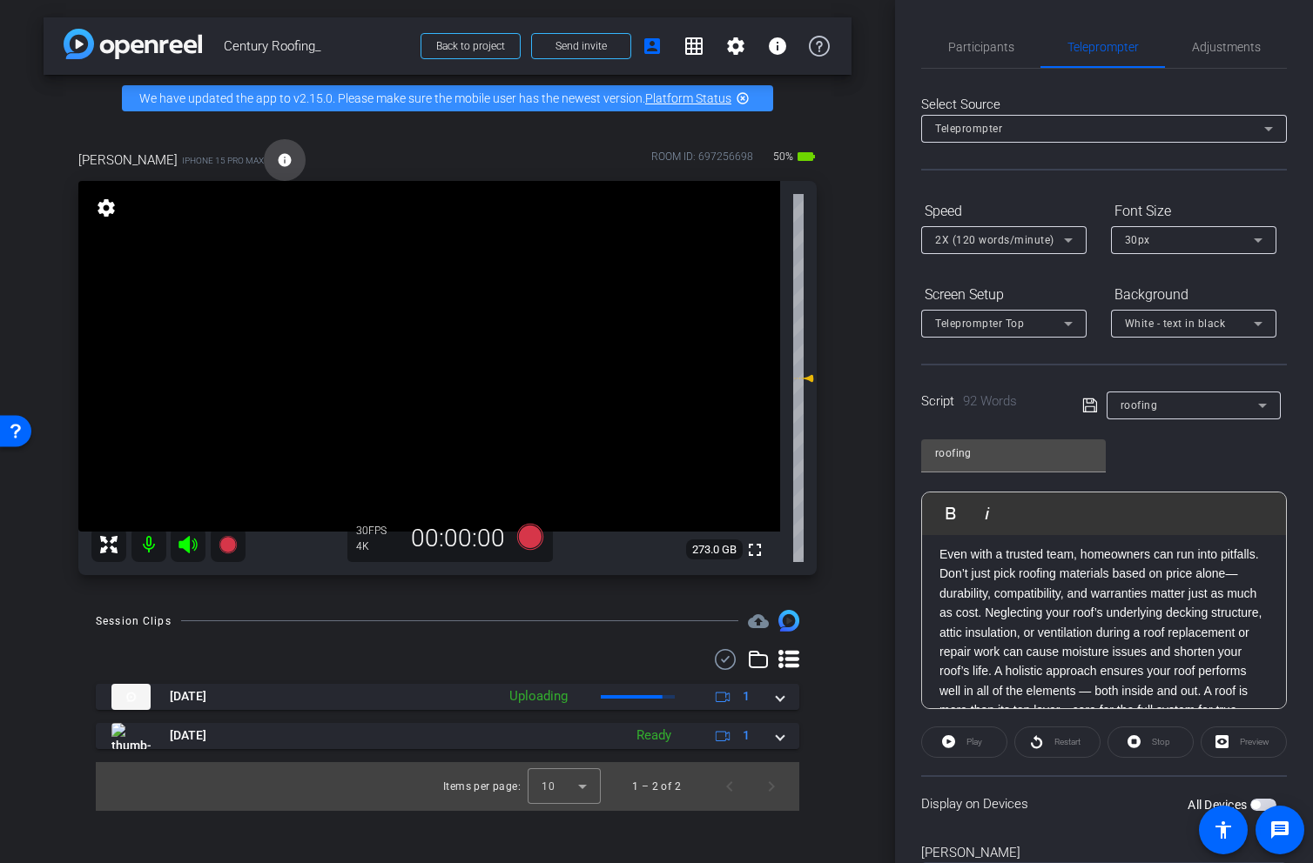
click at [277, 158] on mat-icon "info" at bounding box center [285, 160] width 16 height 16
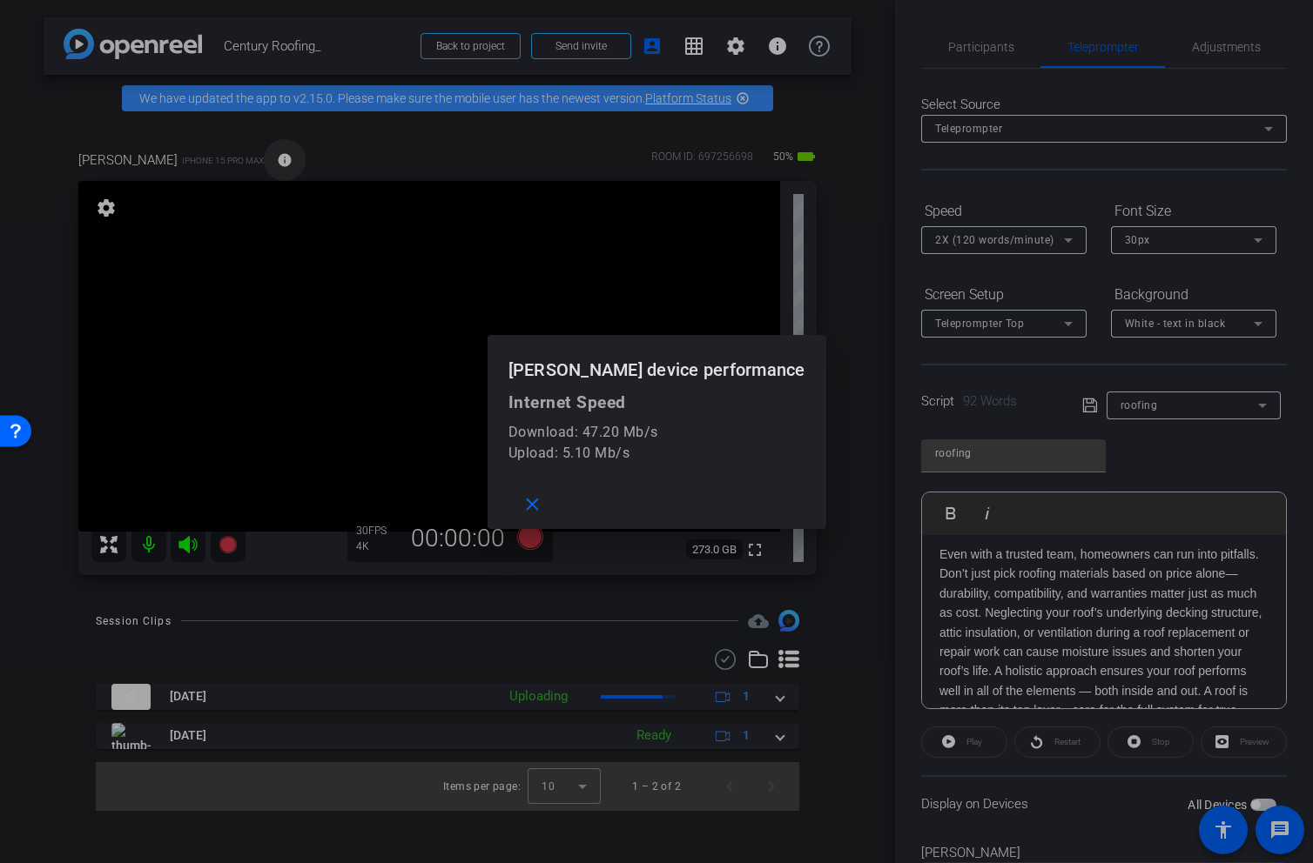
click at [266, 158] on div at bounding box center [656, 431] width 1313 height 863
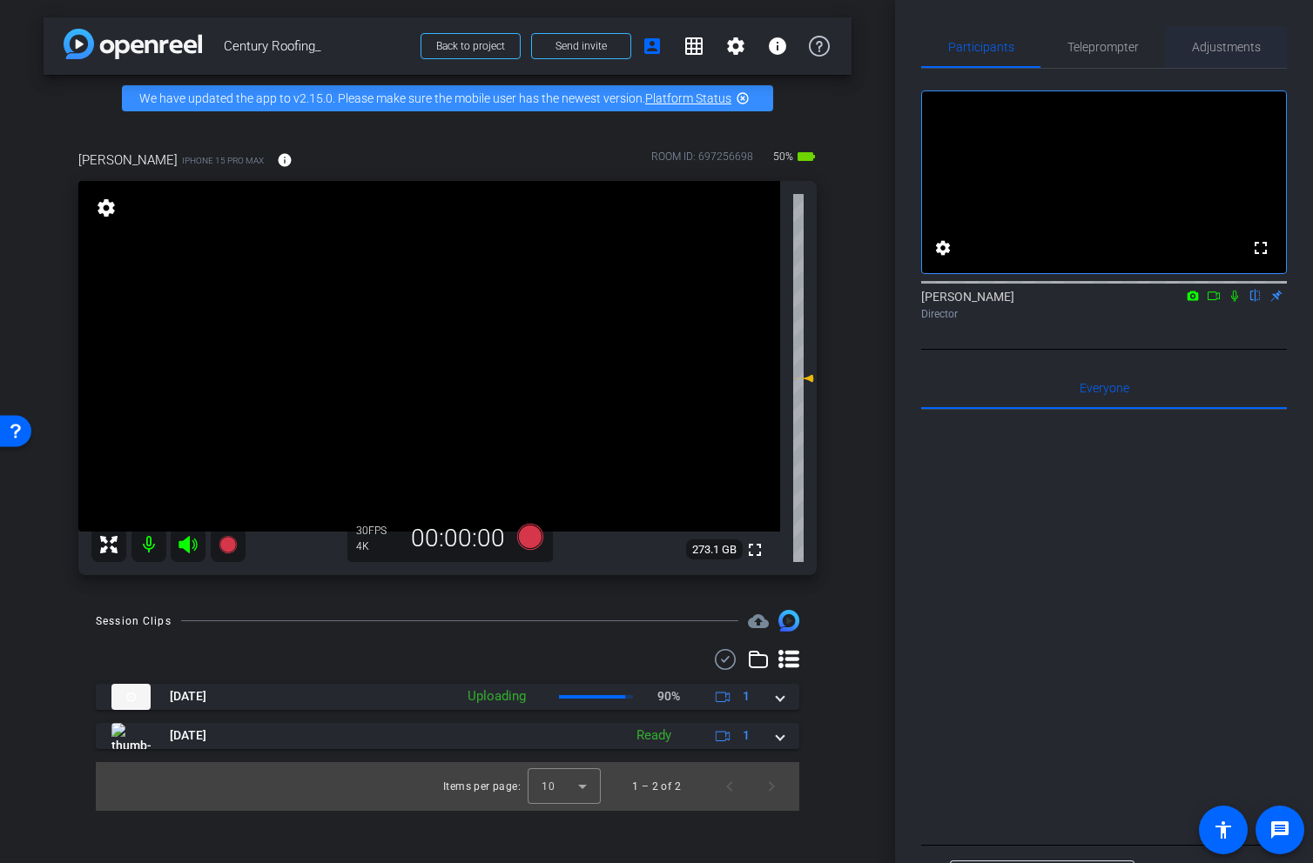
click at [1233, 42] on span "Adjustments" at bounding box center [1226, 47] width 69 height 12
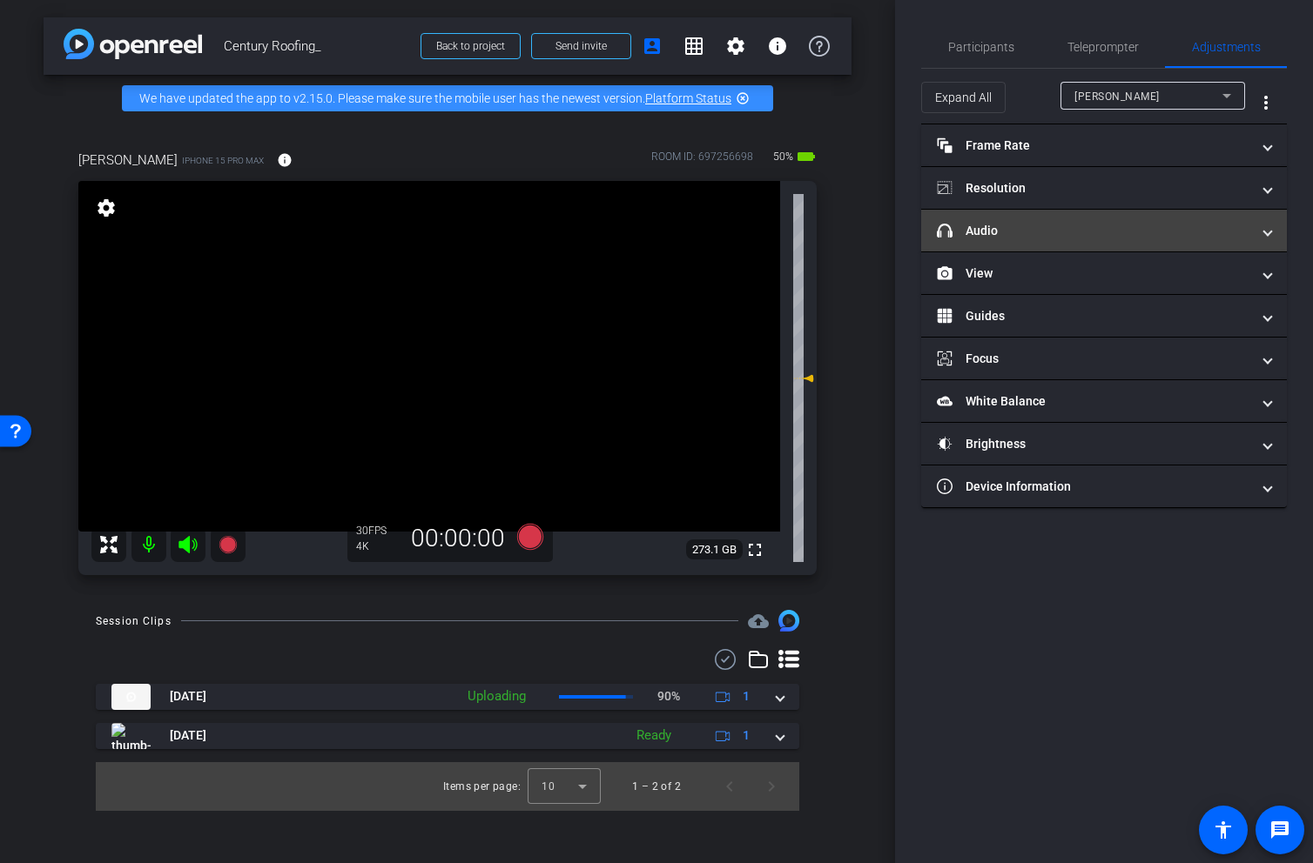
click at [1026, 234] on mat-panel-title "headphone icon Audio" at bounding box center [1093, 231] width 313 height 18
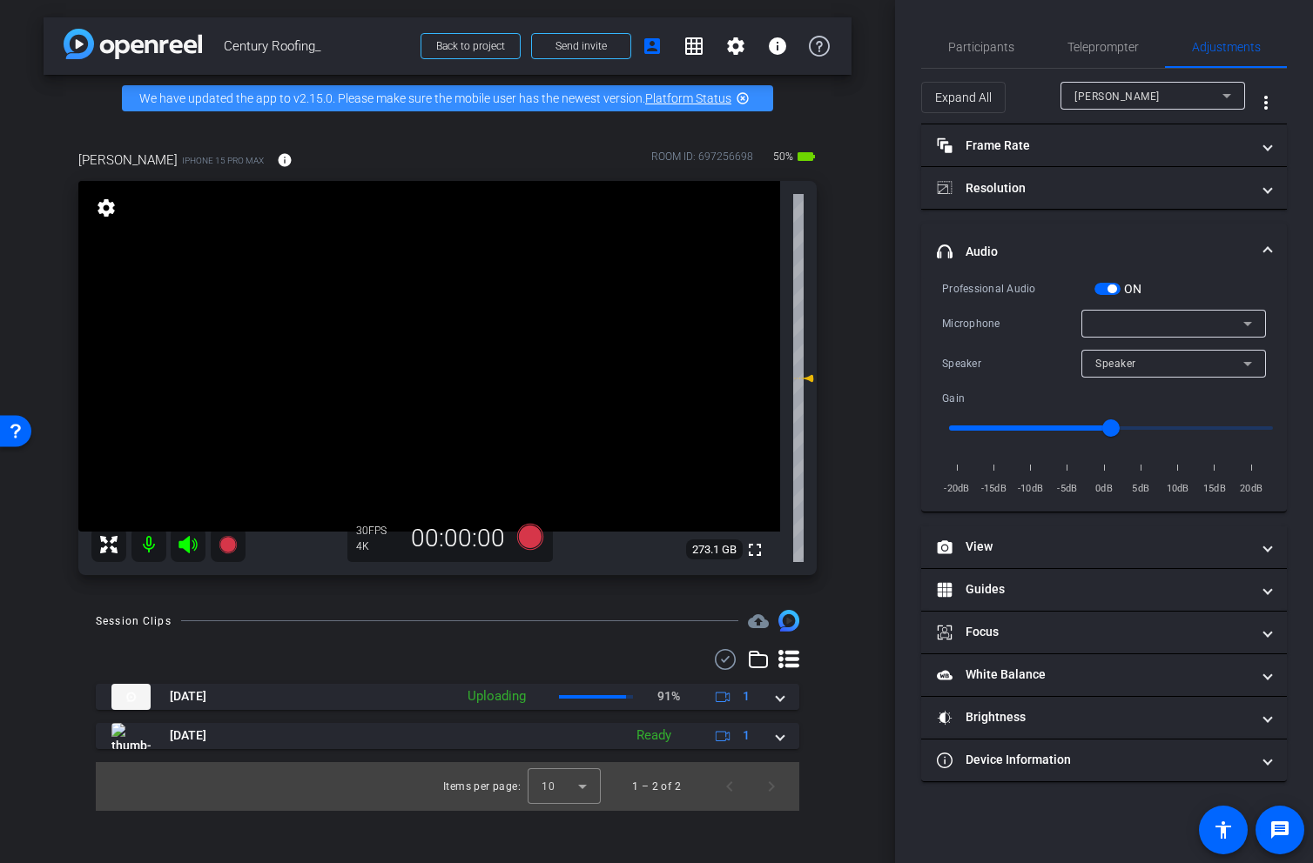
click at [1105, 283] on span "button" at bounding box center [1107, 289] width 26 height 12
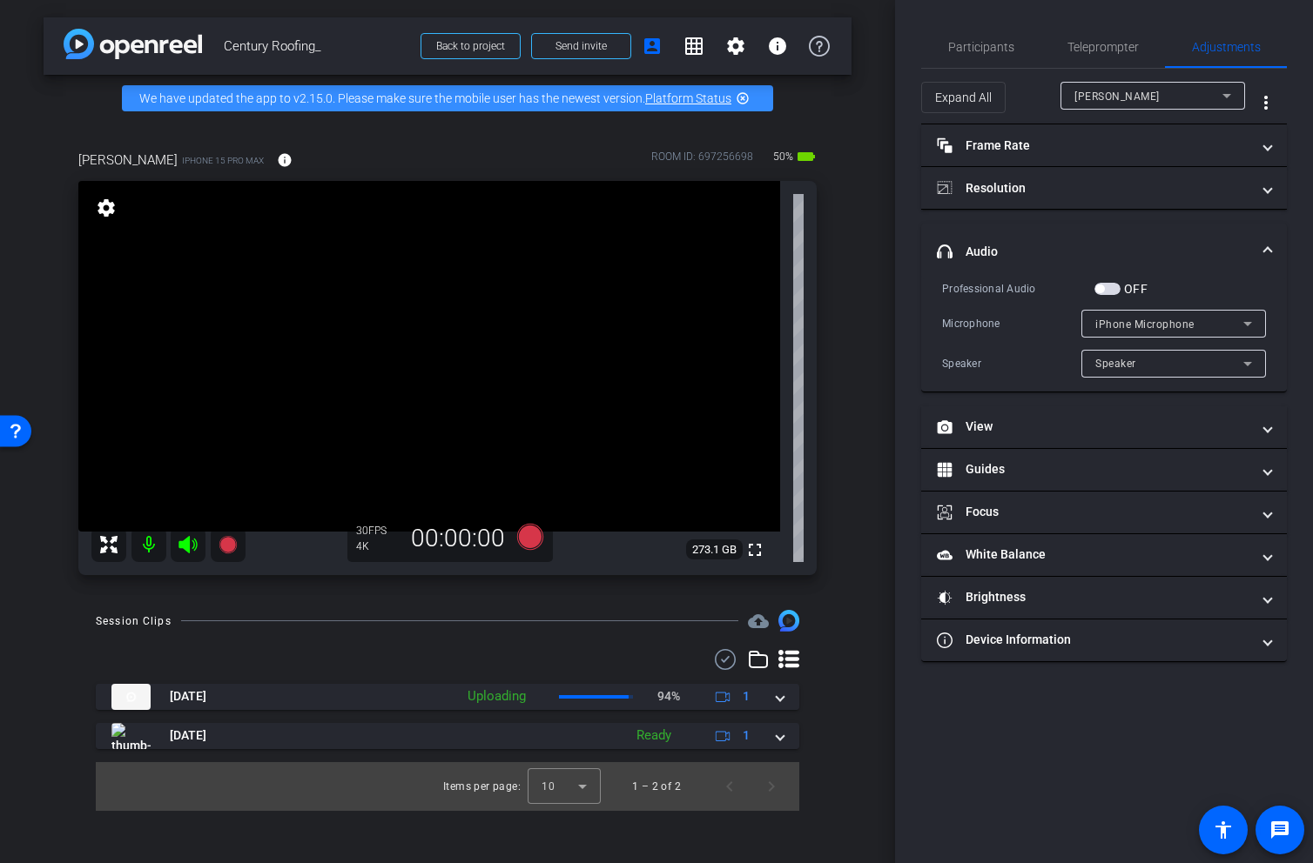
click at [1105, 283] on span "button" at bounding box center [1107, 289] width 26 height 12
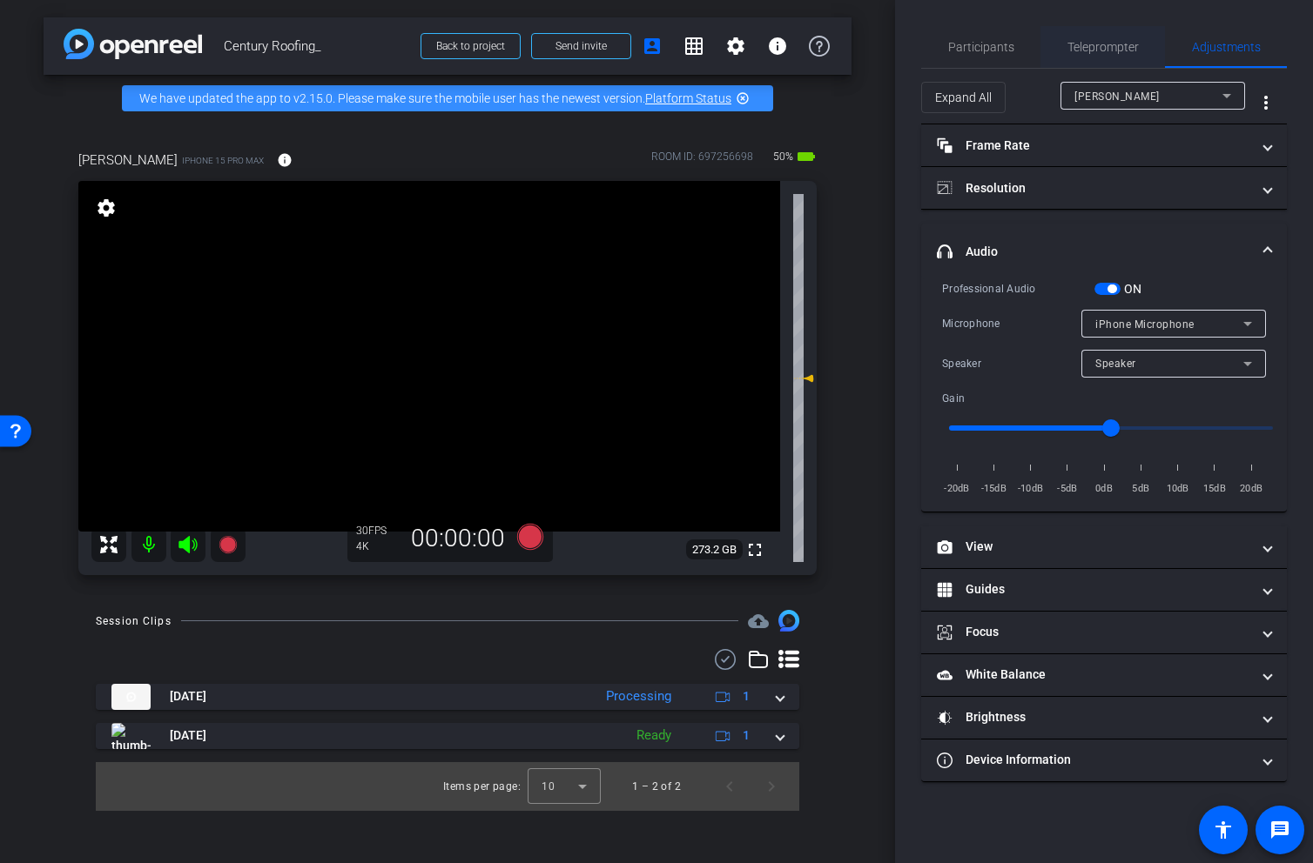
click at [1101, 44] on span "Teleprompter" at bounding box center [1102, 47] width 71 height 12
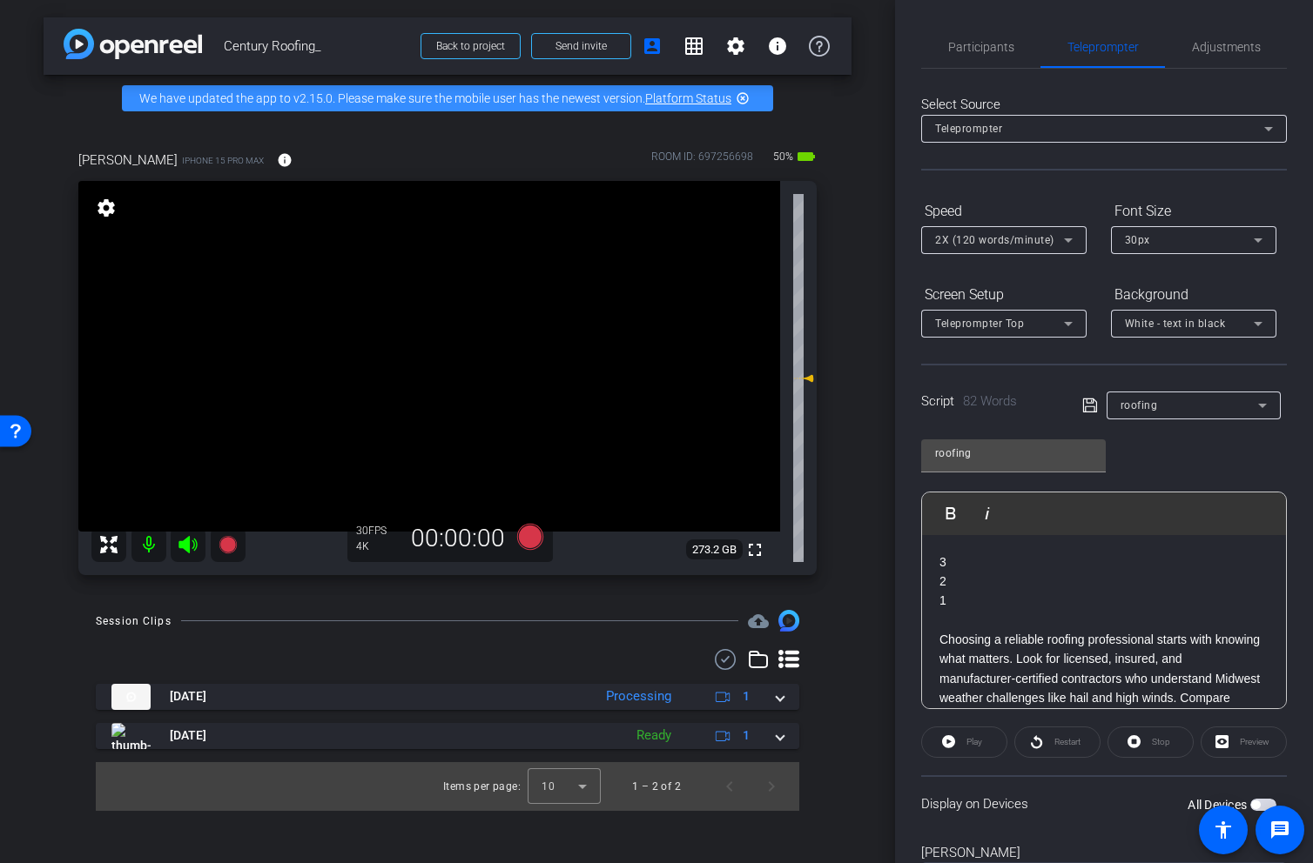
click at [1261, 802] on span "button" at bounding box center [1263, 805] width 26 height 12
click at [1077, 743] on div "Restart" at bounding box center [1057, 742] width 86 height 31
click at [975, 740] on span "Play" at bounding box center [974, 742] width 16 height 10
click at [184, 543] on icon at bounding box center [187, 544] width 18 height 17
click at [527, 539] on icon at bounding box center [530, 537] width 26 height 26
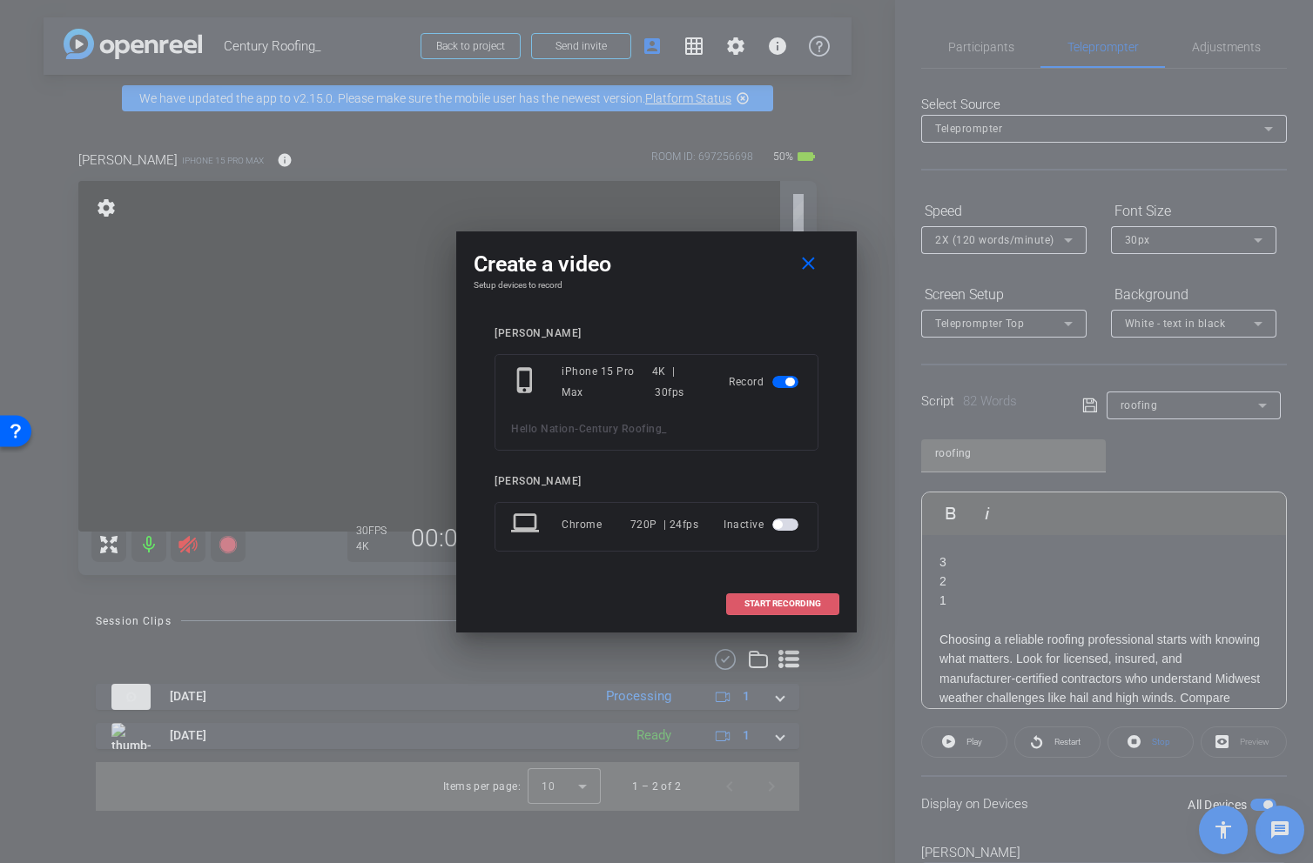
click at [782, 600] on span "START RECORDING" at bounding box center [782, 604] width 77 height 9
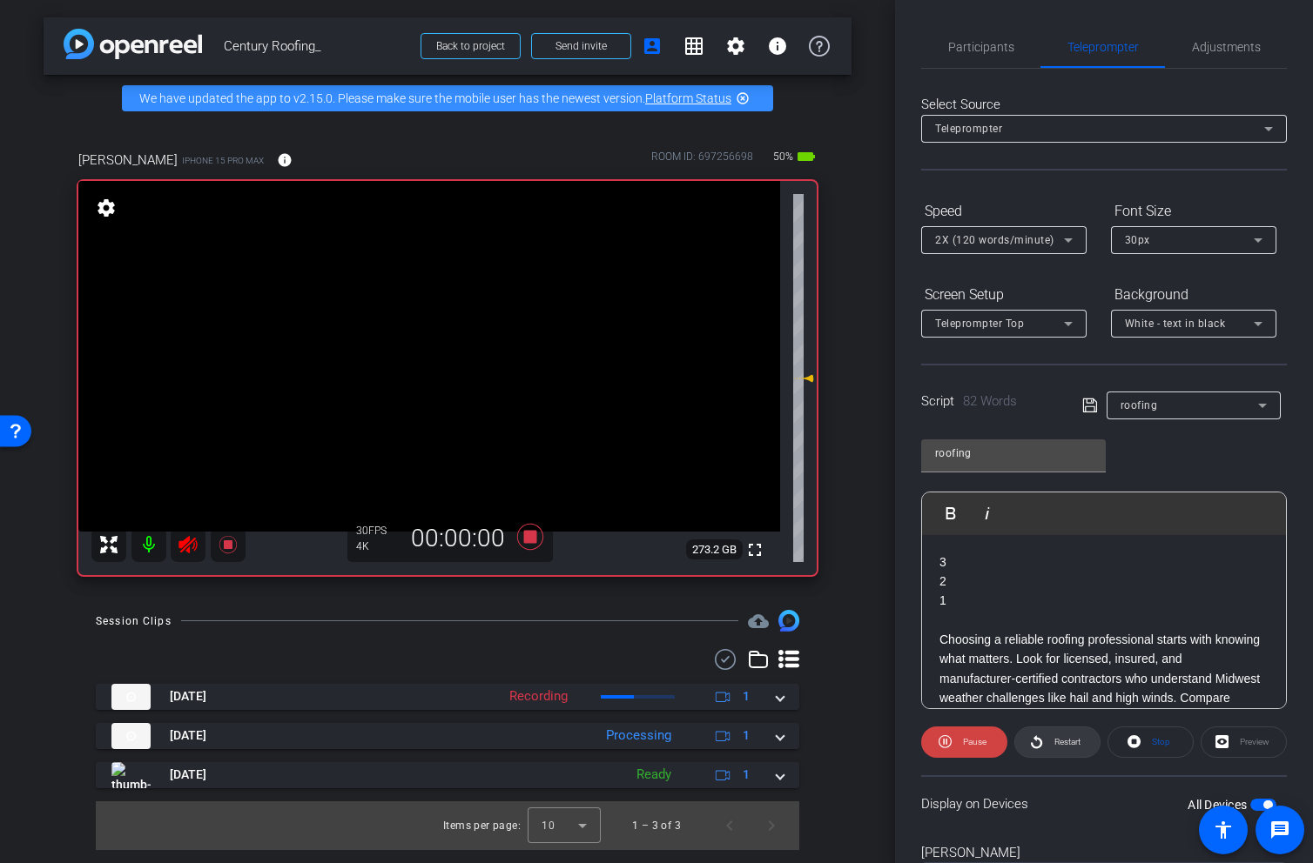
click at [1059, 742] on span "Restart" at bounding box center [1067, 742] width 26 height 10
click at [184, 542] on icon at bounding box center [187, 544] width 18 height 17
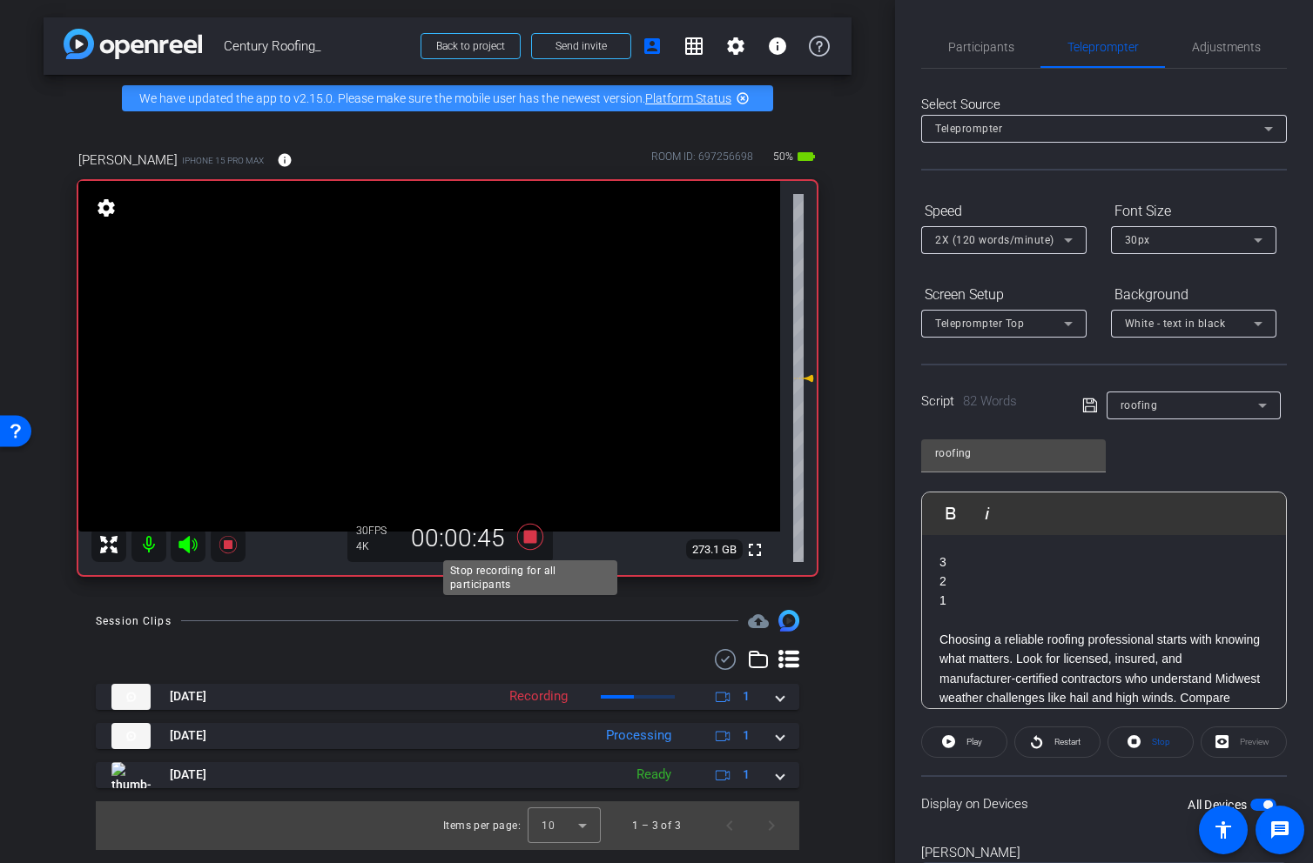
click at [533, 539] on icon at bounding box center [530, 537] width 26 height 26
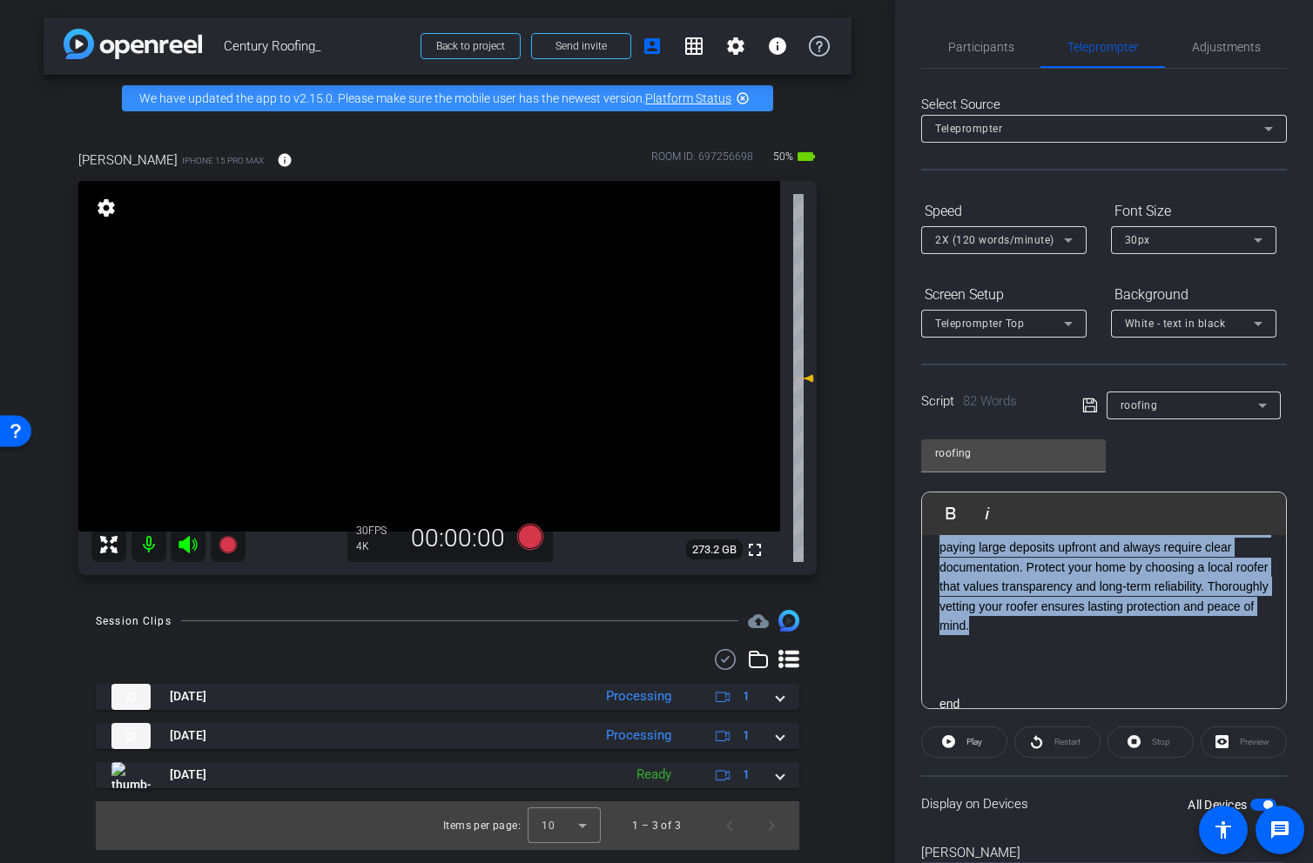
scroll to position [218, 0]
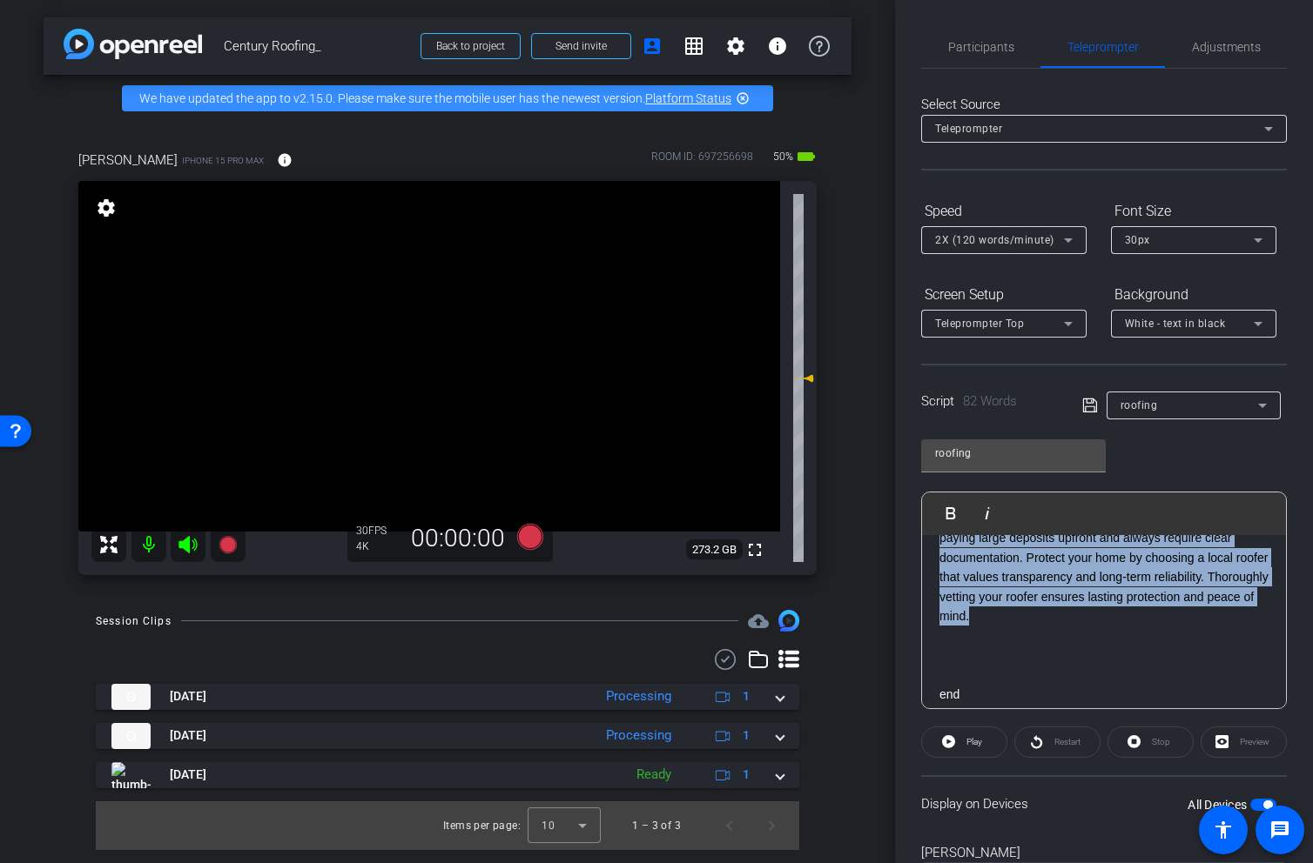
drag, startPoint x: 939, startPoint y: 639, endPoint x: 1135, endPoint y: 625, distance: 196.3
click at [1135, 625] on p "Choosing a reliable roofing professional starts with knowing what matters. Look…" at bounding box center [1103, 519] width 329 height 214
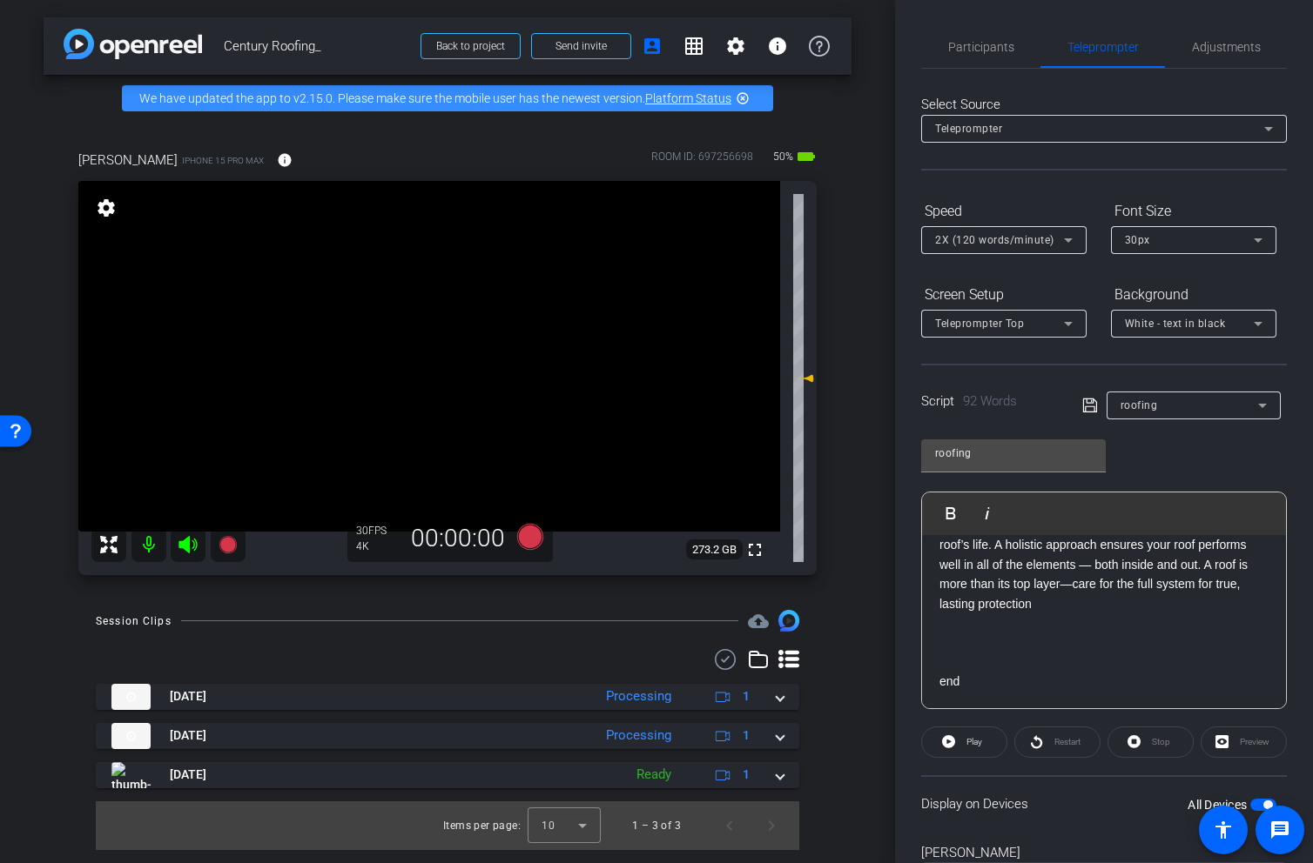
scroll to position [212, 0]
click at [1256, 803] on span "button" at bounding box center [1263, 805] width 26 height 12
click at [1256, 803] on span "button" at bounding box center [1255, 805] width 9 height 9
click at [1034, 742] on div "Restart" at bounding box center [1057, 742] width 86 height 31
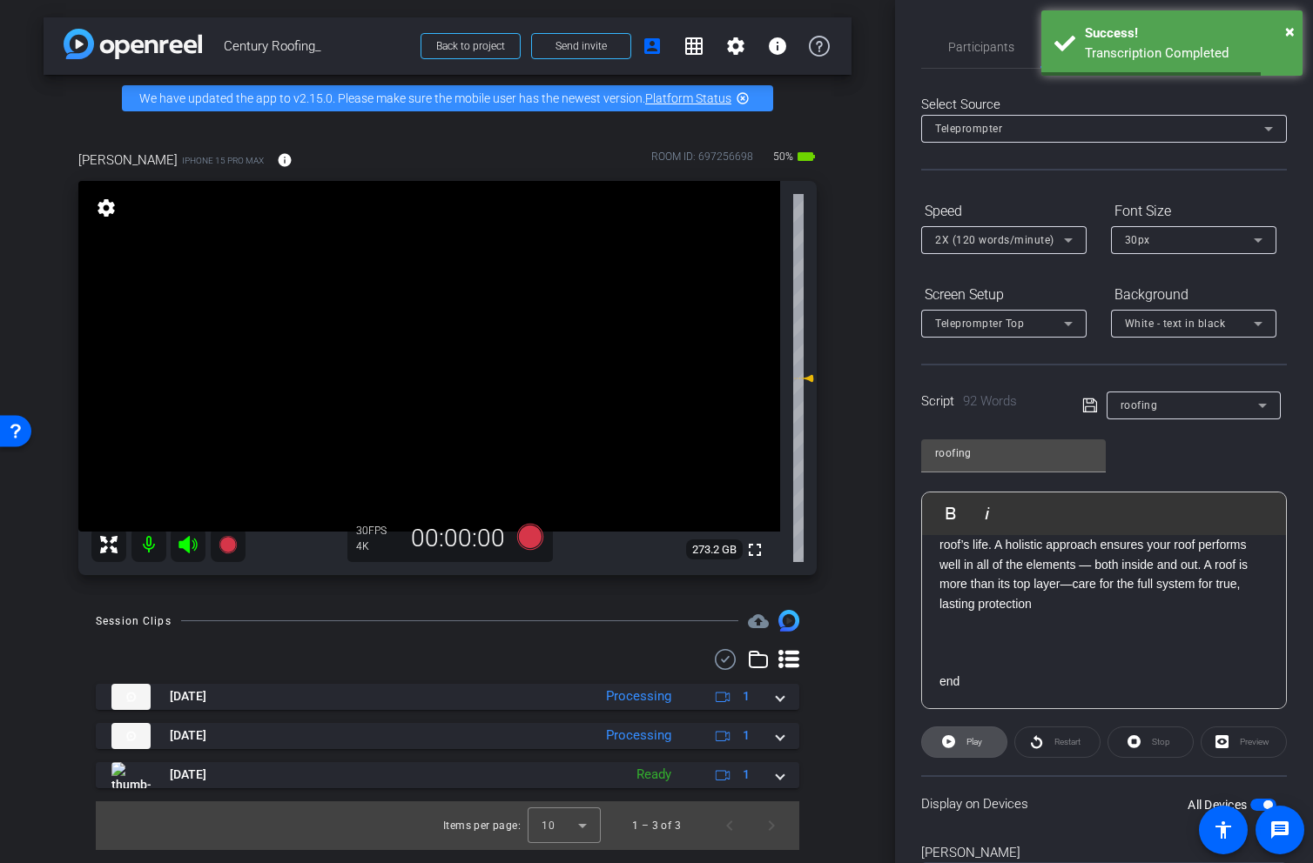
click at [963, 742] on span "Play" at bounding box center [972, 742] width 20 height 24
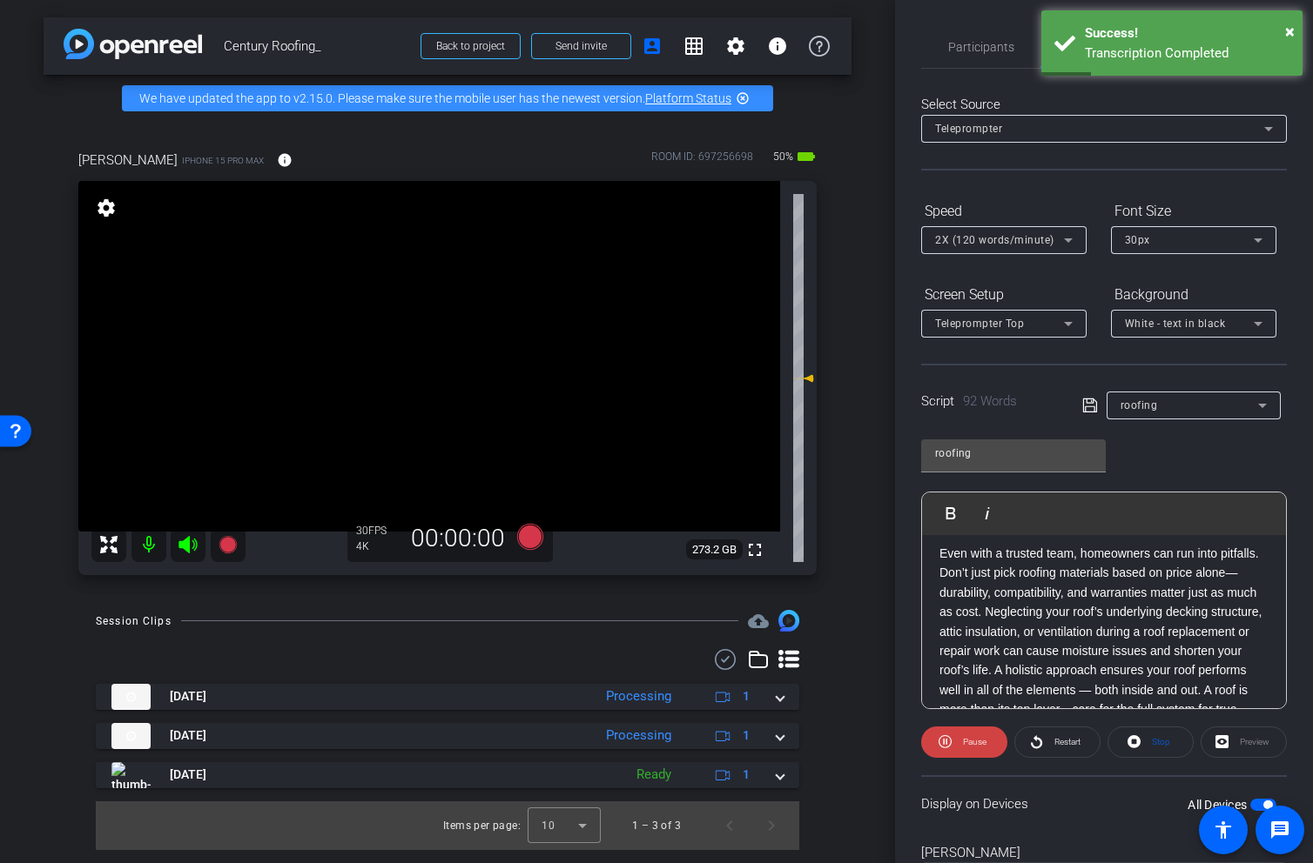
scroll to position [74, 0]
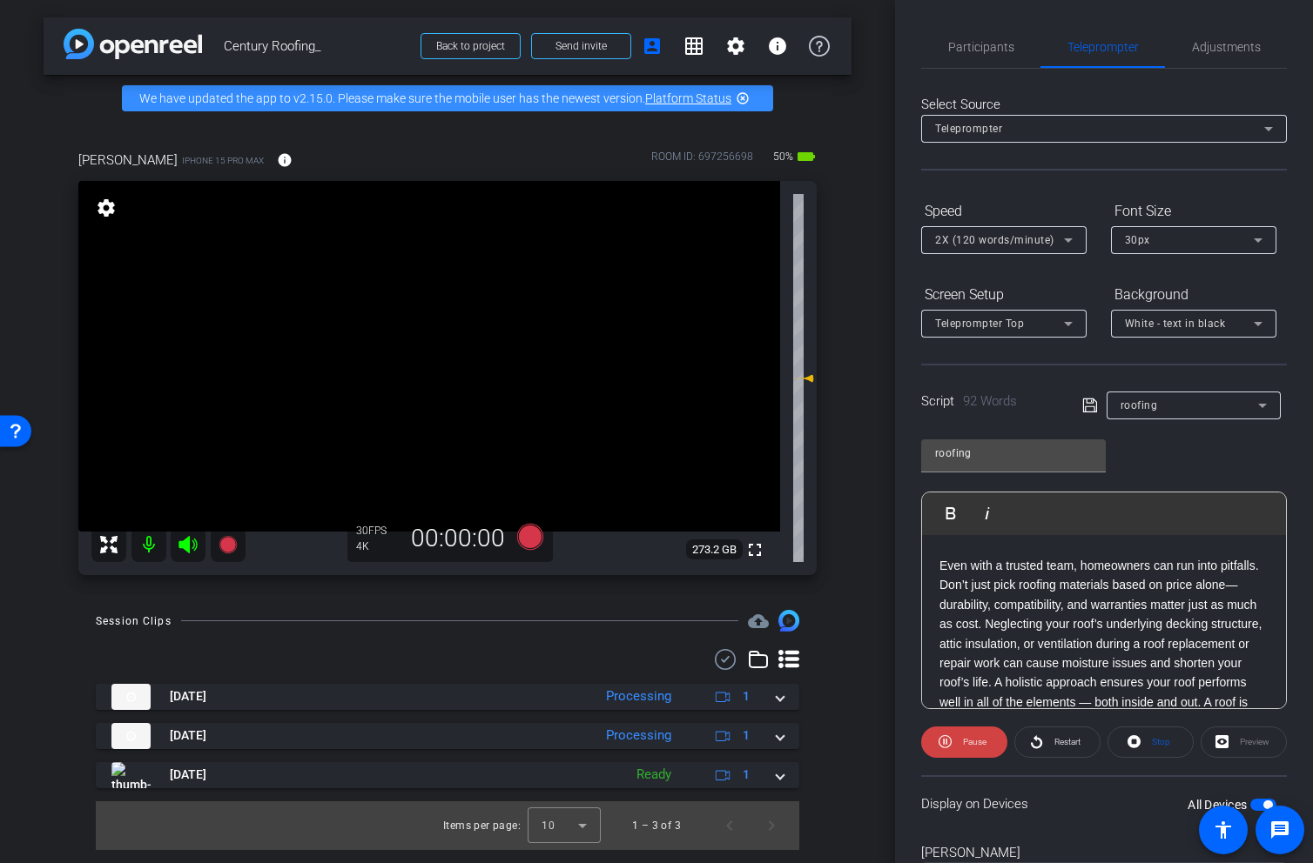
click at [181, 547] on icon at bounding box center [187, 544] width 18 height 17
click at [526, 539] on icon at bounding box center [530, 537] width 26 height 26
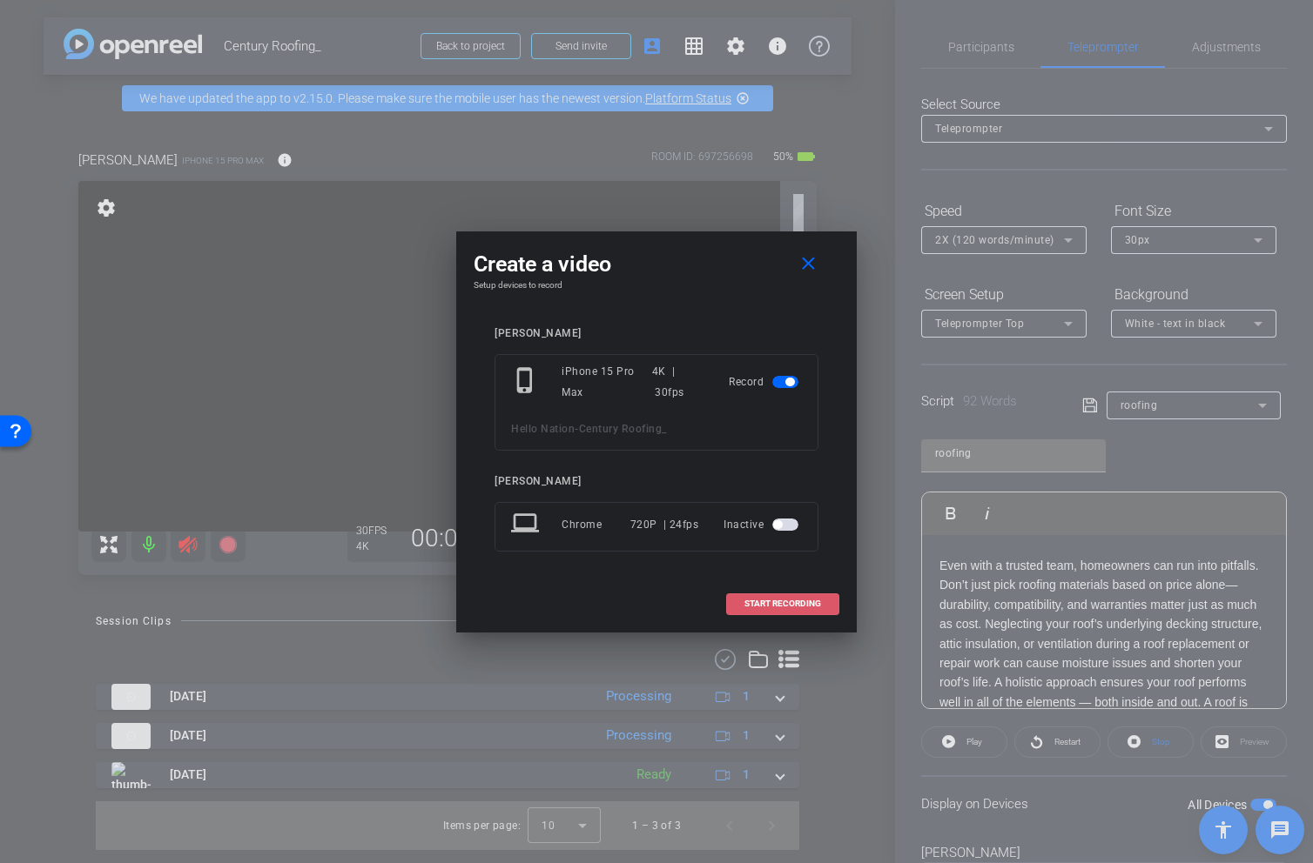
click at [790, 602] on span "START RECORDING" at bounding box center [782, 604] width 77 height 9
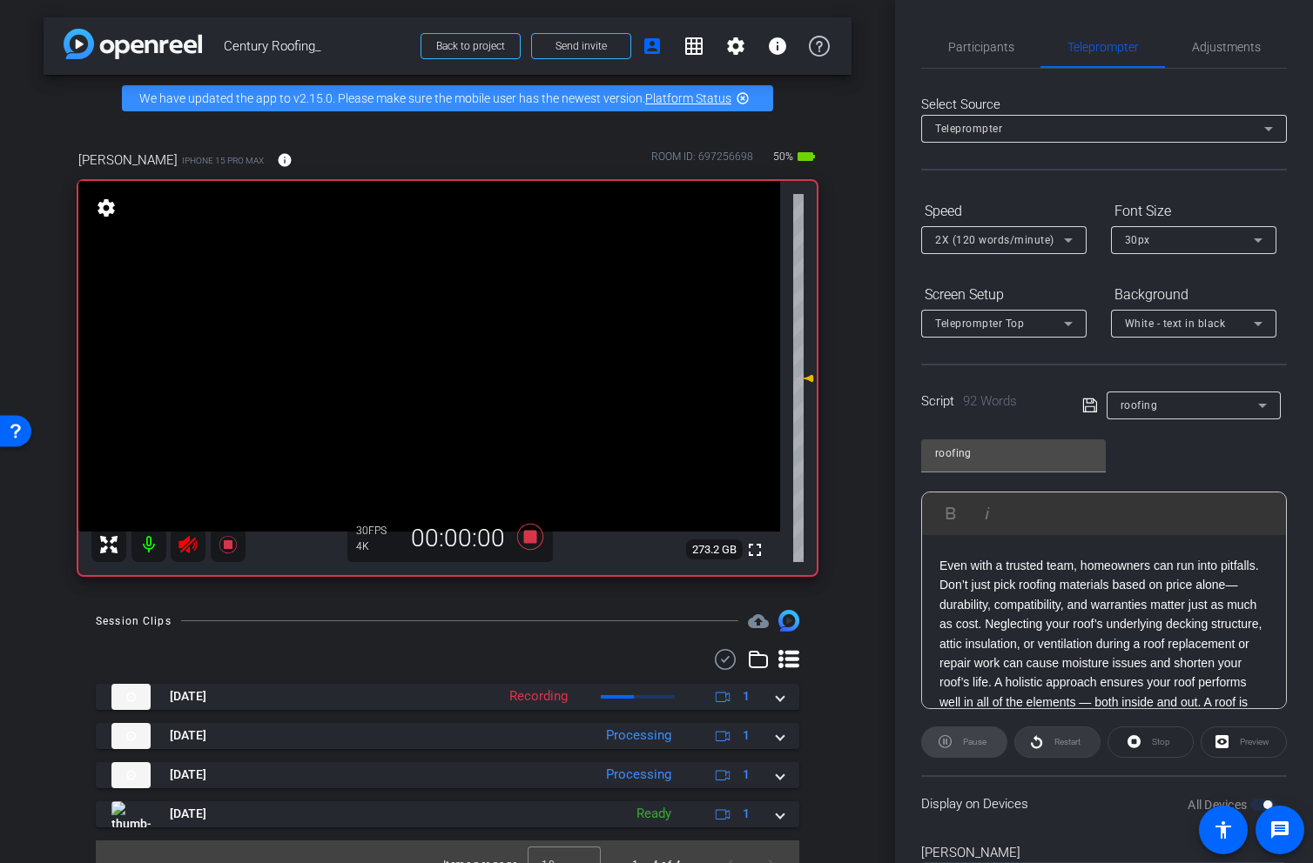
click at [1061, 743] on span "Restart" at bounding box center [1067, 742] width 26 height 10
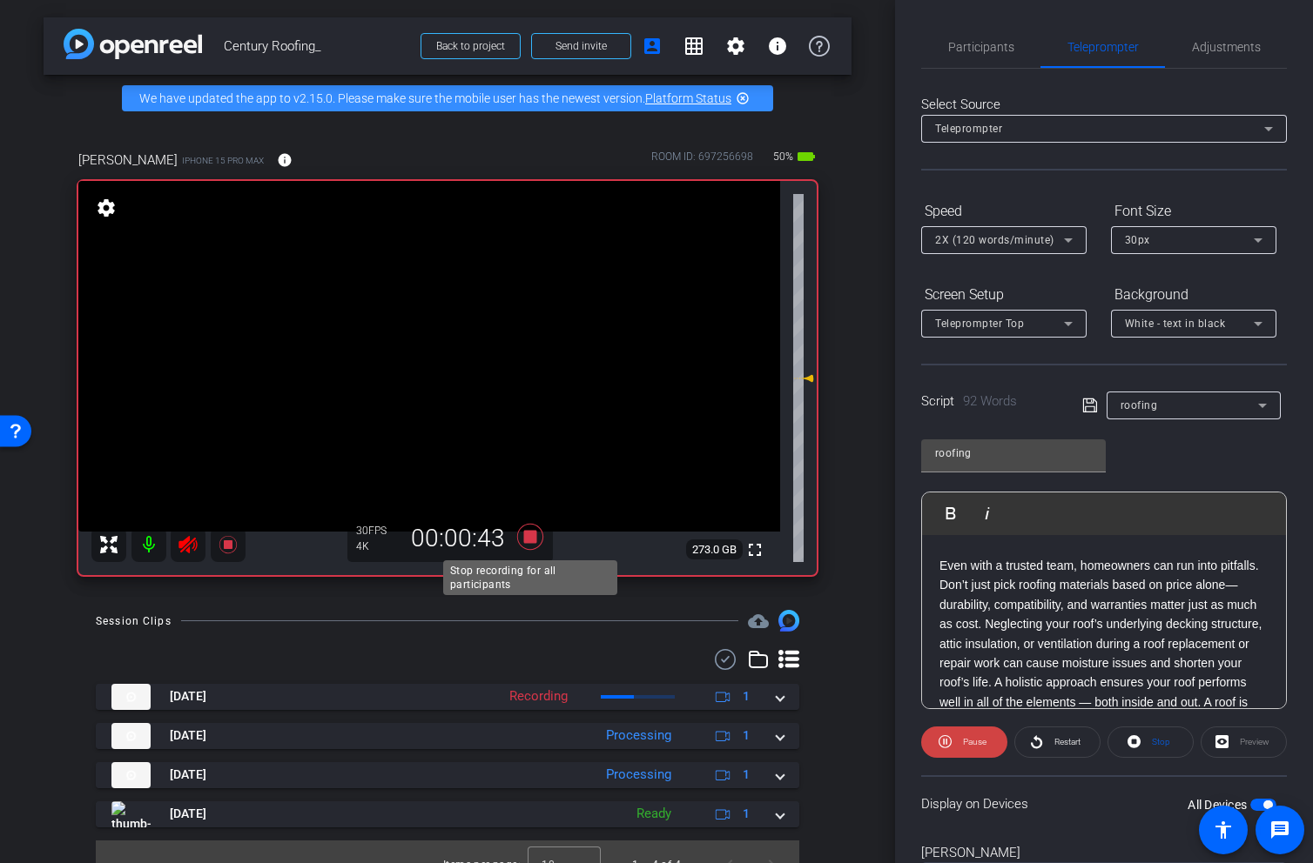
click at [527, 537] on icon at bounding box center [530, 537] width 26 height 26
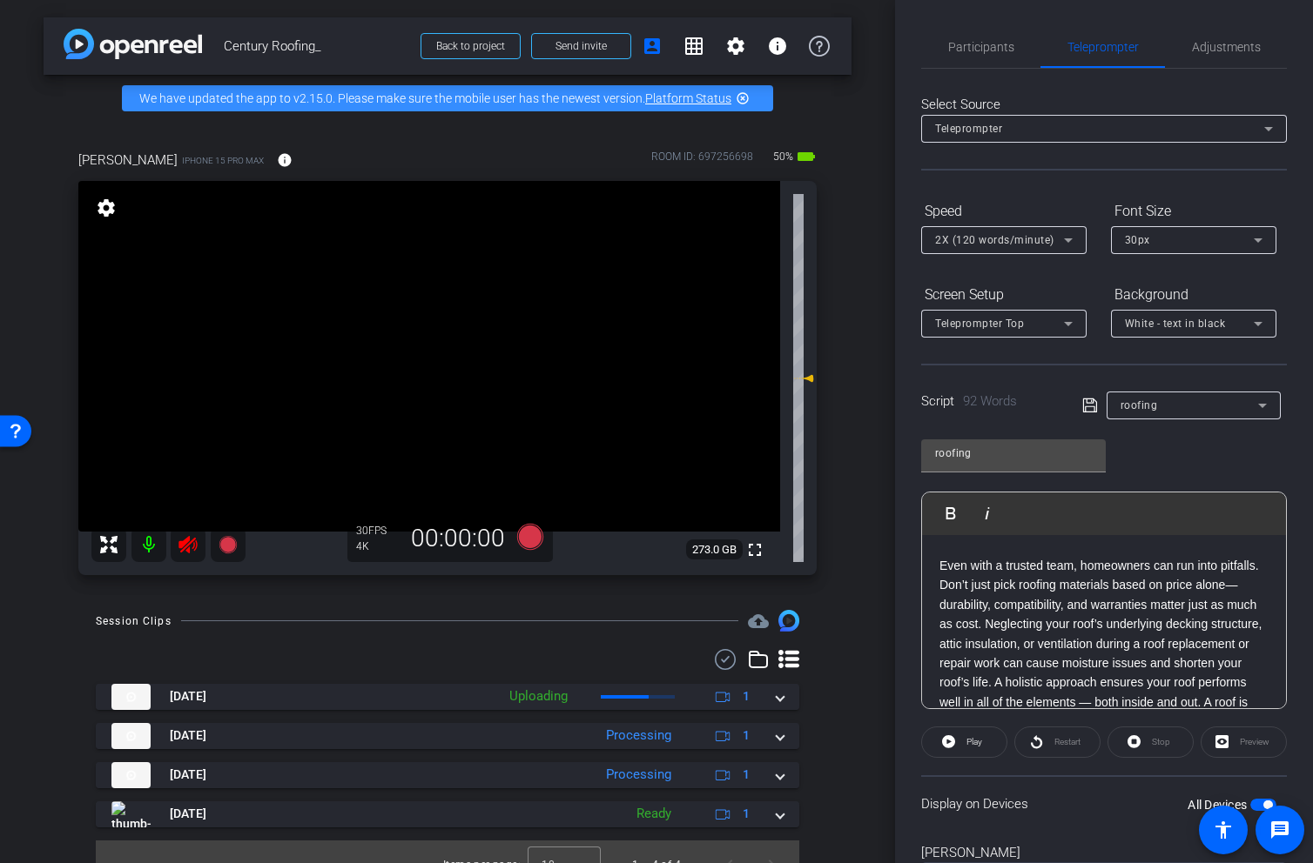
click at [191, 551] on icon at bounding box center [188, 544] width 21 height 21
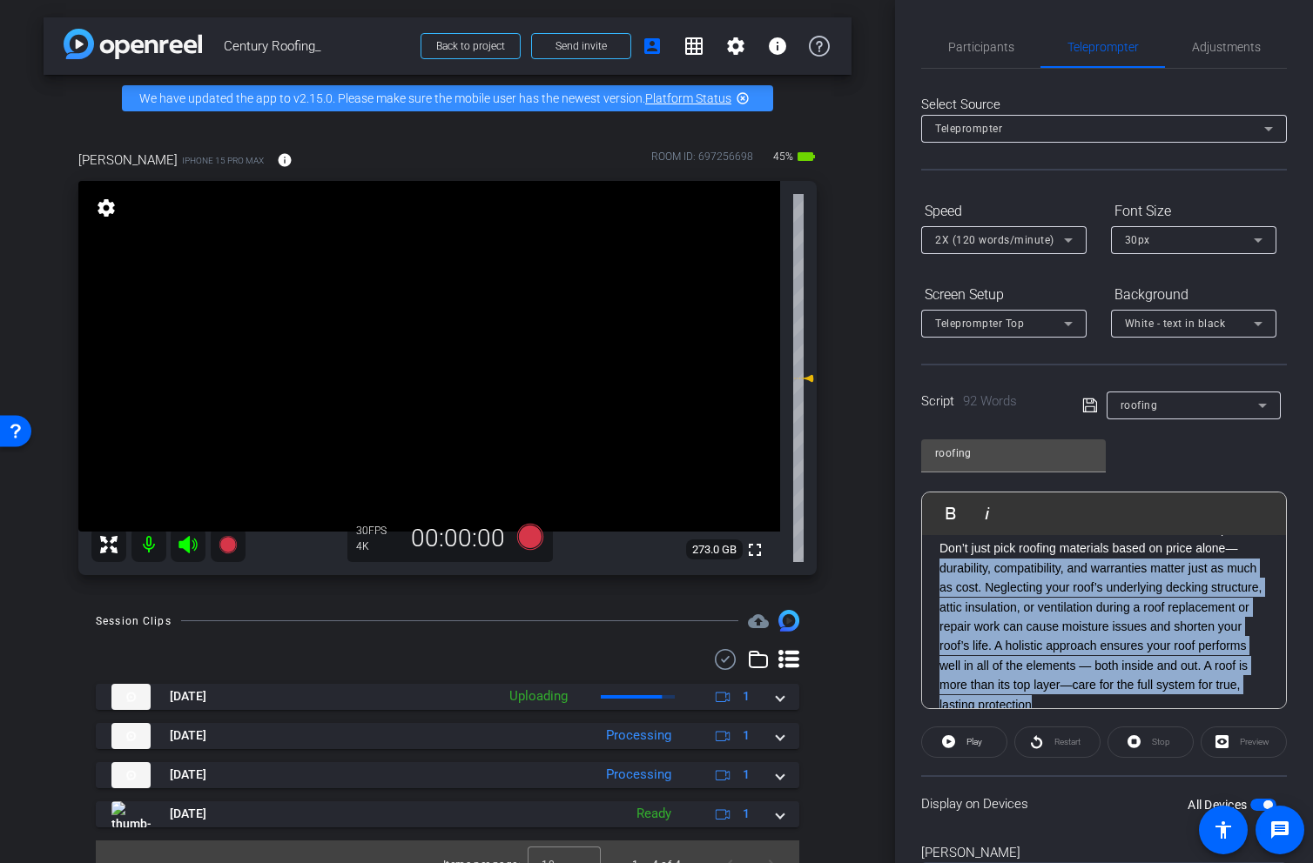
scroll to position [88, 0]
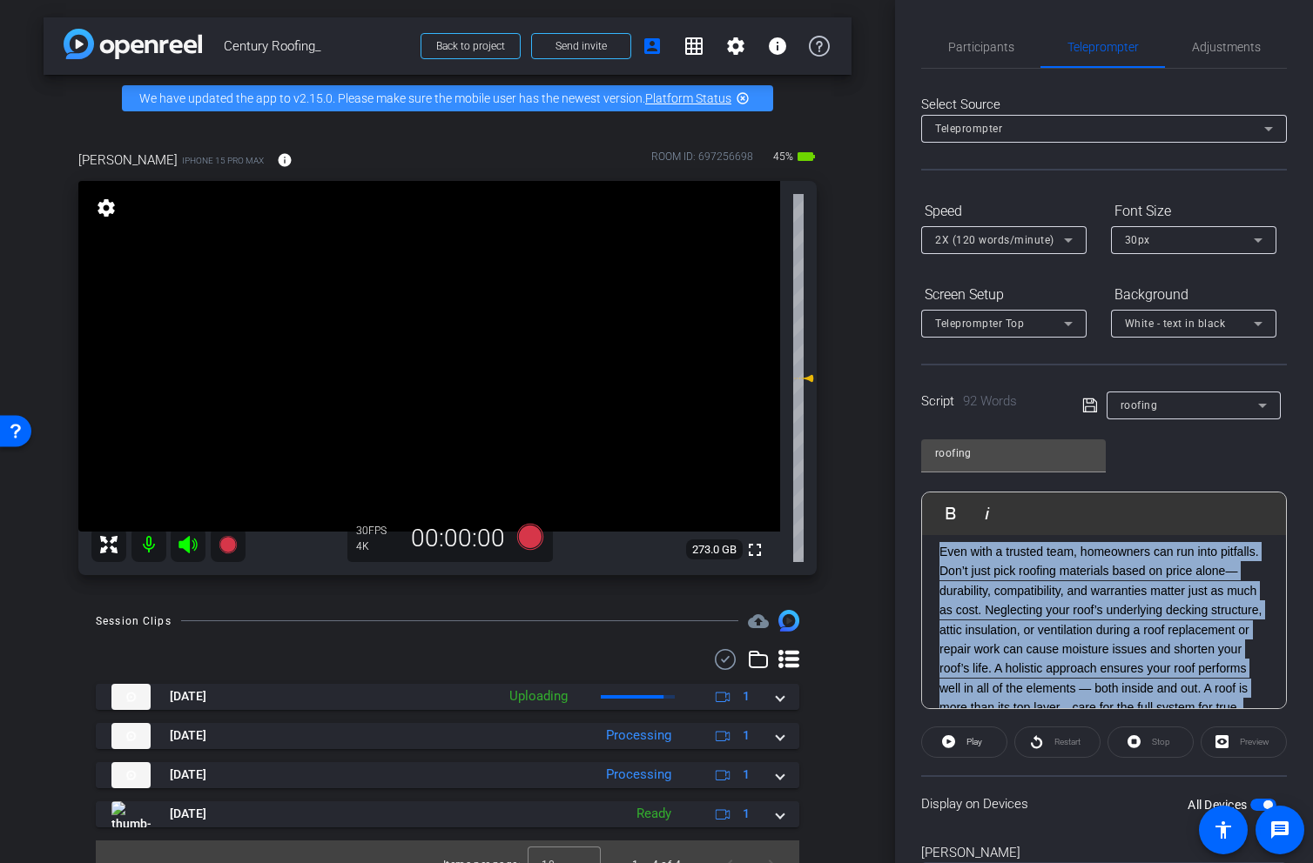
drag, startPoint x: 1071, startPoint y: 633, endPoint x: 930, endPoint y: 560, distance: 158.1
click at [930, 560] on div "3 2 1 Even with a trusted team, homeowners can run into pitfalls. Don’t just pi…" at bounding box center [1104, 640] width 364 height 386
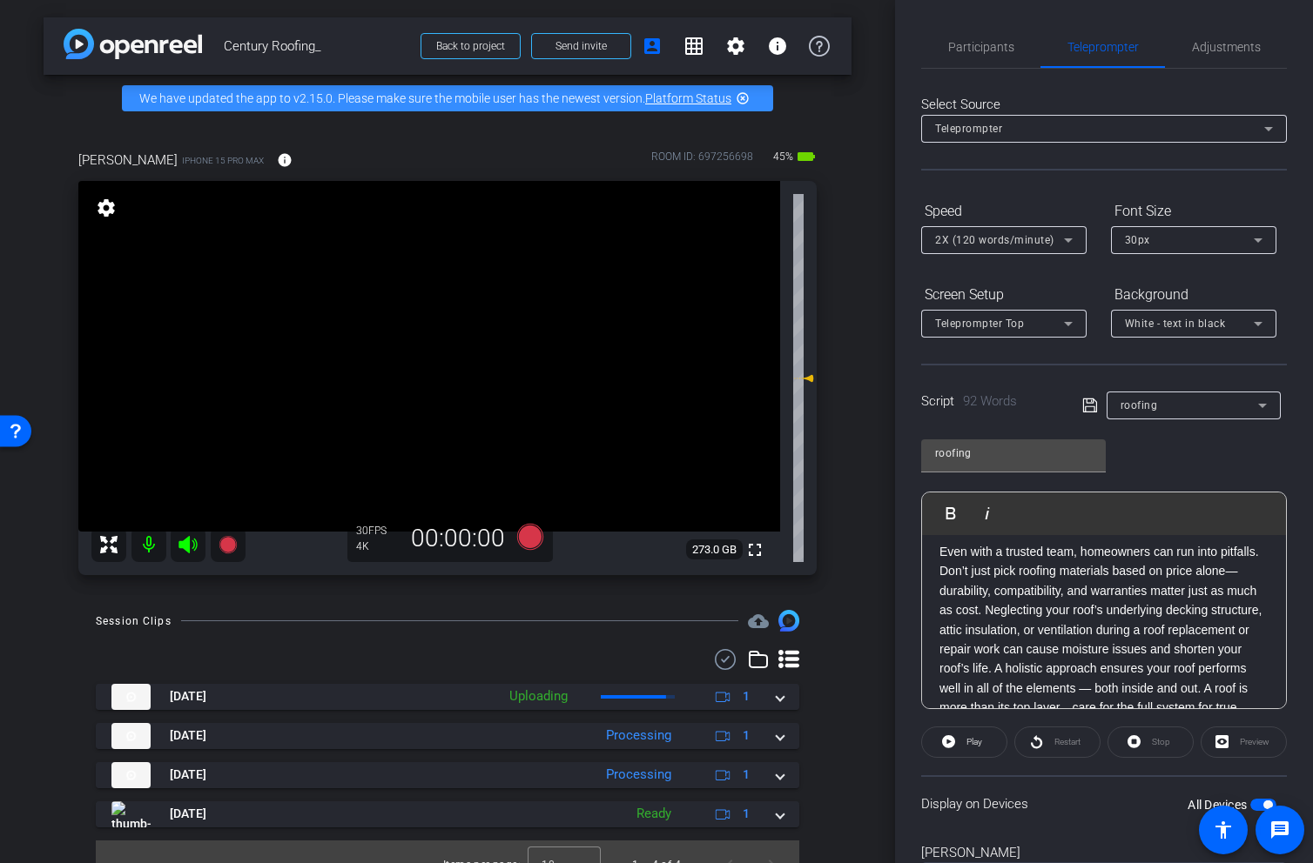
scroll to position [117, 0]
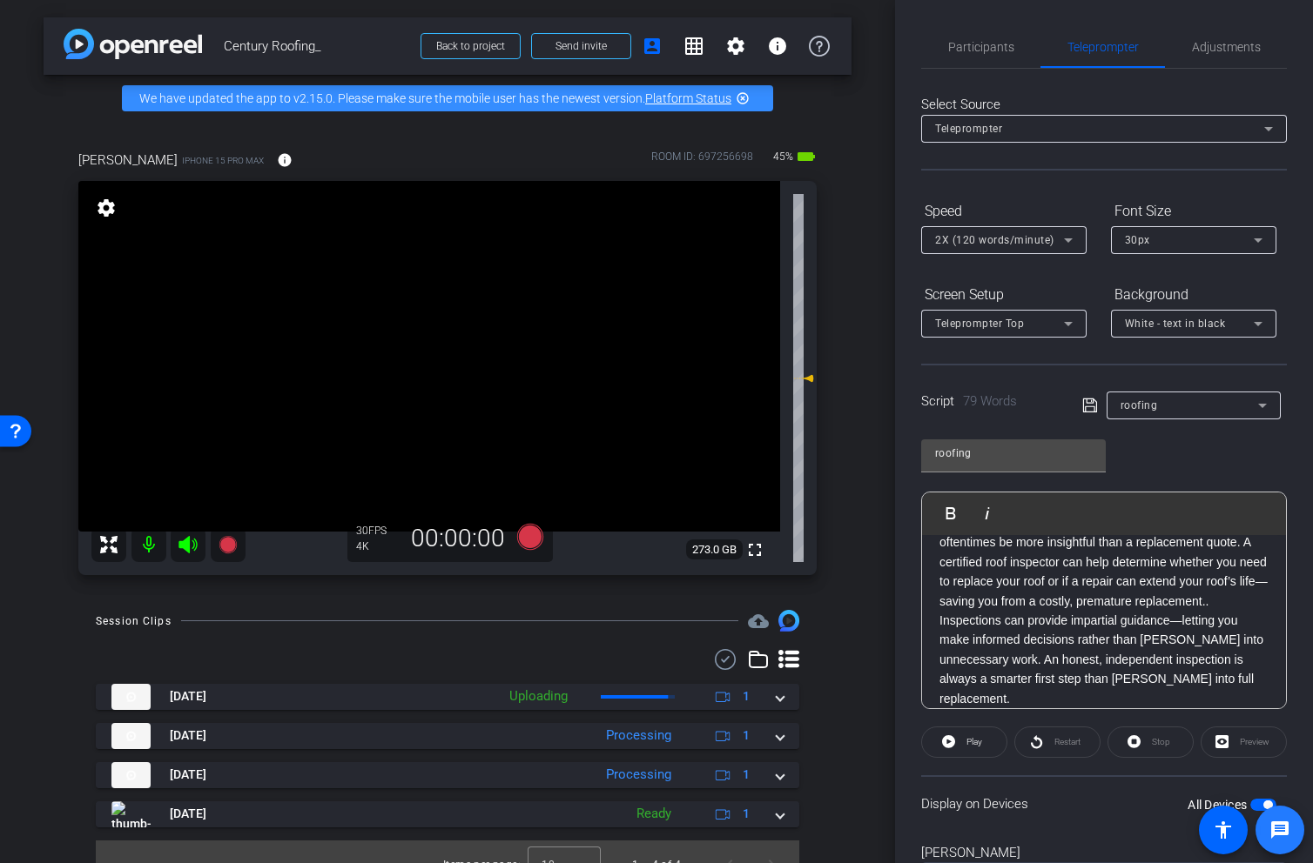
click at [1259, 807] on span at bounding box center [1279, 830] width 49 height 49
click at [1259, 802] on span "button" at bounding box center [1263, 805] width 26 height 12
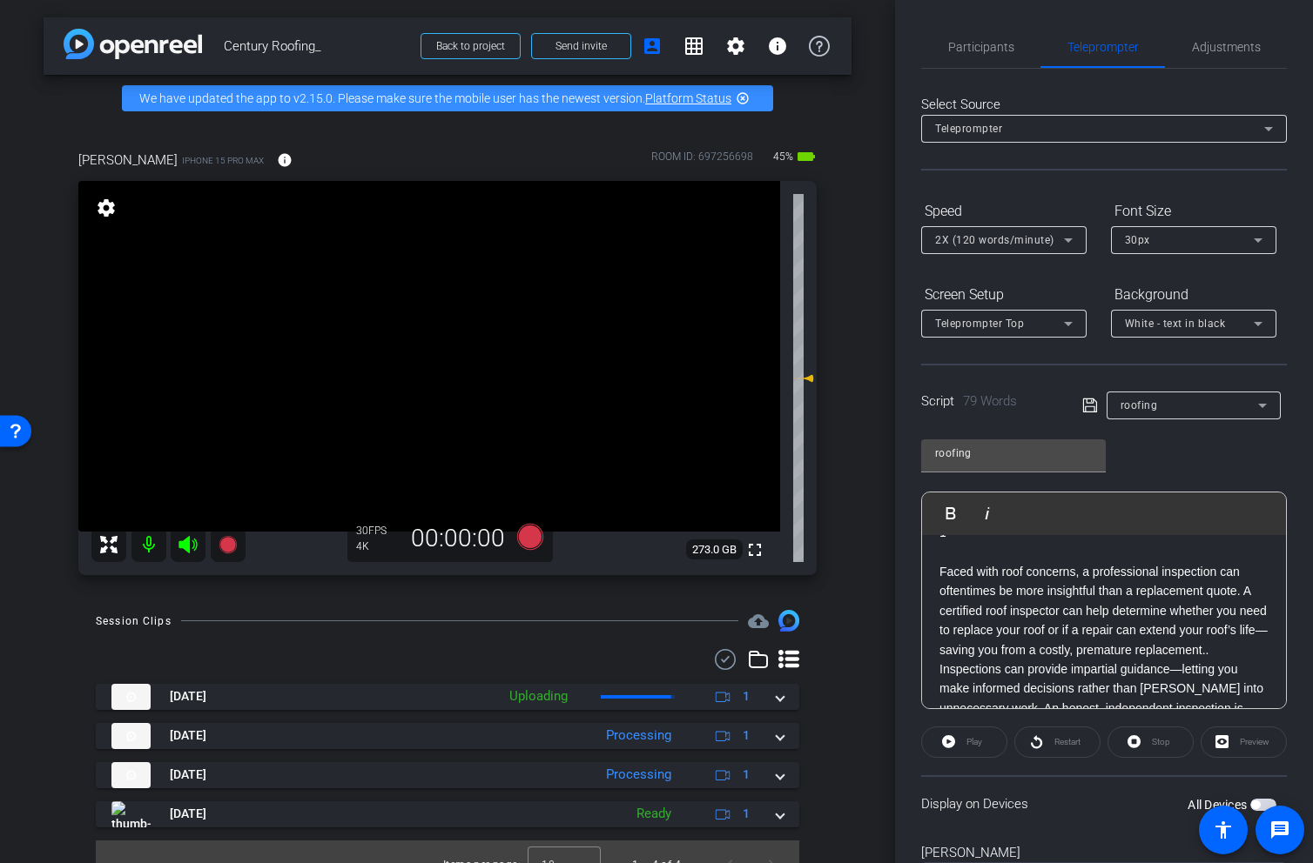
scroll to position [69, 0]
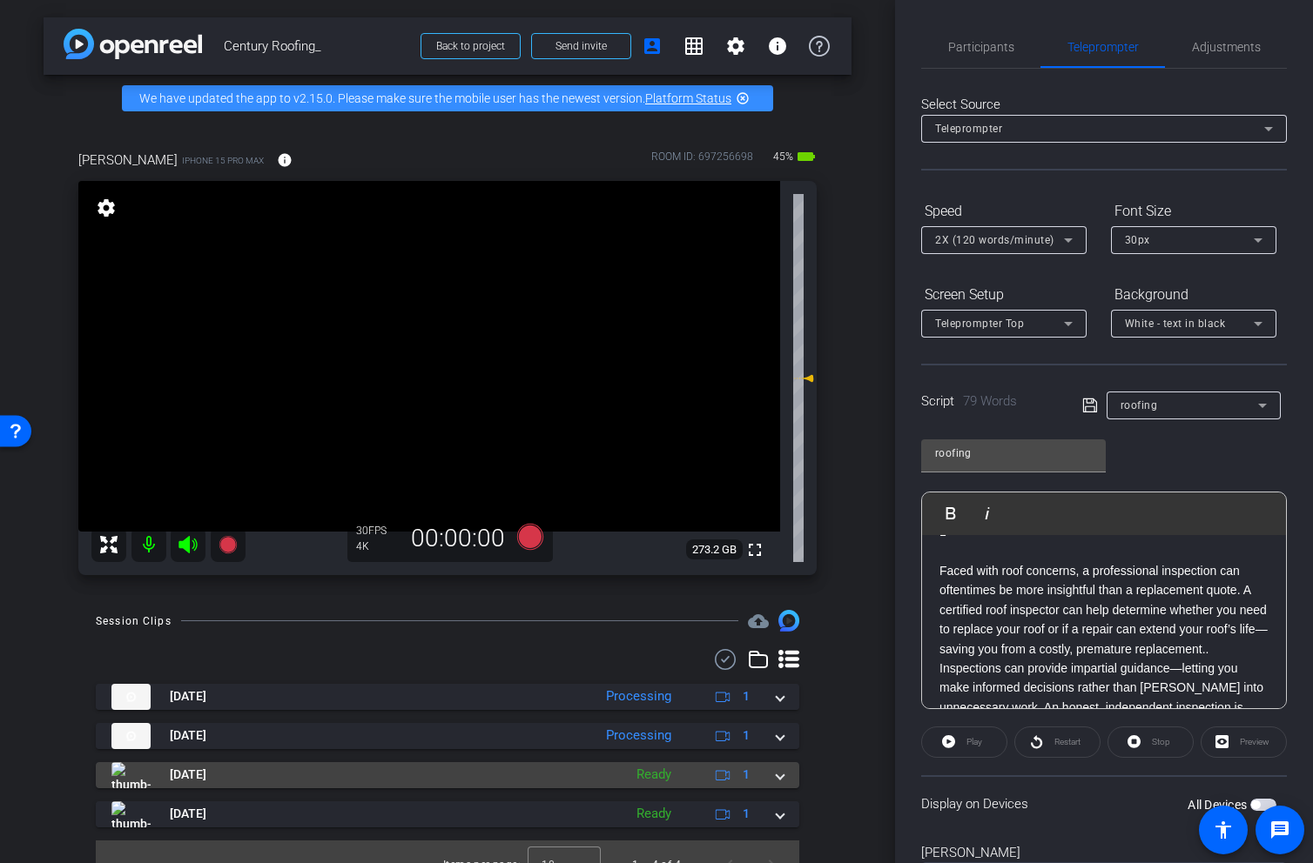
click at [777, 773] on span at bounding box center [779, 775] width 7 height 18
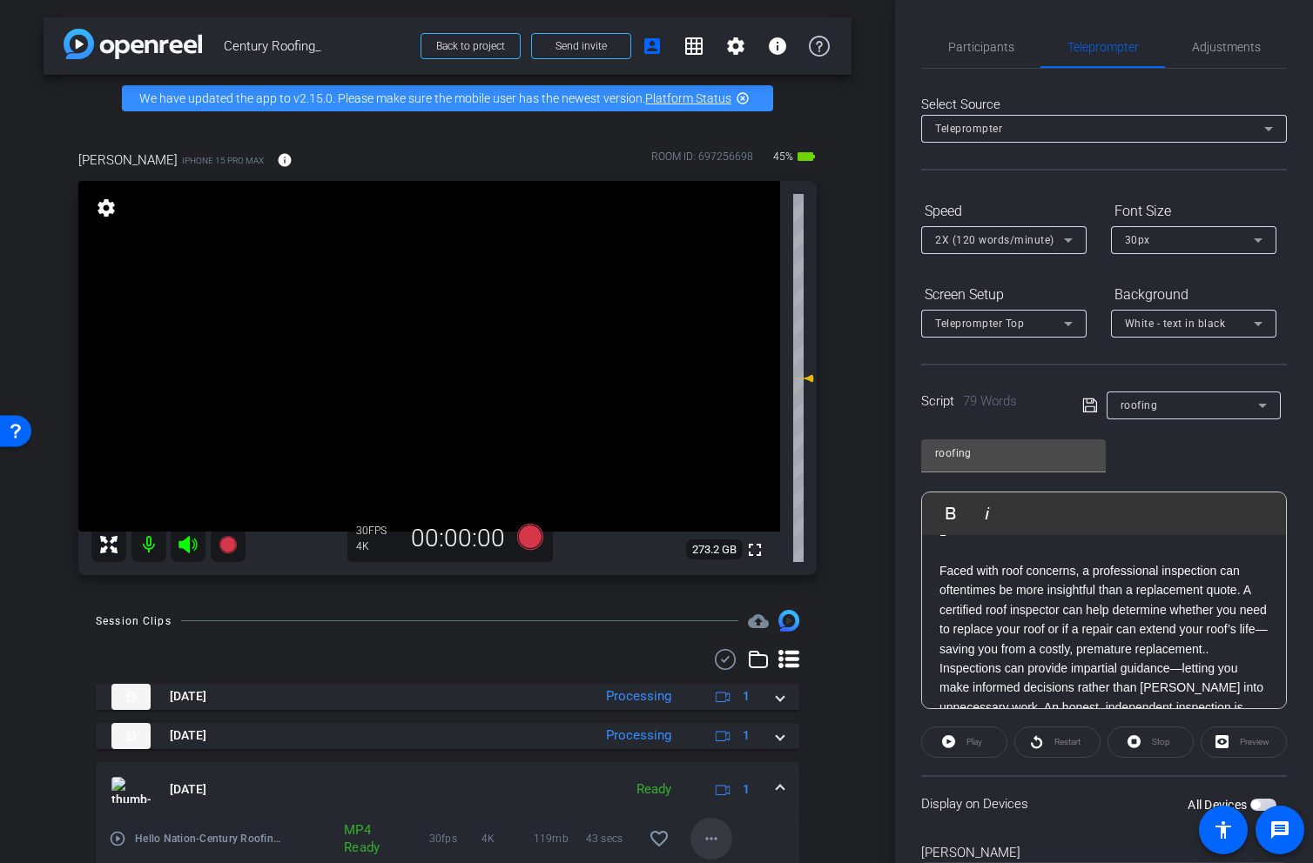
click at [704, 835] on mat-icon "more_horiz" at bounding box center [711, 839] width 21 height 21
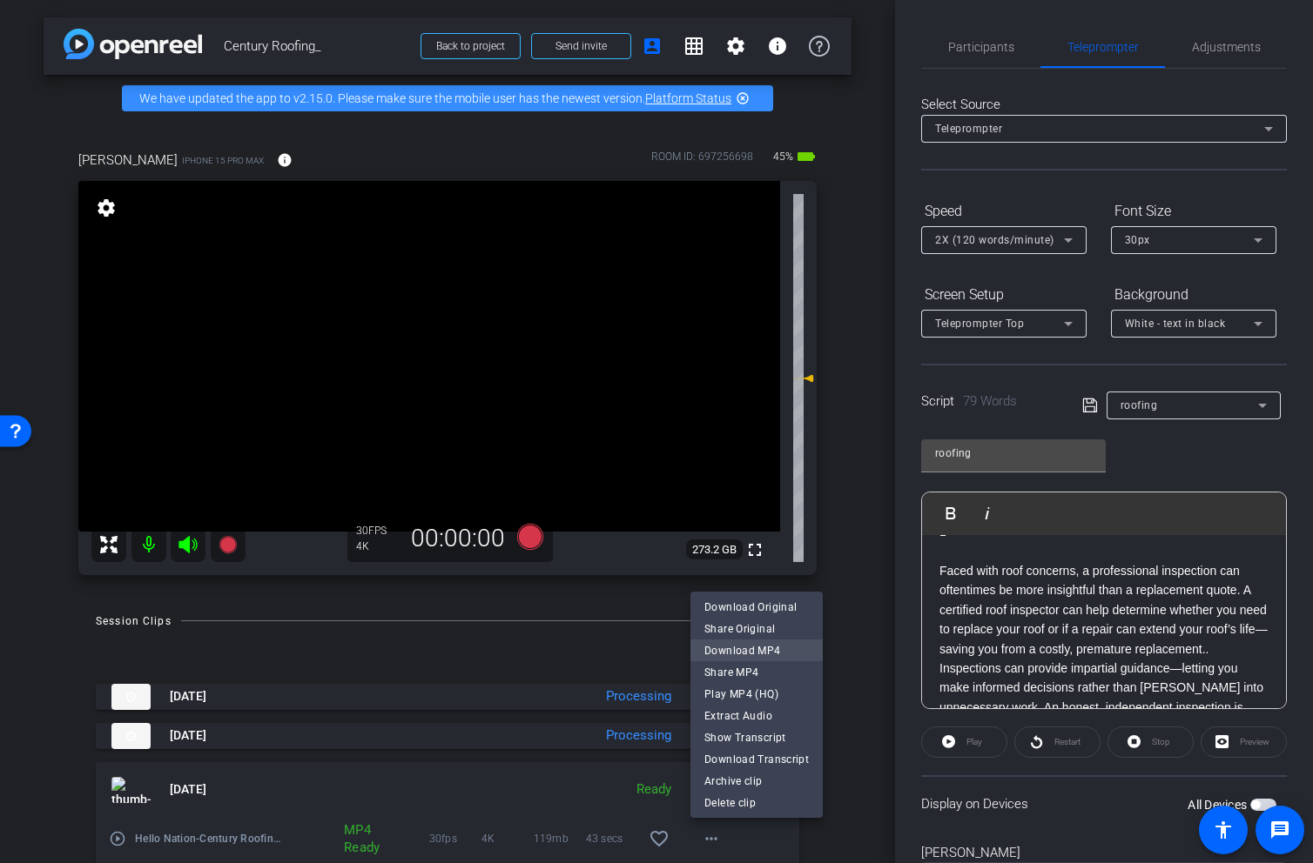
click at [790, 654] on span "Download MP4" at bounding box center [756, 650] width 104 height 21
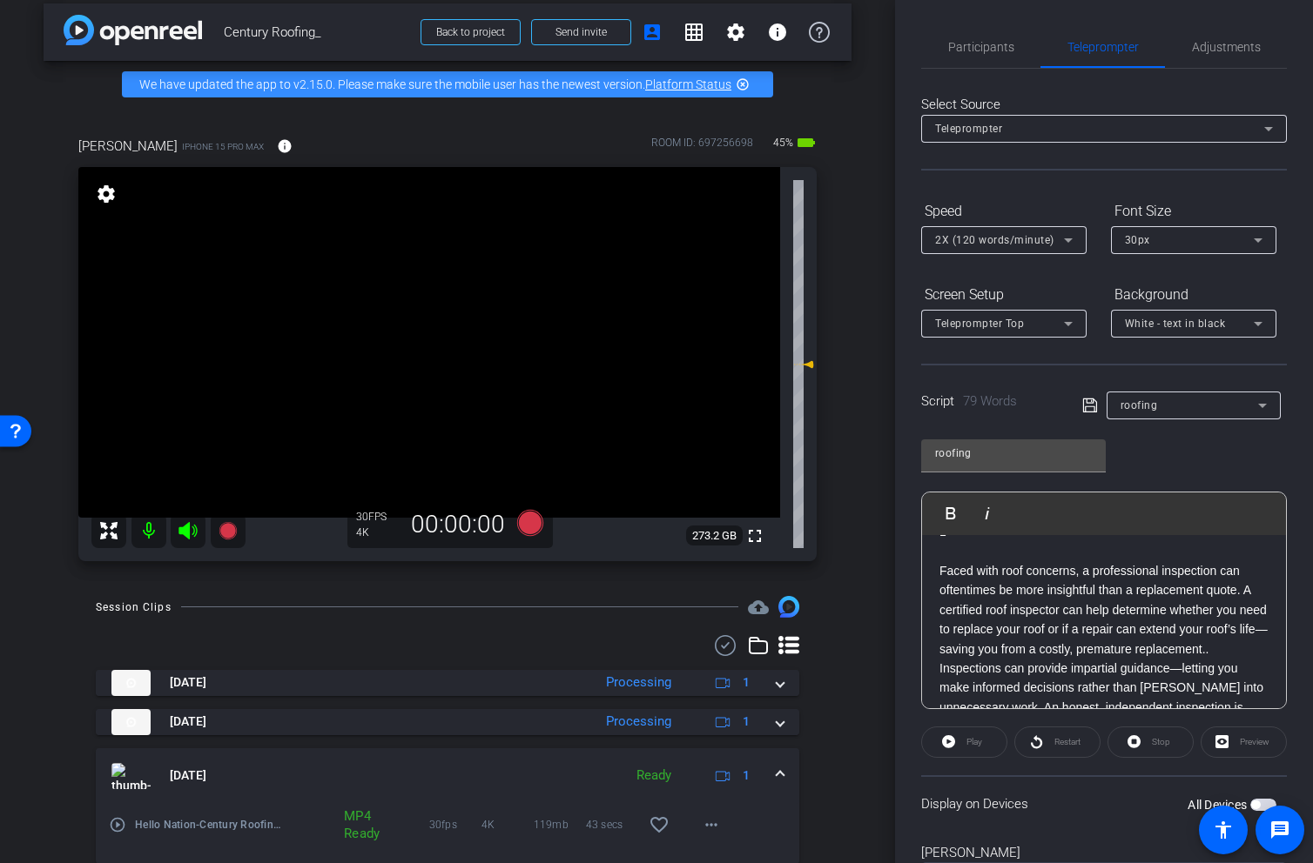
scroll to position [116, 0]
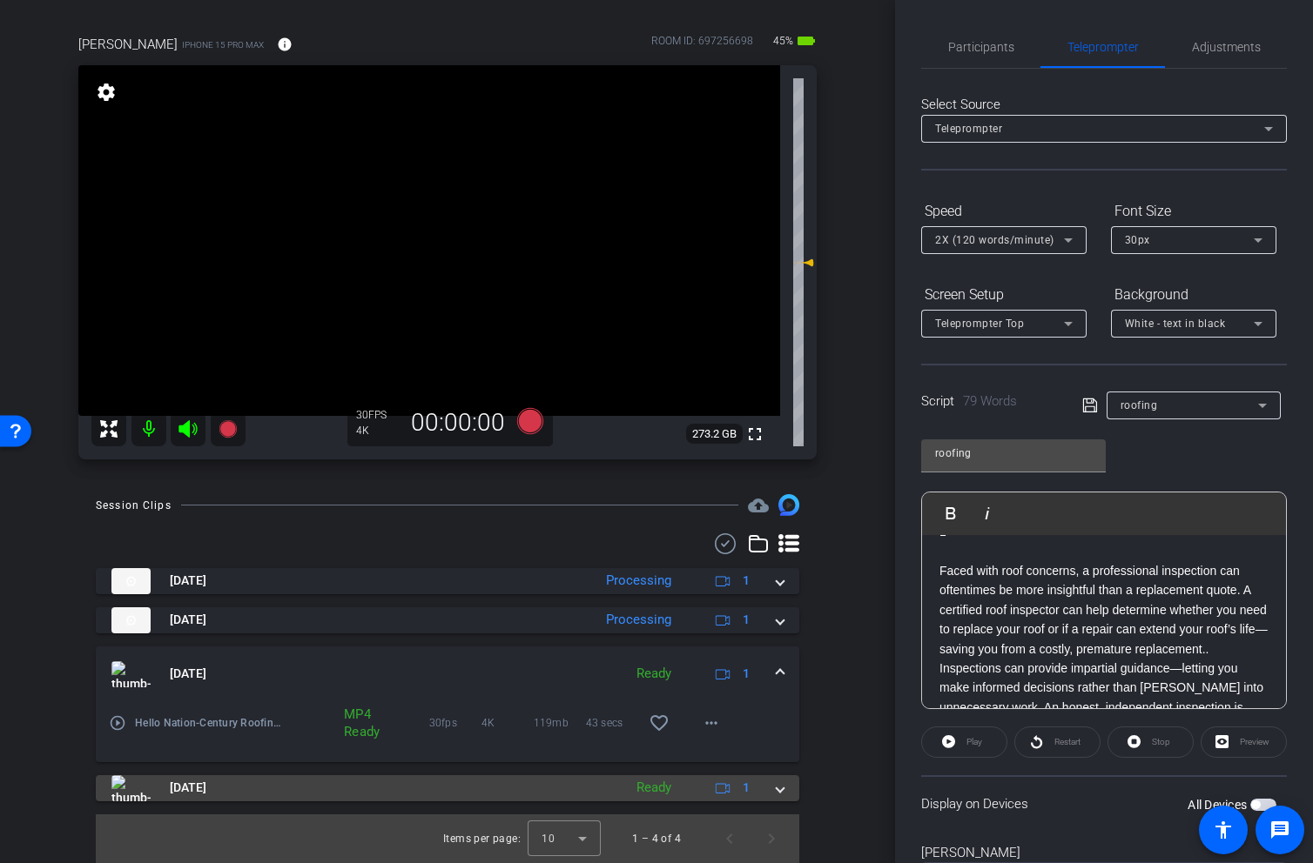
click at [780, 797] on mat-expansion-panel-header "Aug 20, 2025 Ready 1" at bounding box center [447, 789] width 703 height 26
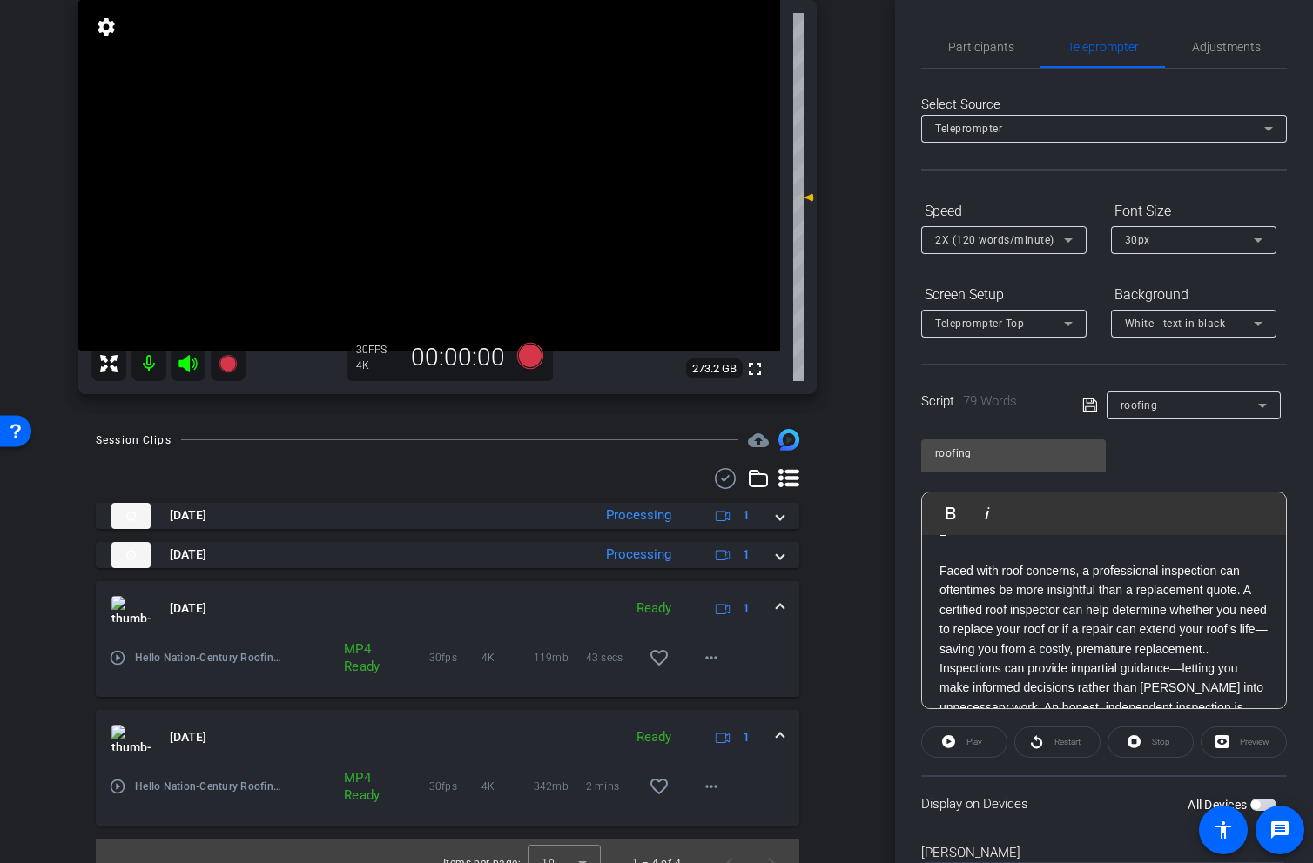
scroll to position [183, 0]
click at [715, 797] on span at bounding box center [711, 785] width 42 height 42
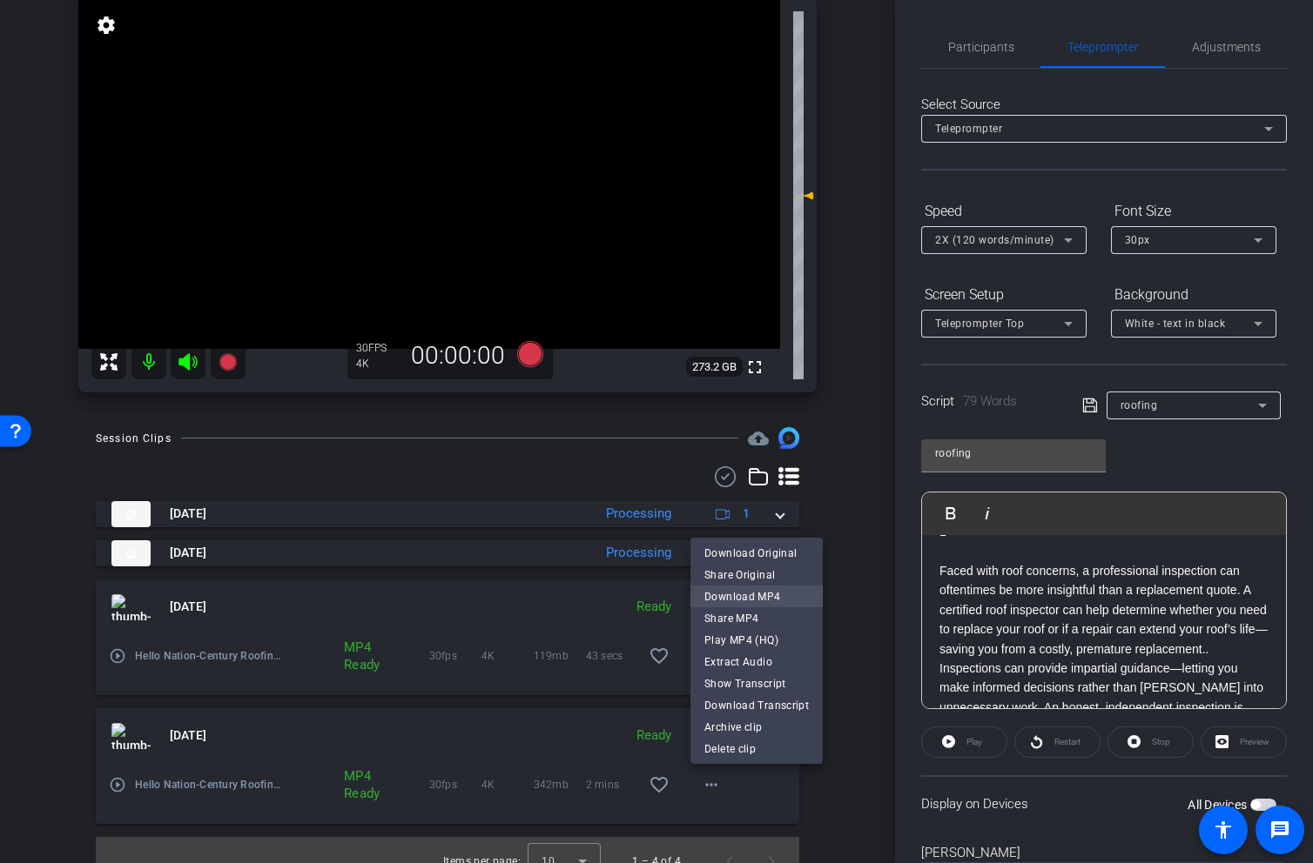
click at [758, 590] on span "Download MP4" at bounding box center [756, 596] width 104 height 21
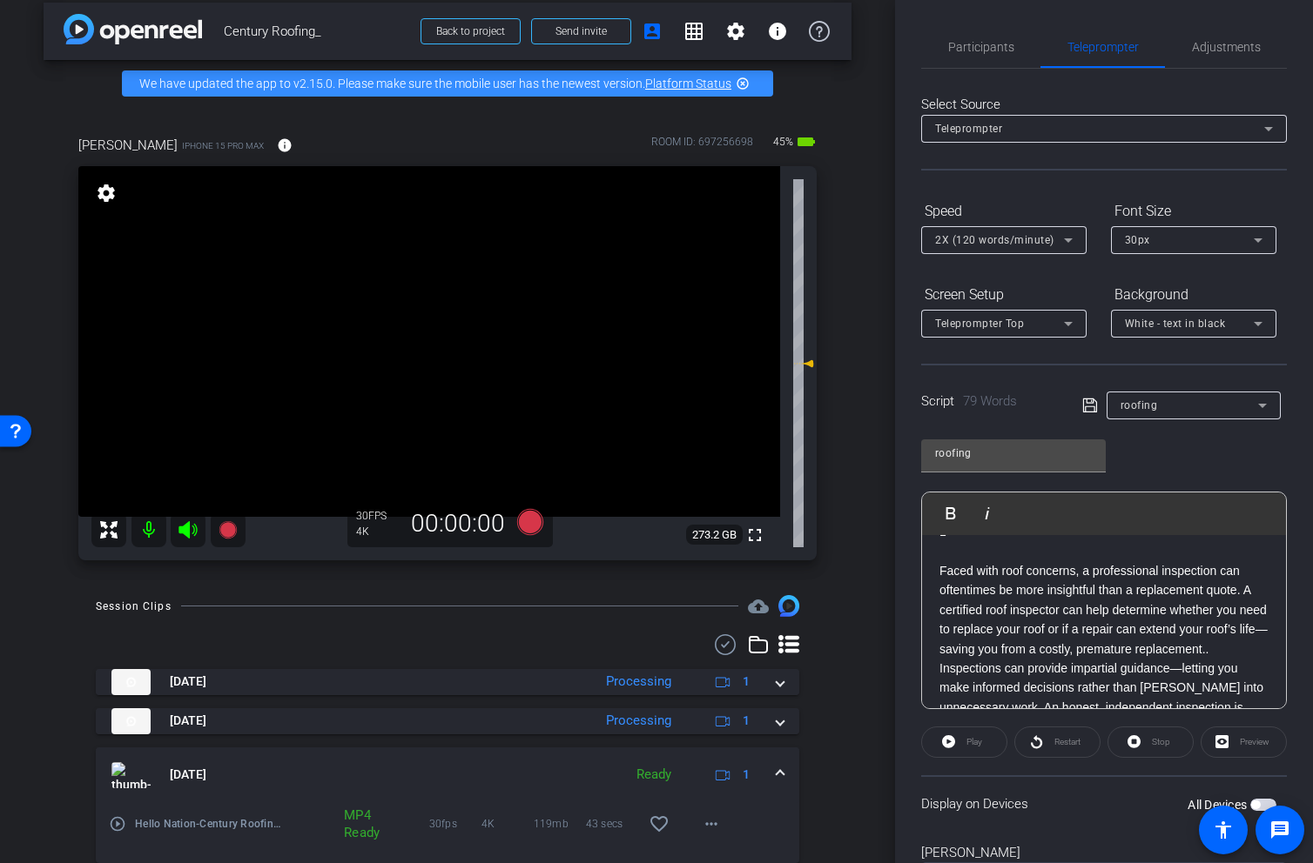
scroll to position [0, 0]
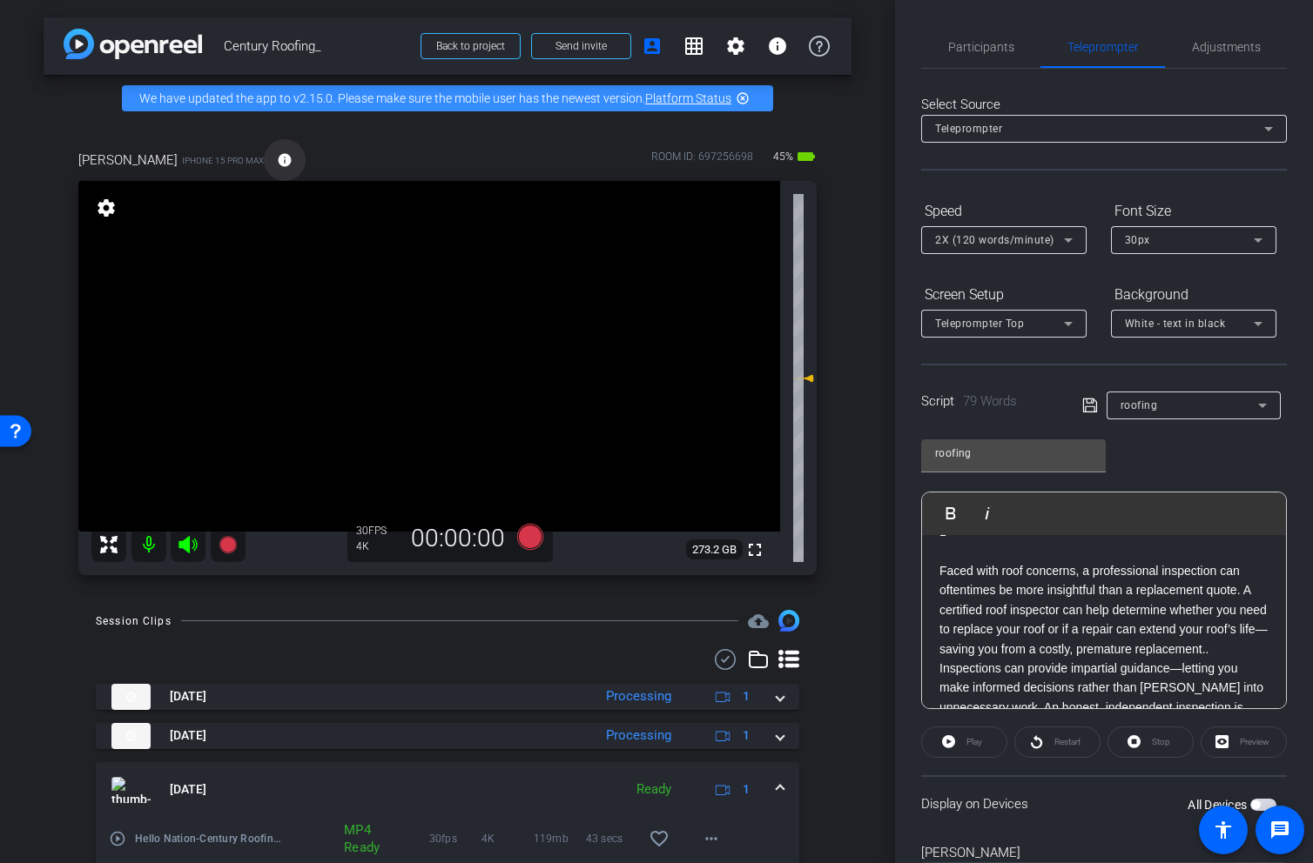
click at [277, 165] on mat-icon "info" at bounding box center [285, 160] width 16 height 16
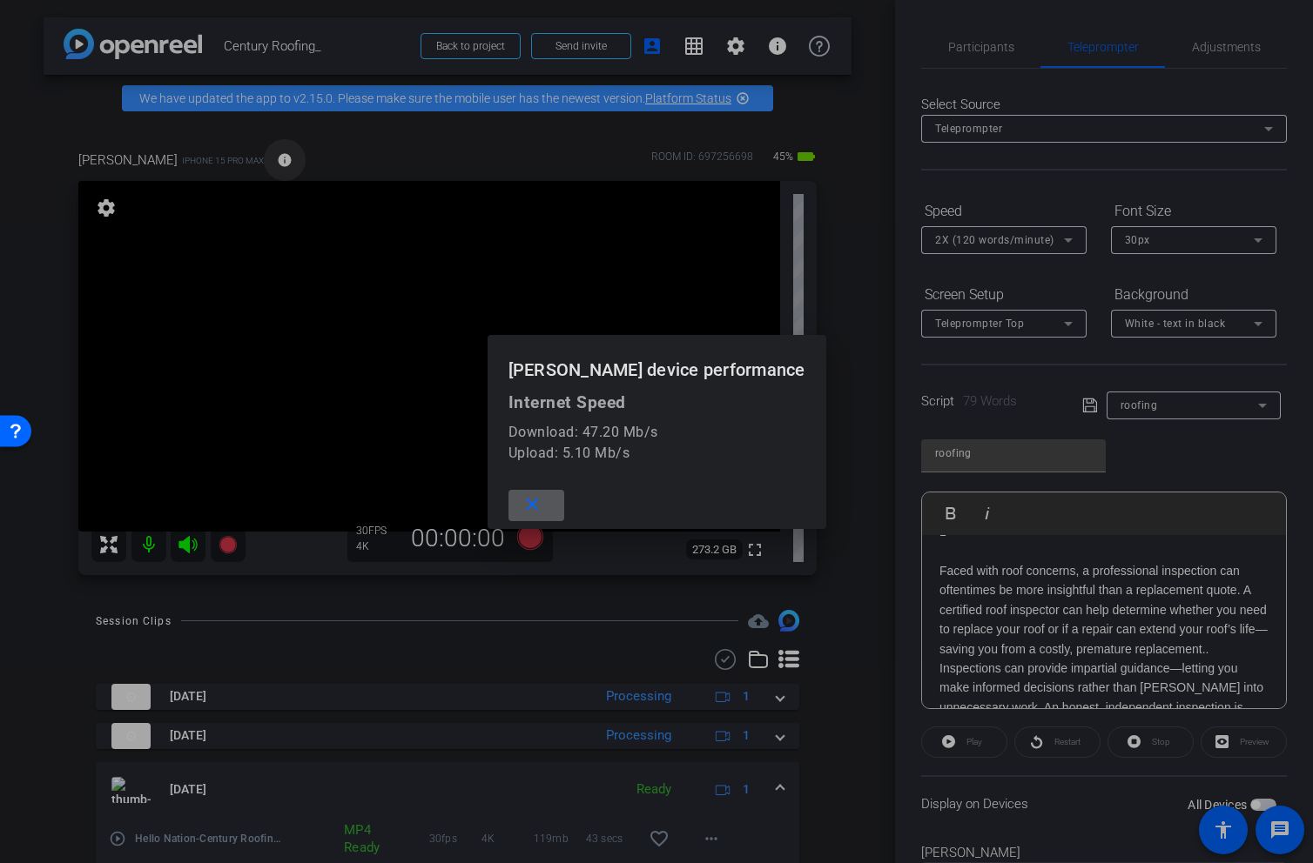
click at [267, 165] on div at bounding box center [656, 431] width 1313 height 863
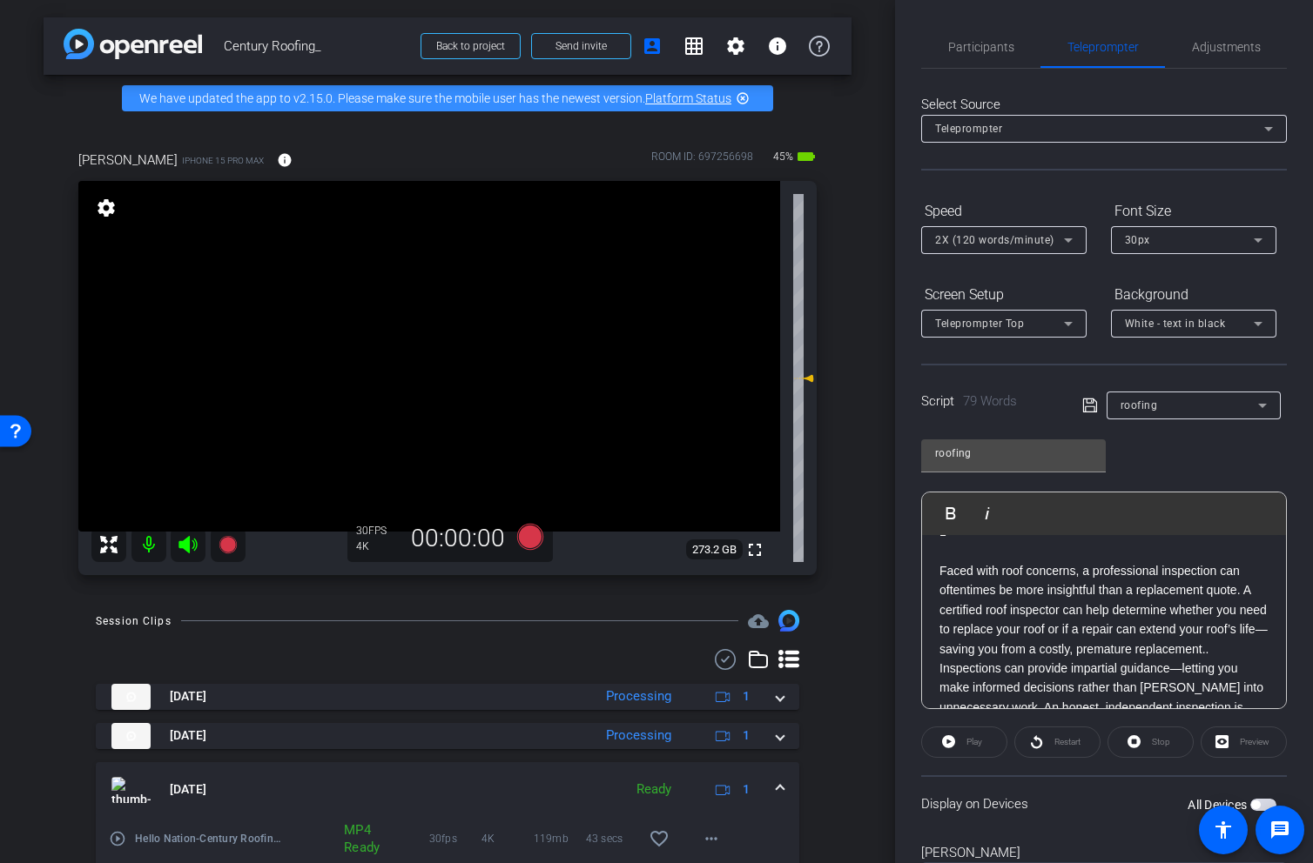
click at [1257, 799] on span "button" at bounding box center [1263, 805] width 26 height 12
click at [1251, 806] on span "button" at bounding box center [1263, 805] width 26 height 12
click at [1261, 802] on span "button" at bounding box center [1263, 805] width 26 height 12
click at [957, 742] on span at bounding box center [964, 743] width 84 height 42
click at [189, 547] on icon at bounding box center [187, 544] width 18 height 17
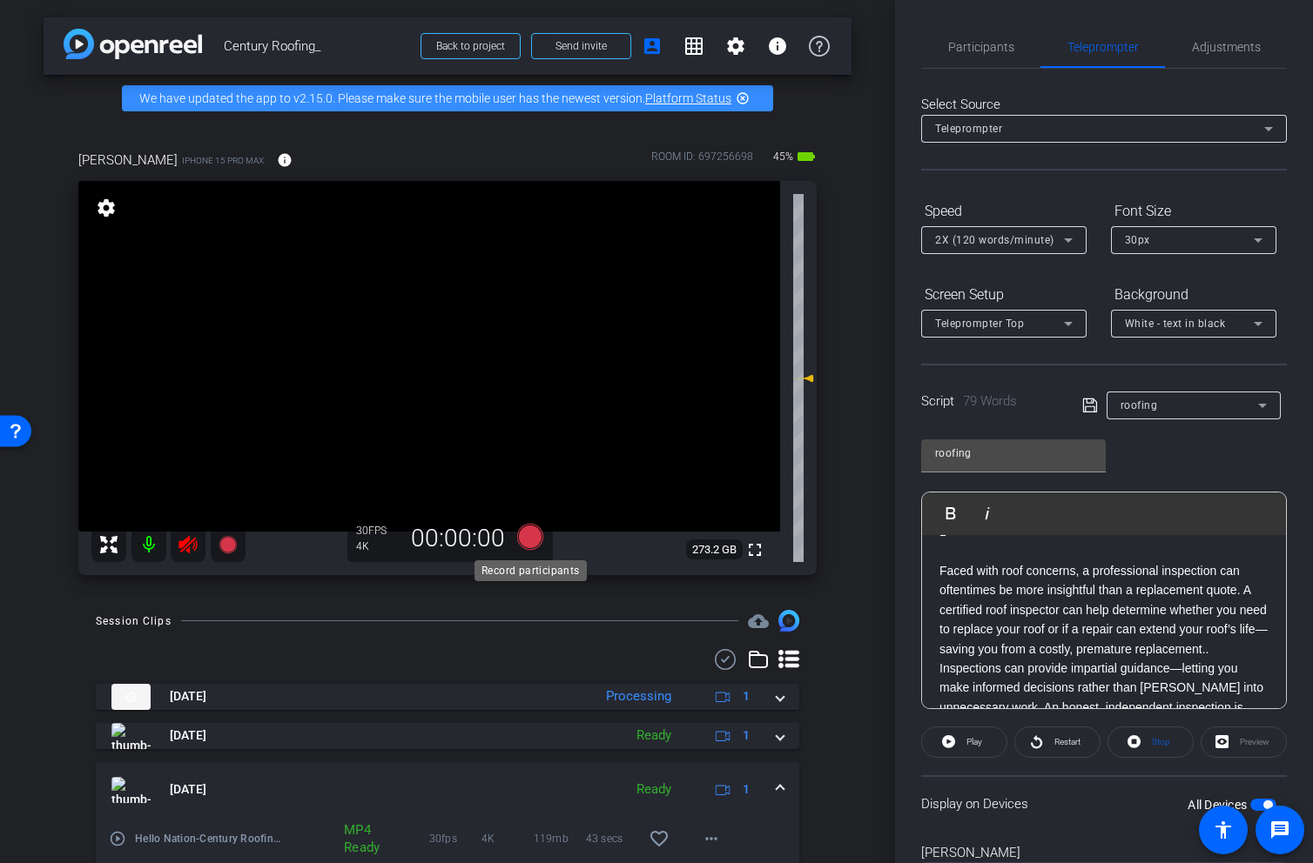
click at [527, 541] on icon at bounding box center [530, 537] width 26 height 26
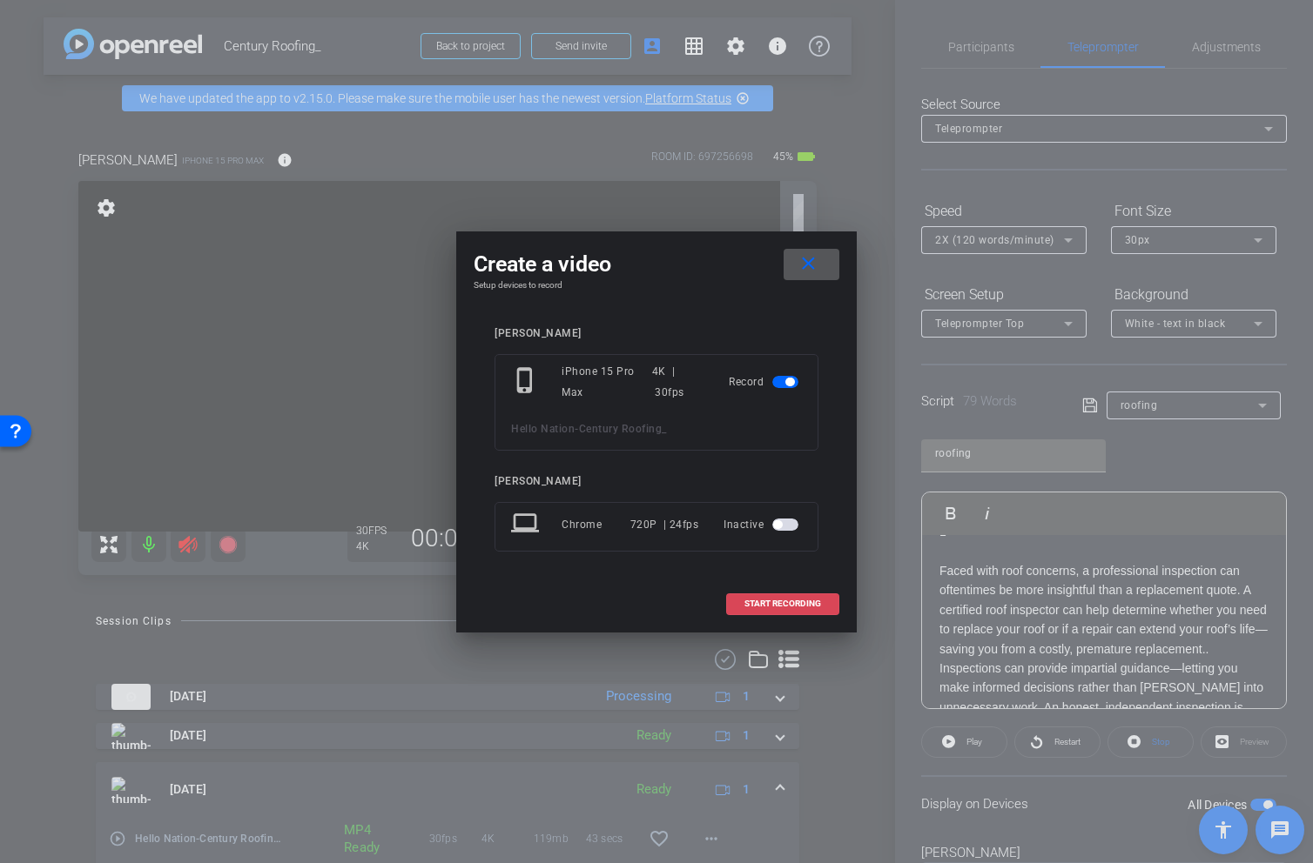
click at [770, 616] on span at bounding box center [782, 604] width 111 height 42
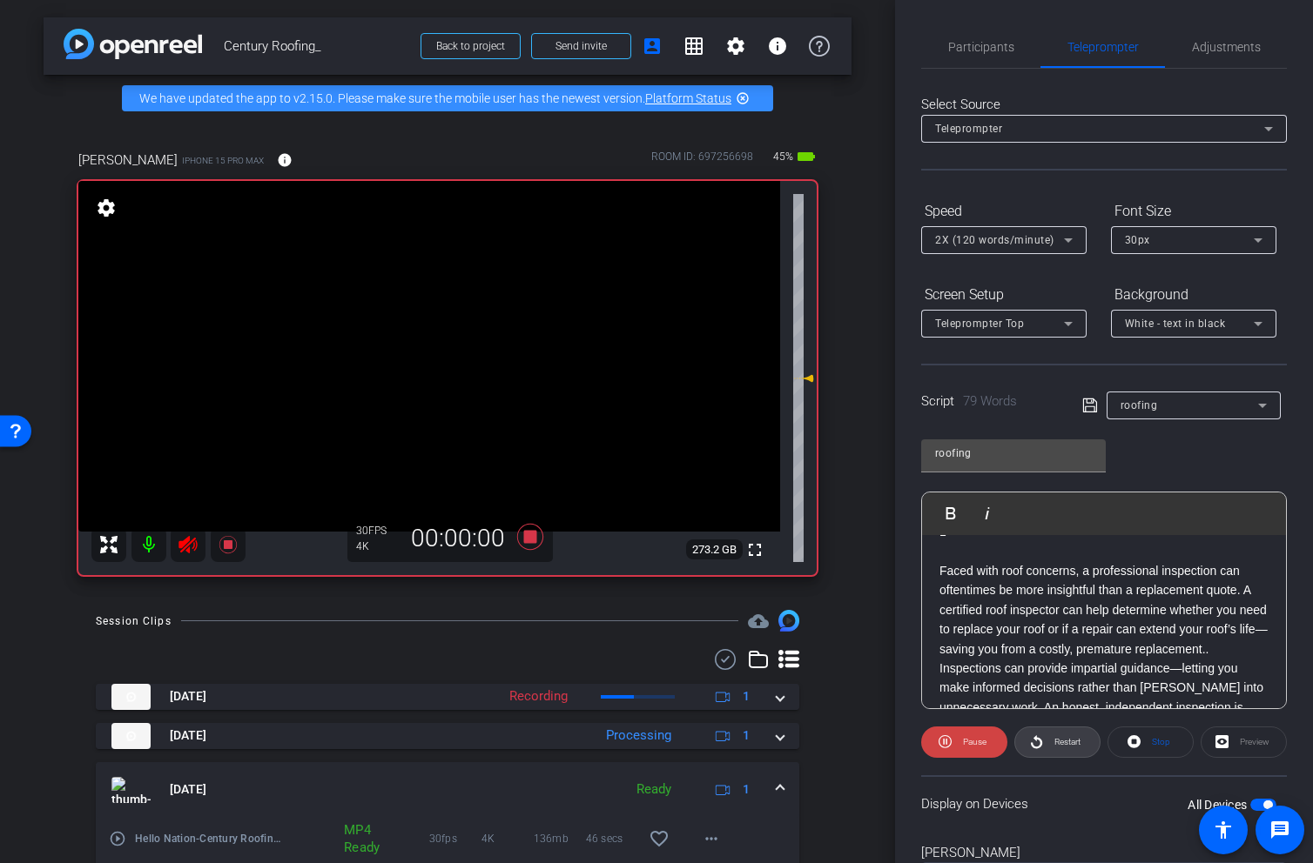
click at [1050, 742] on span "Restart" at bounding box center [1065, 742] width 30 height 24
click at [526, 530] on icon at bounding box center [530, 536] width 42 height 31
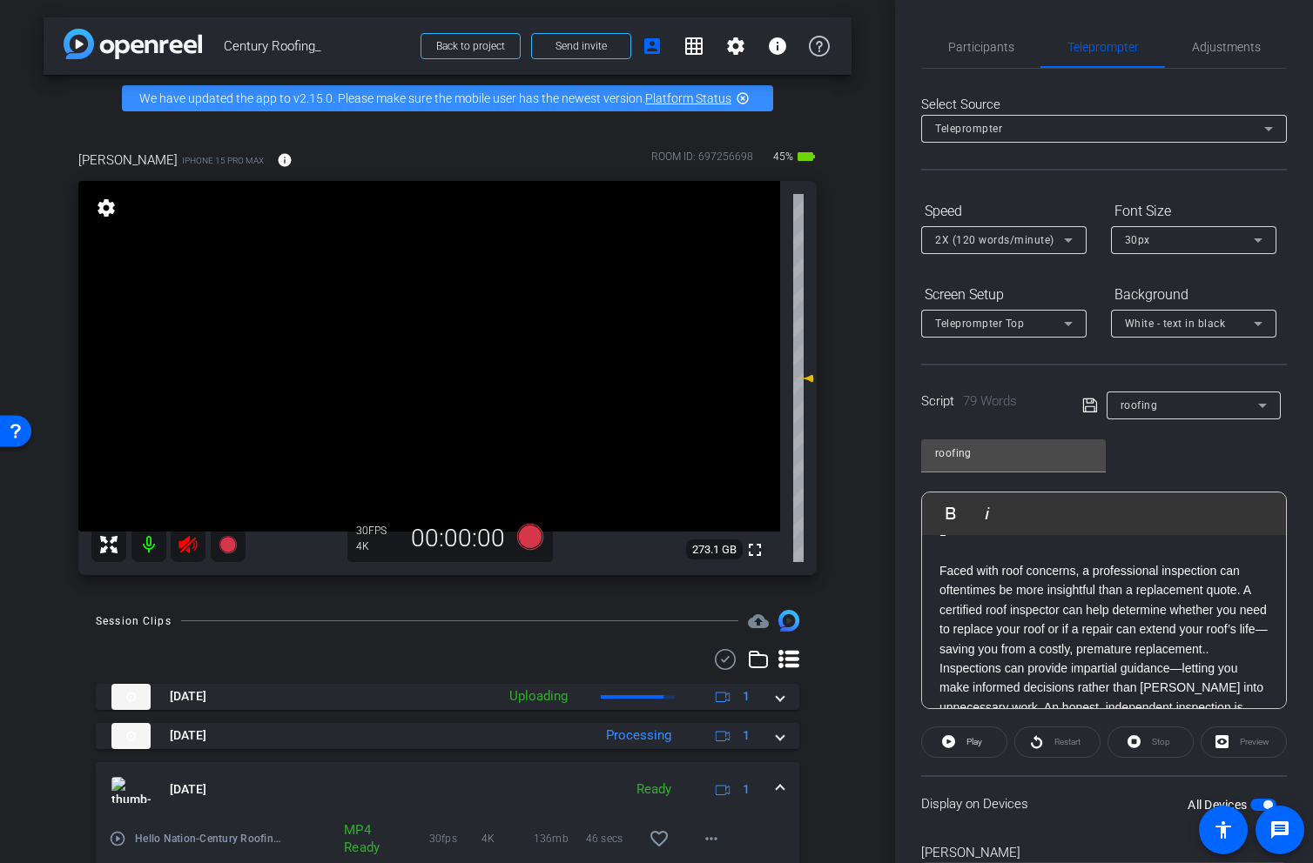
click at [177, 546] on mat-icon at bounding box center [188, 544] width 35 height 35
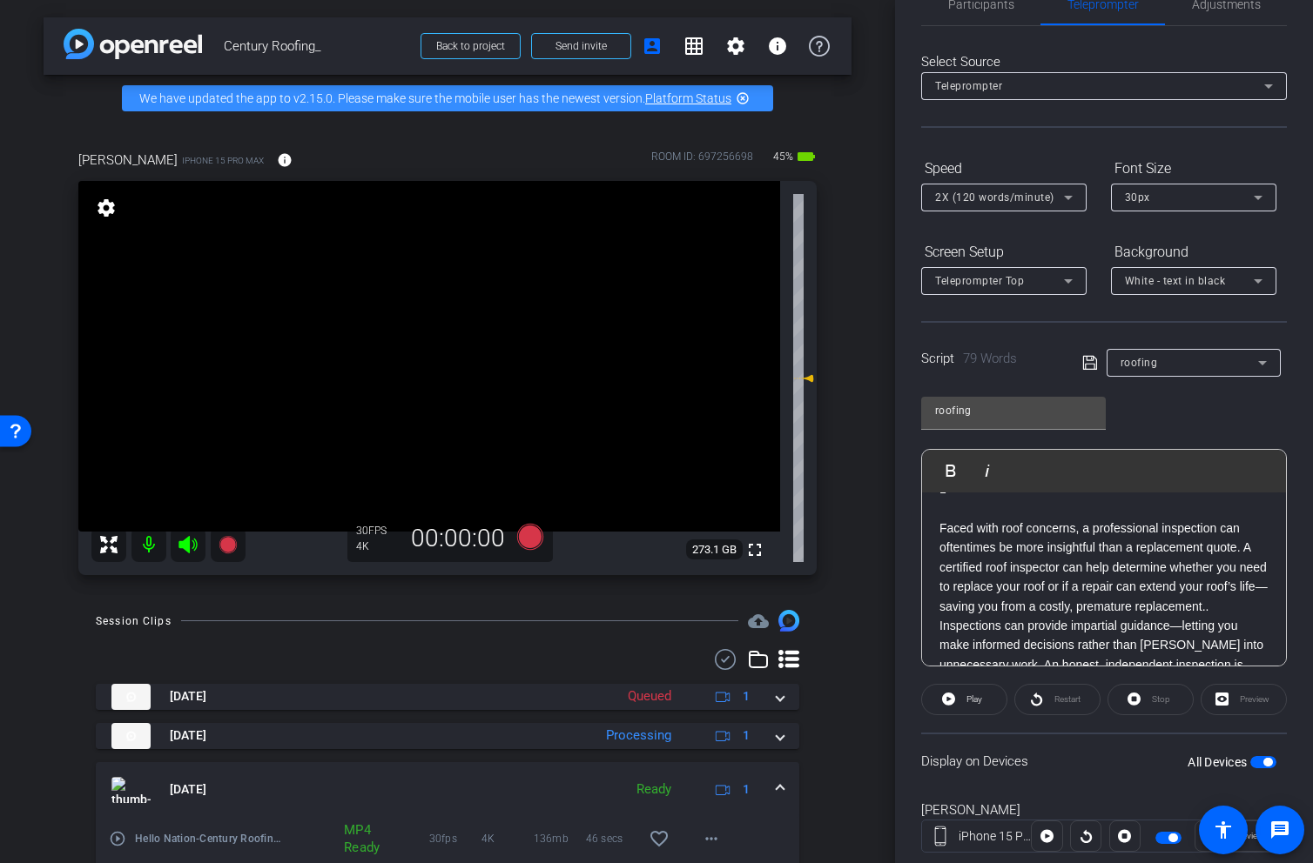
scroll to position [44, 0]
click at [1261, 756] on span "button" at bounding box center [1263, 762] width 26 height 12
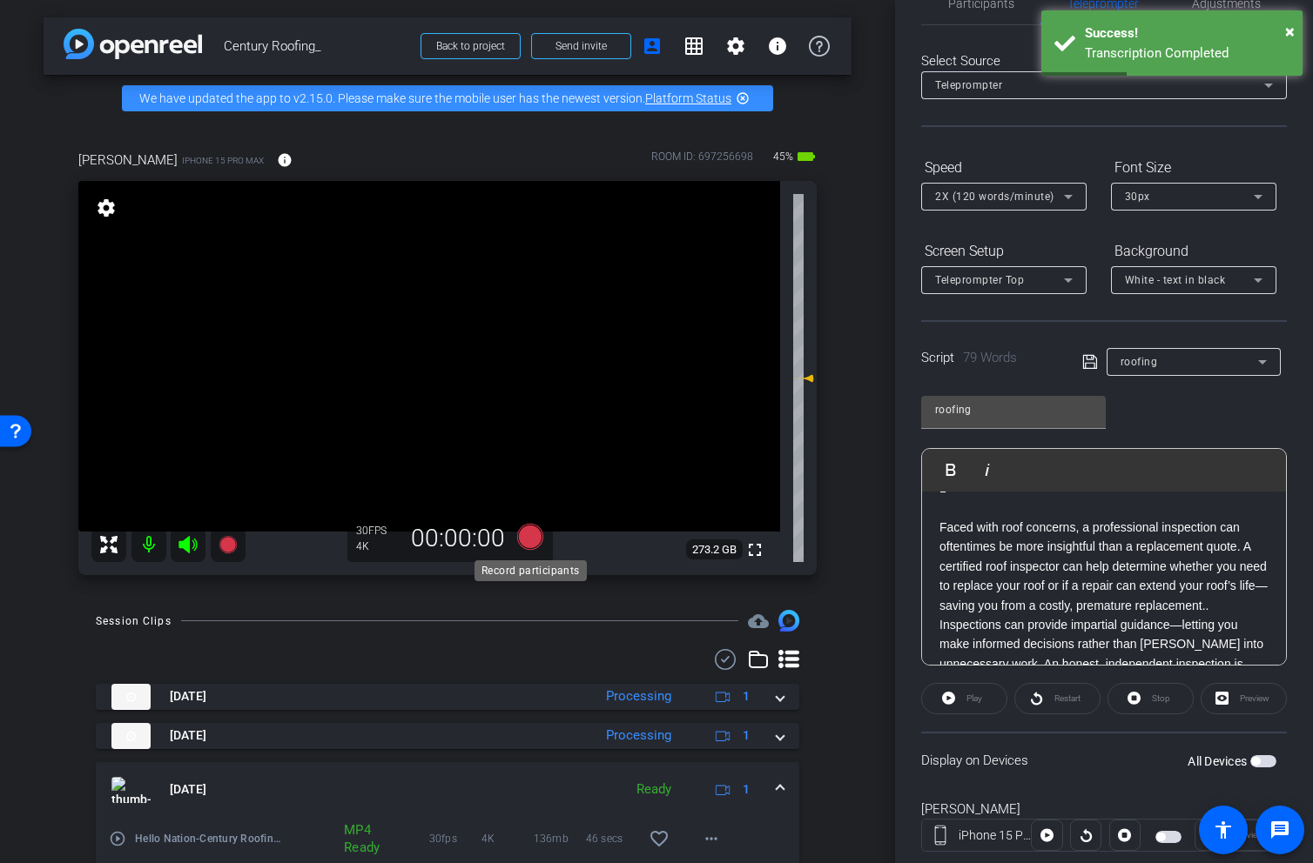
click at [534, 542] on icon at bounding box center [530, 537] width 26 height 26
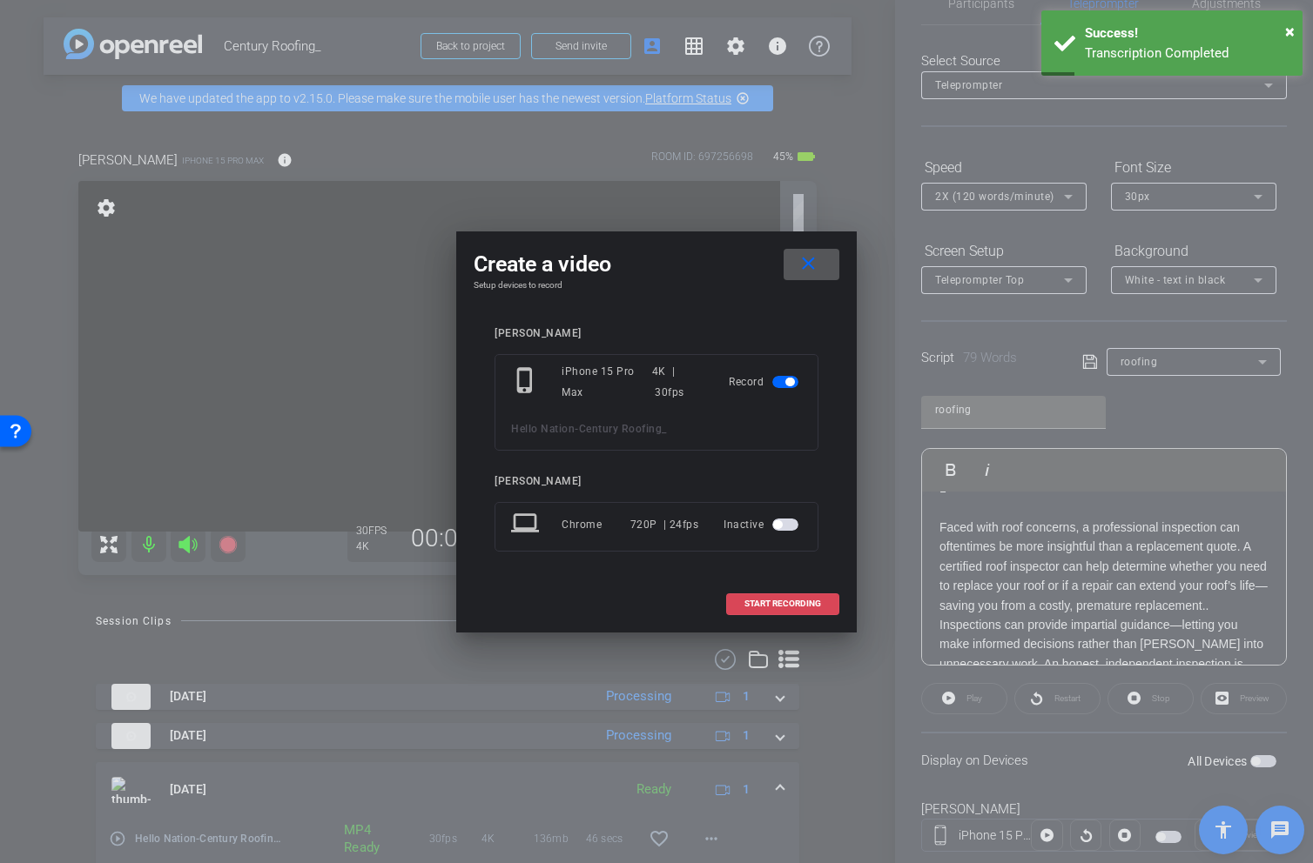
click at [767, 608] on span "START RECORDING" at bounding box center [782, 604] width 77 height 9
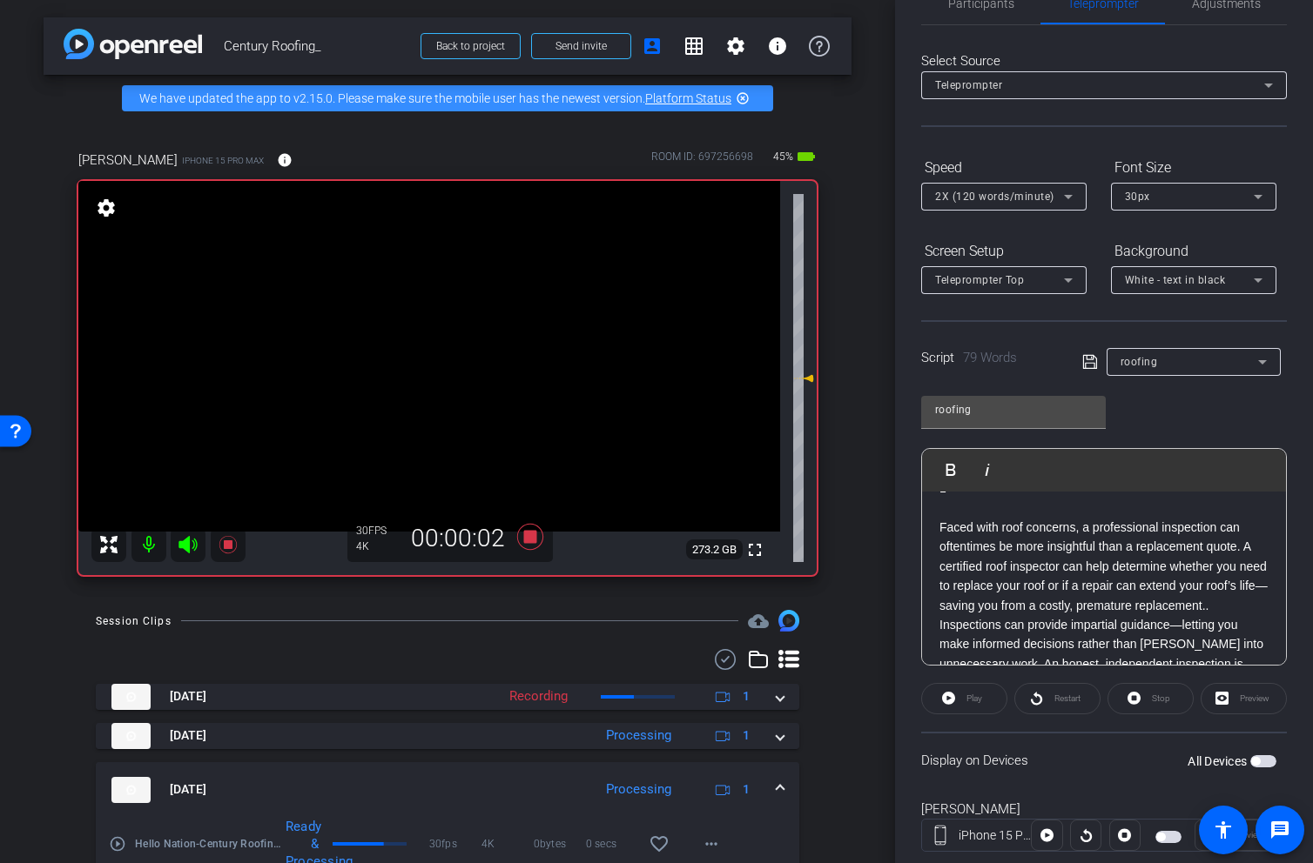
click at [185, 540] on icon at bounding box center [187, 544] width 18 height 17
click at [534, 539] on icon at bounding box center [530, 537] width 26 height 26
